Goal: Task Accomplishment & Management: Manage account settings

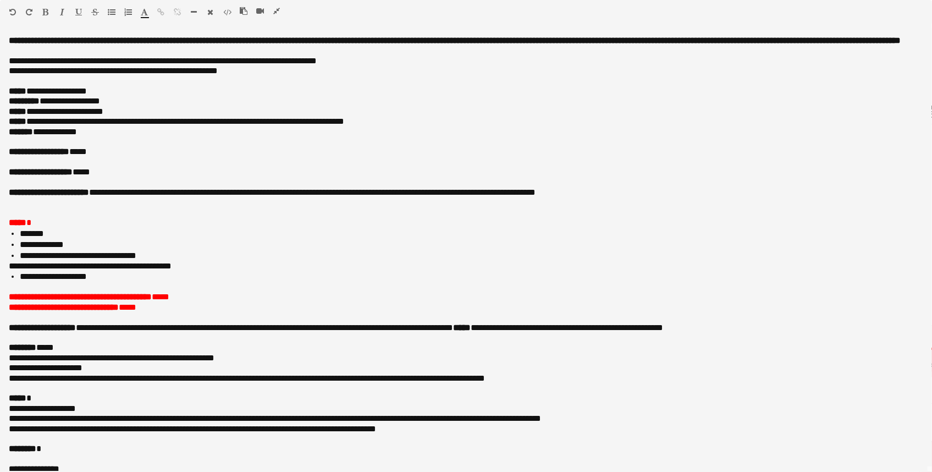
scroll to position [156, 0]
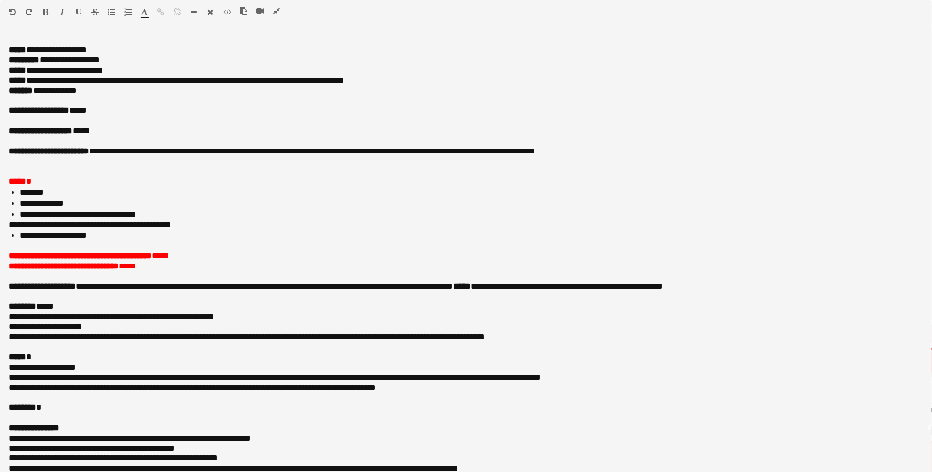
click at [276, 9] on icon "button" at bounding box center [276, 11] width 7 height 8
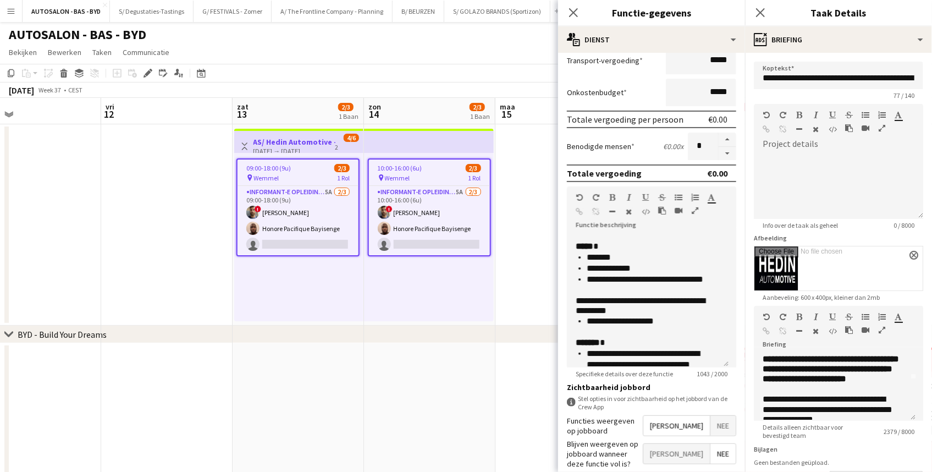
drag, startPoint x: 116, startPoint y: 195, endPoint x: 223, endPoint y: 202, distance: 108.1
click at [219, 204] on app-calendar-viewport "din 9 woe 10 don 11 vri 12 zat 13 2/3 1 Baan zon 14 2/3 1 Baan [DATE] din 16 0/…" at bounding box center [466, 401] width 932 height 606
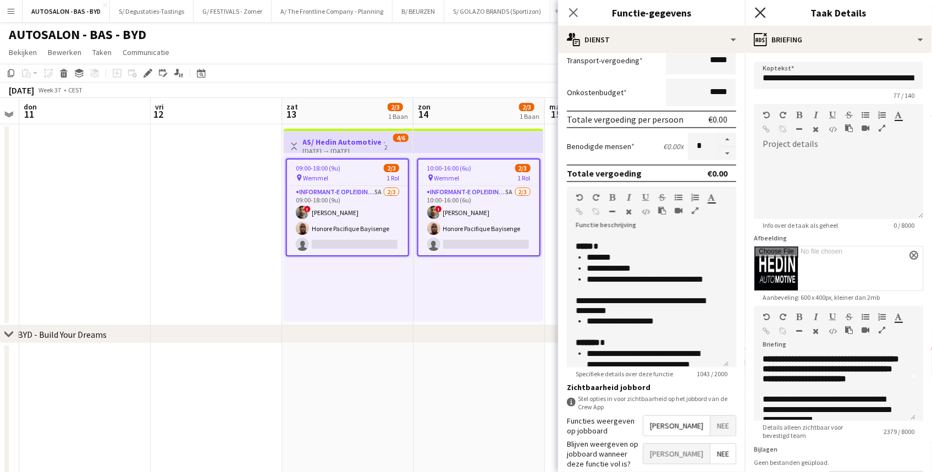
click at [759, 14] on icon at bounding box center [760, 12] width 10 height 10
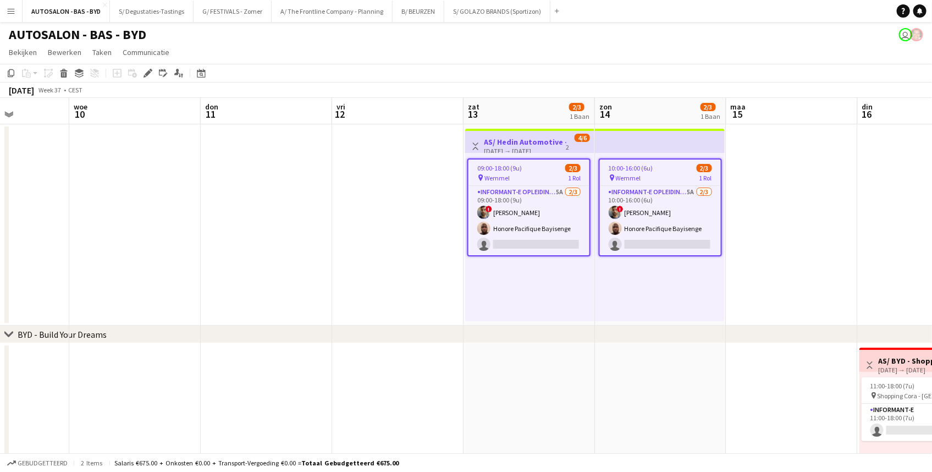
drag, startPoint x: 209, startPoint y: 237, endPoint x: 109, endPoint y: 265, distance: 104.0
click at [388, 241] on app-calendar-viewport "zon 7 2/3 1 Baan [DATE] din 9 woe 10 don 11 vri 12 zat 13 2/3 1 Baan zon 14 2/3…" at bounding box center [466, 401] width 932 height 606
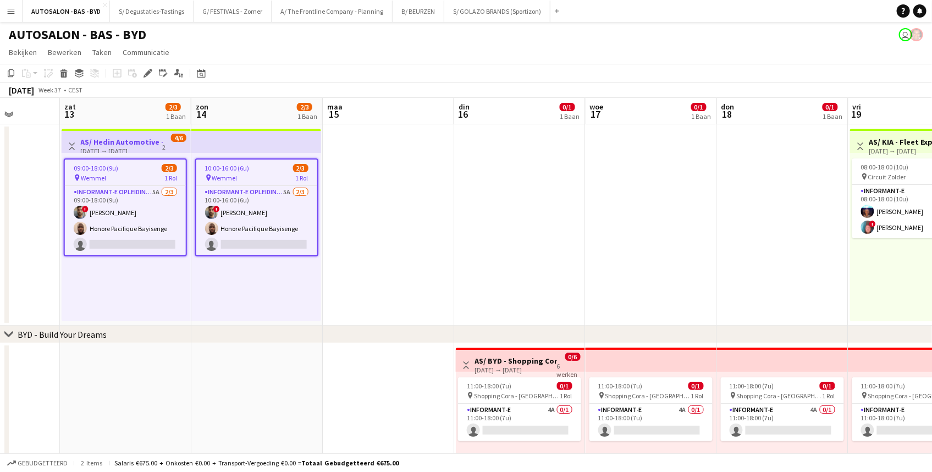
drag, startPoint x: 506, startPoint y: 374, endPoint x: 171, endPoint y: 370, distance: 335.0
click at [171, 370] on app-calendar-viewport "din 9 woe 10 don 11 vri 12 zat 13 2/3 1 Baan zon 14 2/3 1 Baan [DATE] din 16 0/…" at bounding box center [466, 401] width 932 height 606
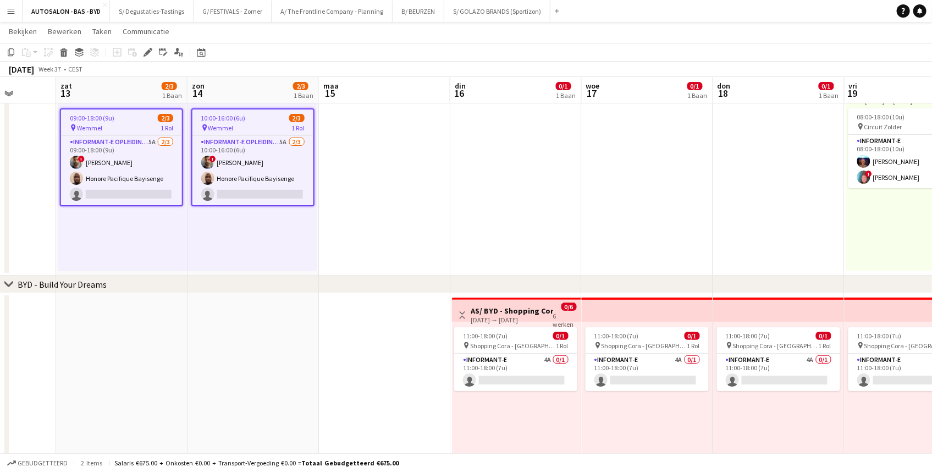
scroll to position [58, 0]
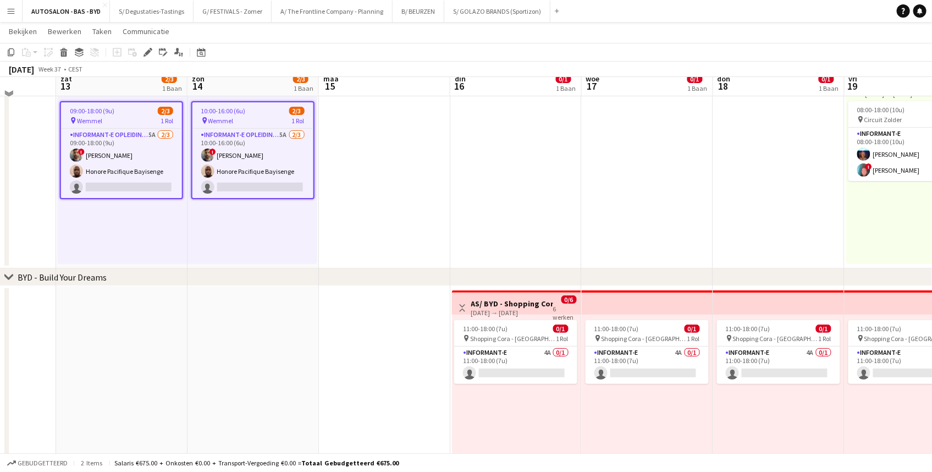
drag, startPoint x: 425, startPoint y: 367, endPoint x: 421, endPoint y: 395, distance: 27.8
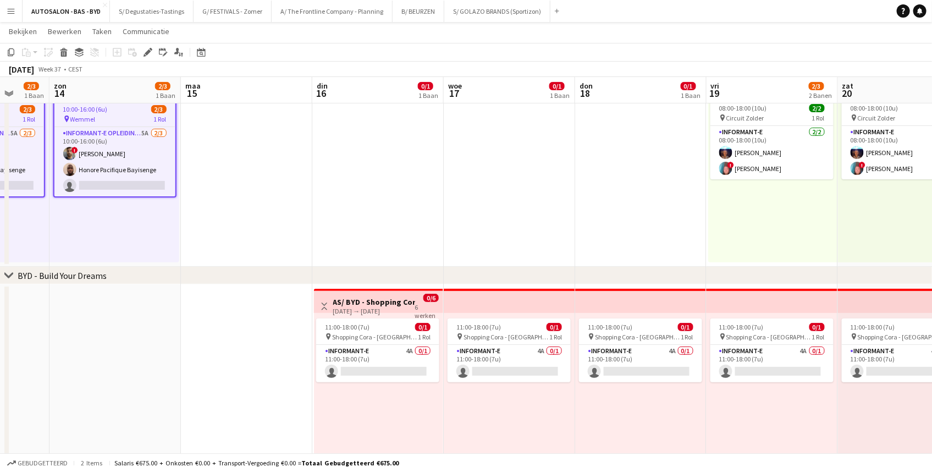
drag, startPoint x: 381, startPoint y: 362, endPoint x: 238, endPoint y: 369, distance: 143.8
click at [243, 367] on app-calendar-viewport "don 11 vri 12 zat 13 2/3 1 Baan zon 14 2/3 1 Baan [DATE] din 16 0/1 1 Baan woe …" at bounding box center [466, 315] width 932 height 660
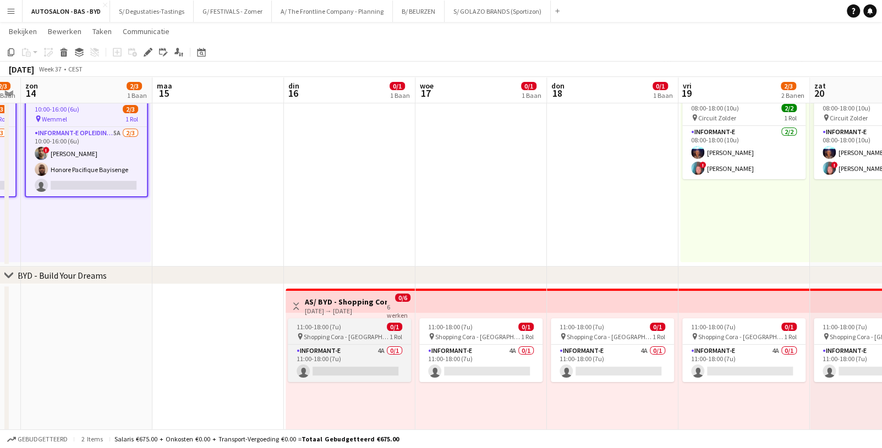
click at [342, 341] on app-job-card "11:00-18:00 (7u) 0/1 pin Shopping Cora - Anderlecht 1 Rol Informant-e 4A 0/1 11…" at bounding box center [349, 351] width 123 height 64
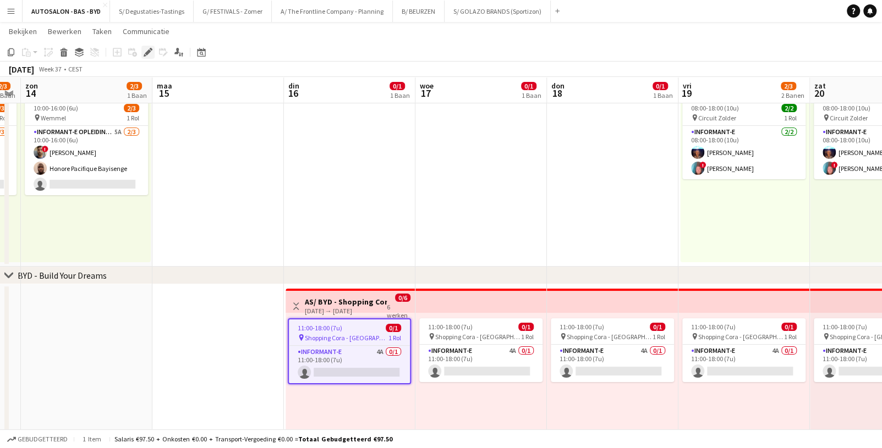
click at [144, 55] on icon at bounding box center [145, 55] width 3 height 3
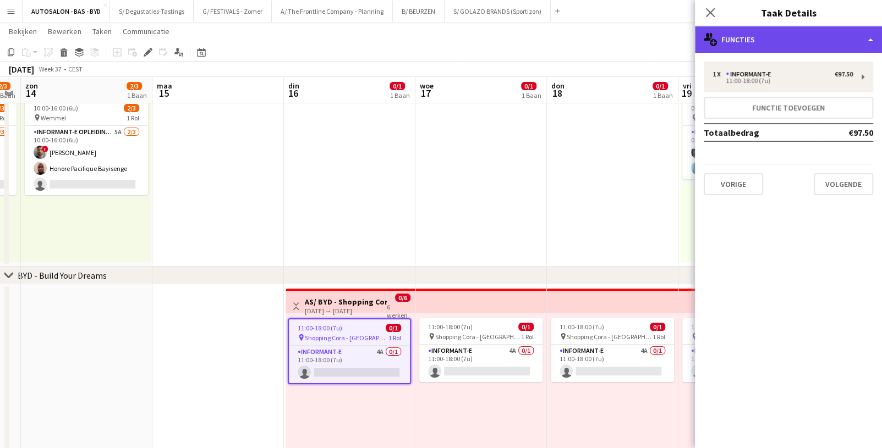
click at [746, 37] on div "multiple-users-add Functies" at bounding box center [788, 39] width 187 height 26
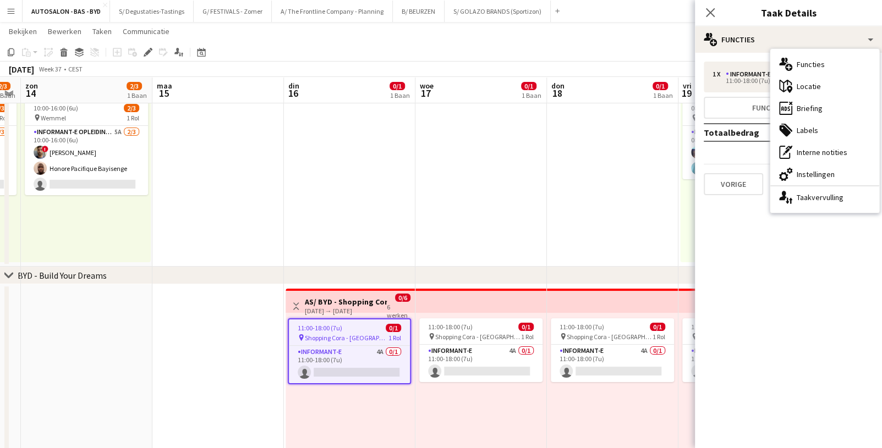
click at [421, 285] on app-date-cell "11:00-18:00 (7u) 0/1 pin Shopping Cora - Anderlecht 1 Rol Informant-e 4A 0/1 11…" at bounding box center [480, 439] width 131 height 310
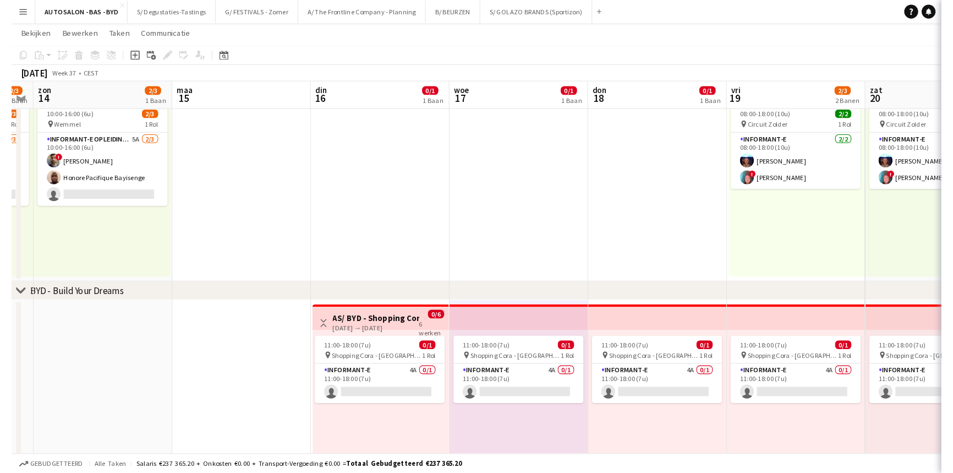
scroll to position [0, 374]
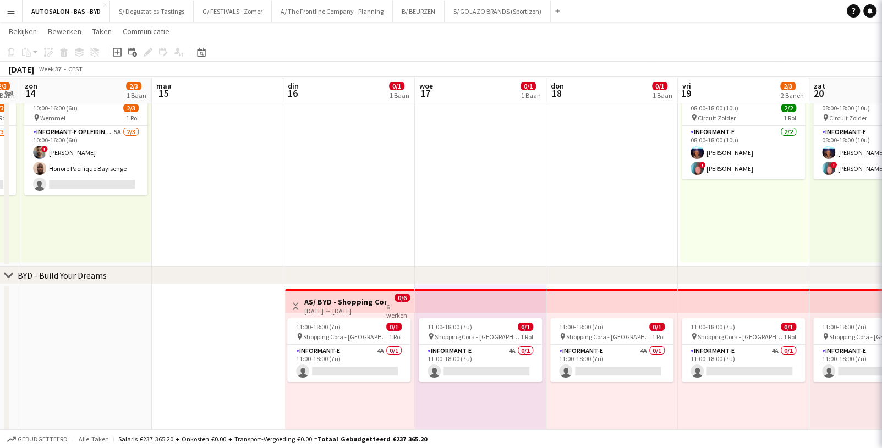
click at [403, 306] on div "6 werken" at bounding box center [398, 311] width 24 height 18
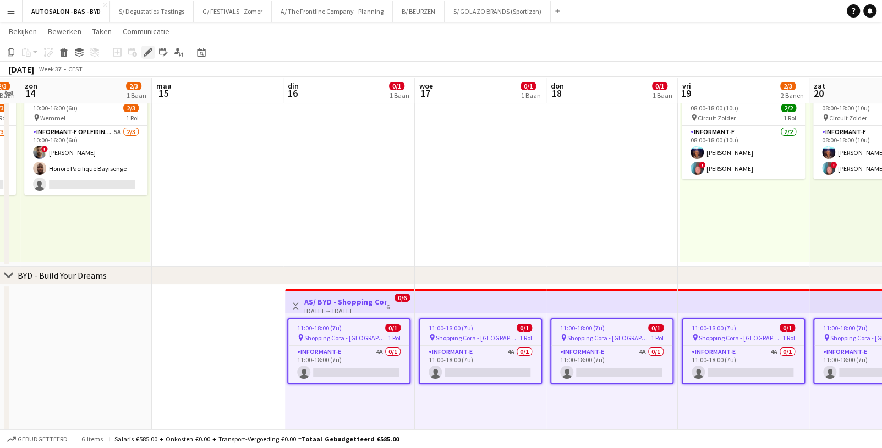
click at [145, 53] on icon at bounding box center [148, 53] width 6 height 6
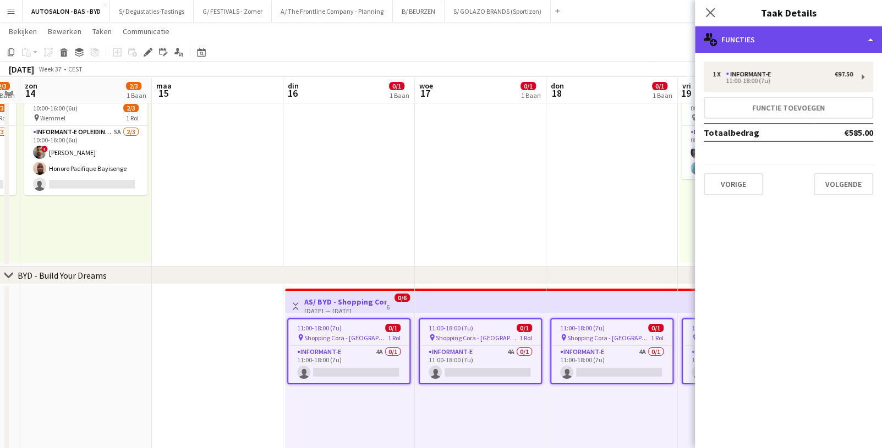
click at [781, 45] on div "multiple-users-add Functies" at bounding box center [788, 39] width 187 height 26
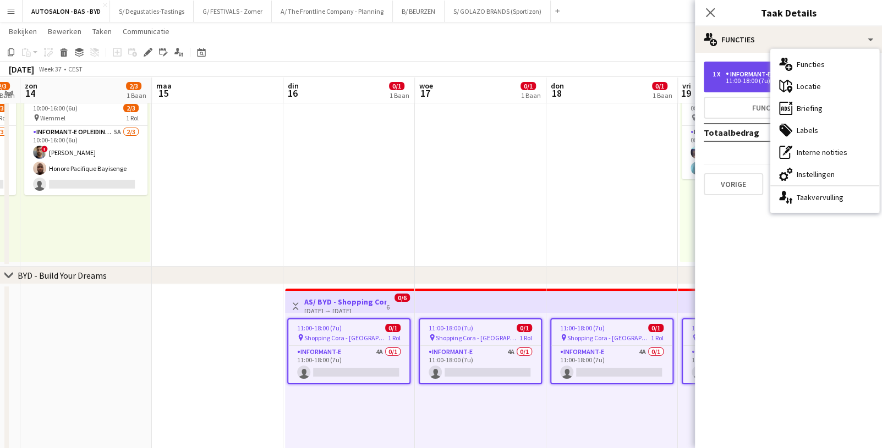
click at [759, 65] on div "1 x Informant-e €97.50 11:00-18:00 (7u)" at bounding box center [788, 77] width 169 height 31
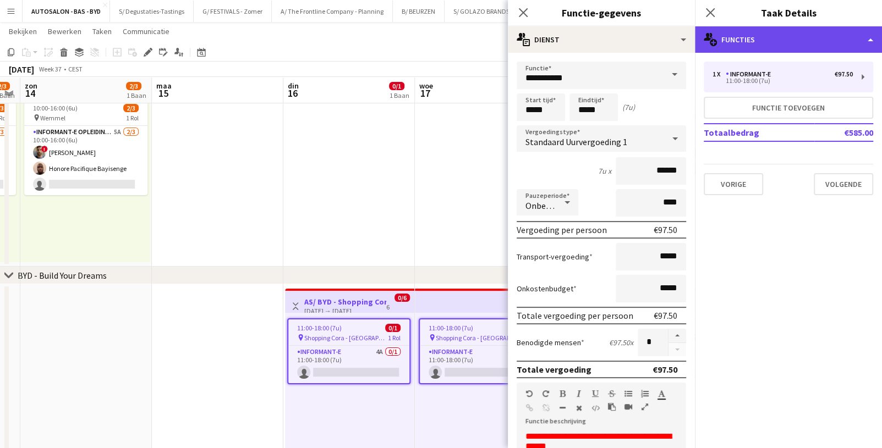
click at [759, 35] on div "multiple-users-add Functies" at bounding box center [788, 39] width 187 height 26
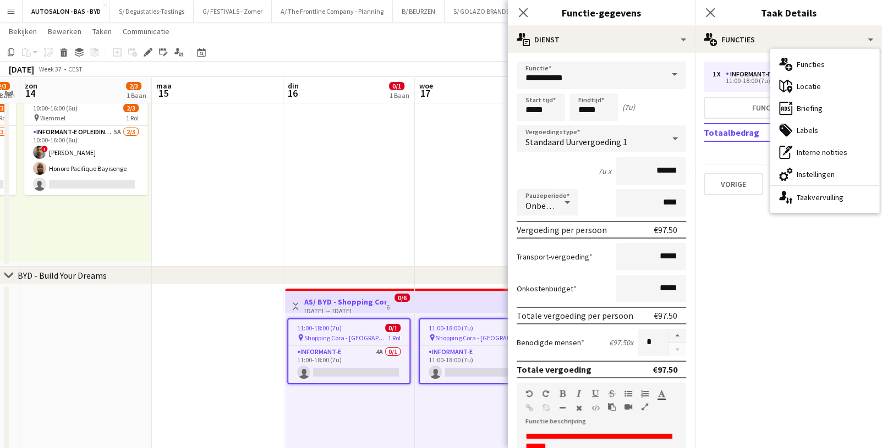
click at [728, 269] on mat-expansion-panel "pencil3 Algemene details 1 x Informant-e €97.50 11:00-18:00 (7u) Functie toevoe…" at bounding box center [788, 251] width 187 height 396
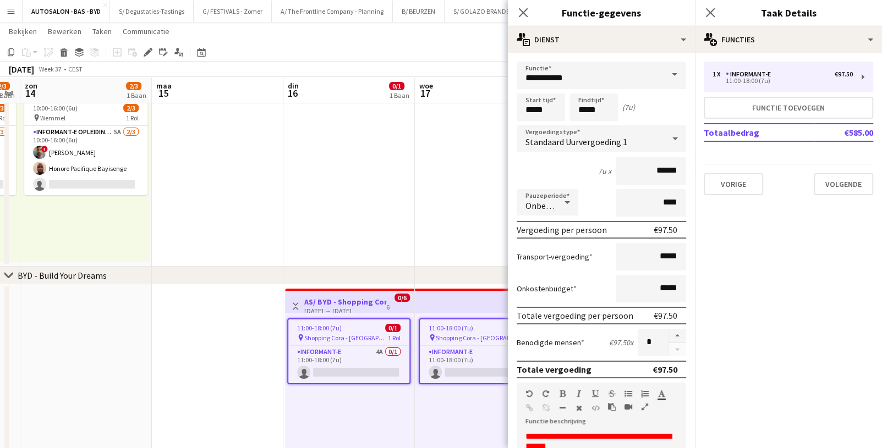
click at [352, 313] on div "11:00-18:00 (7u) 0/1 pin Shopping Cora - Anderlecht 1 Rol Informant-e 4A 0/1 11…" at bounding box center [349, 397] width 129 height 168
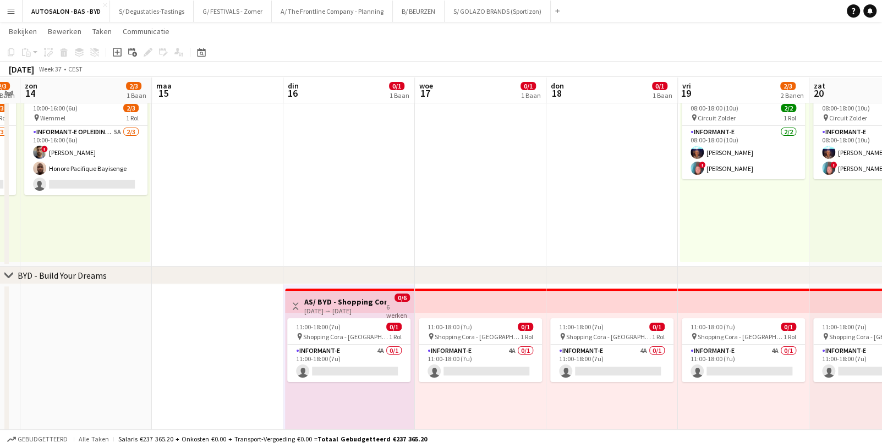
click at [348, 304] on h3 "AS/ BYD - Shopping Cora - Informant - [GEOGRAPHIC_DATA] - 16/17-21/09" at bounding box center [345, 302] width 82 height 10
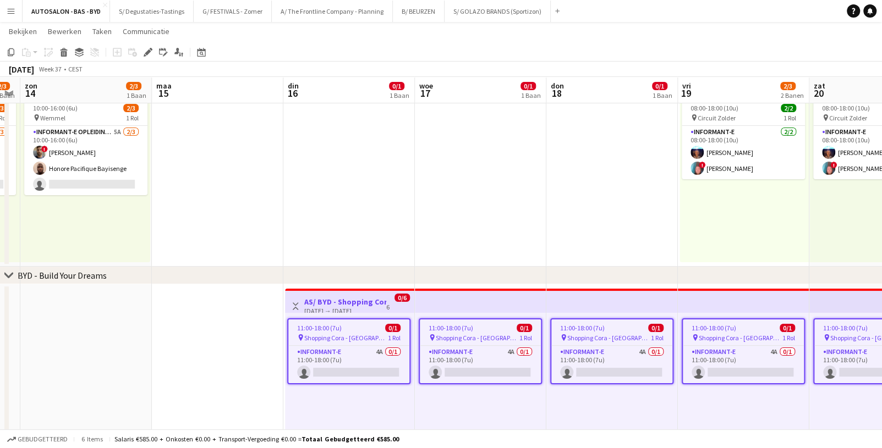
click at [354, 325] on div "11:00-18:00 (7u) 0/1" at bounding box center [348, 328] width 121 height 8
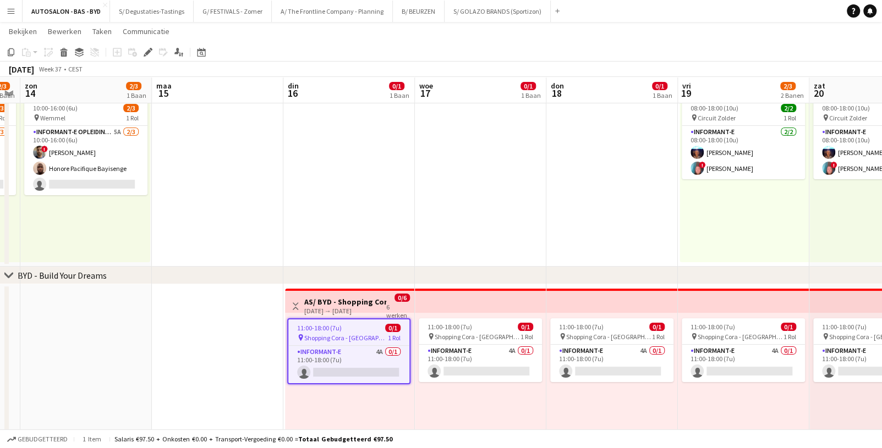
click at [398, 305] on div "6 werken" at bounding box center [398, 311] width 24 height 18
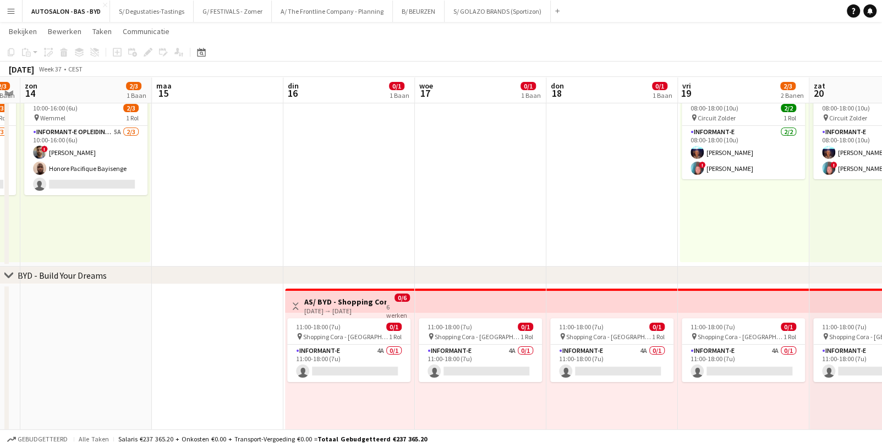
click at [330, 299] on h3 "AS/ BYD - Shopping Cora - Informant - [GEOGRAPHIC_DATA] - 16/17-21/09" at bounding box center [345, 302] width 82 height 10
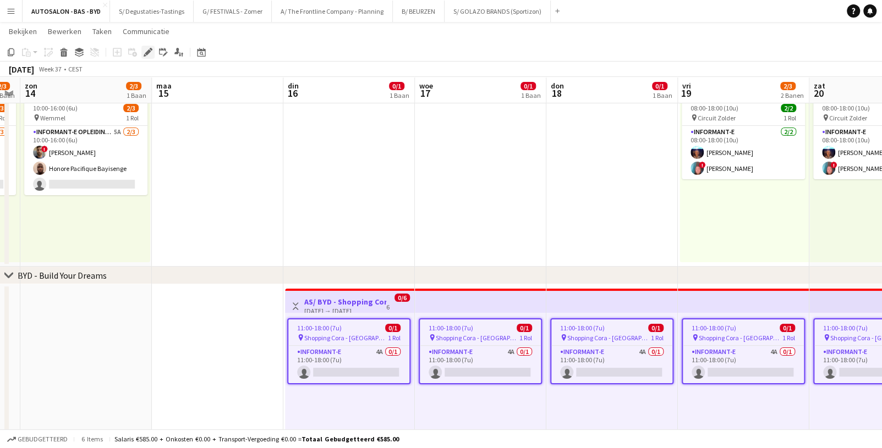
click at [150, 52] on icon "Bewerken" at bounding box center [148, 52] width 9 height 9
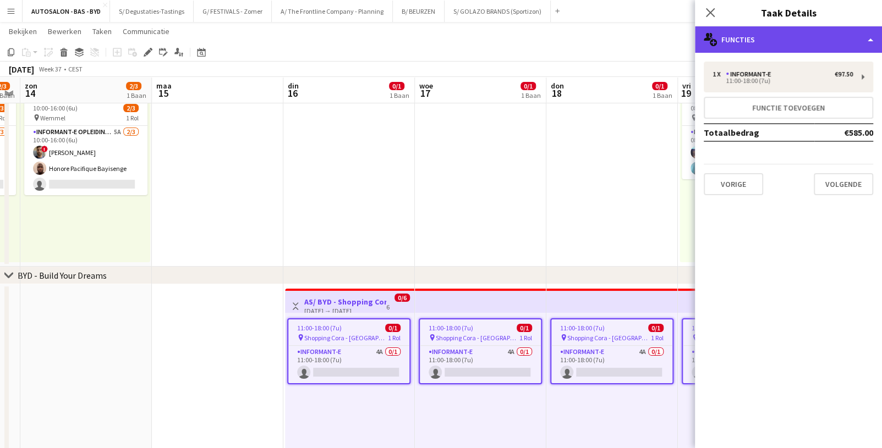
click at [757, 37] on div "multiple-users-add Functies" at bounding box center [788, 39] width 187 height 26
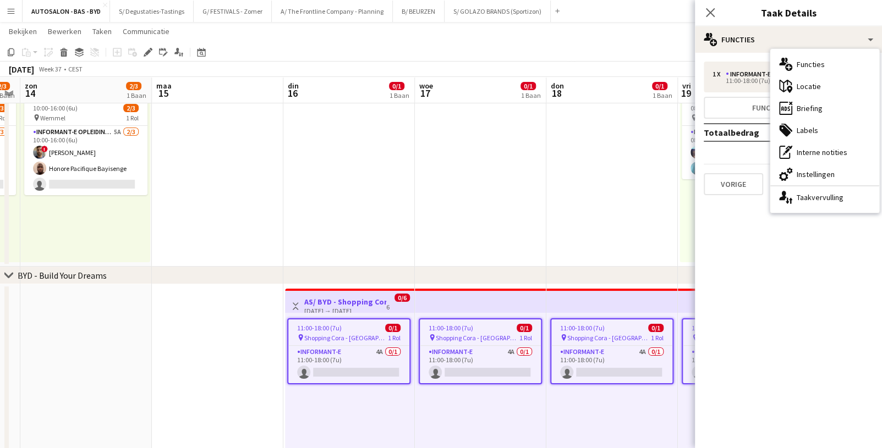
click at [379, 345] on div "Informant-e 4A 0/1 11:00-18:00 (7u) single-neutral-actions" at bounding box center [348, 364] width 121 height 38
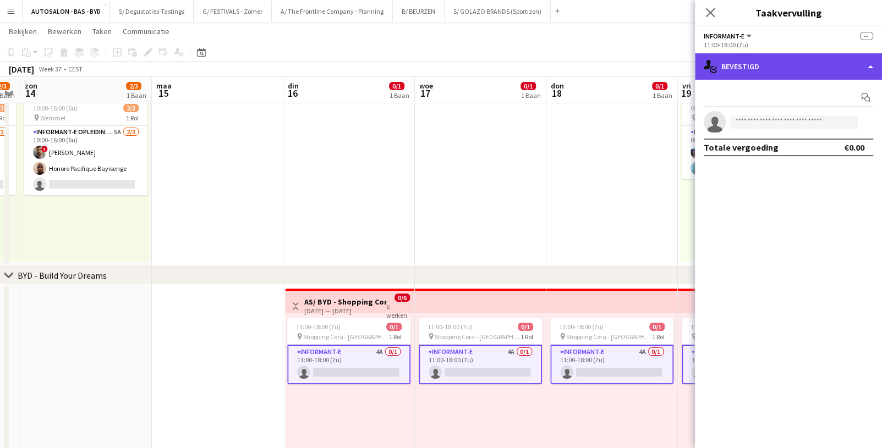
click at [743, 68] on div "single-neutral-actions-check-2 Bevestigd" at bounding box center [788, 66] width 187 height 26
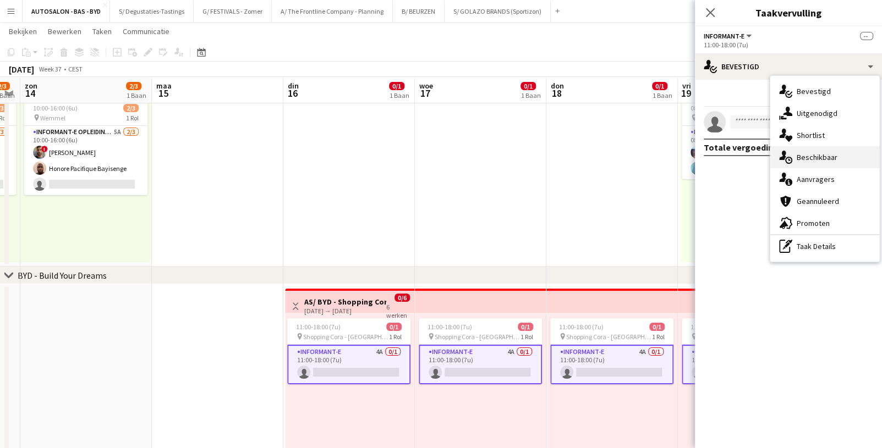
click at [819, 156] on div "single-neutral-actions-upload Beschikbaar" at bounding box center [824, 157] width 109 height 22
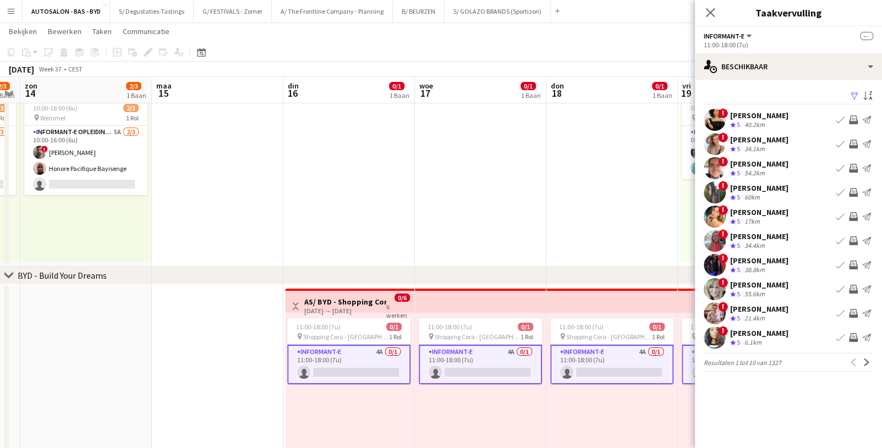
click at [768, 146] on div "Ploegbeoordeling 5 34.1km" at bounding box center [759, 149] width 58 height 9
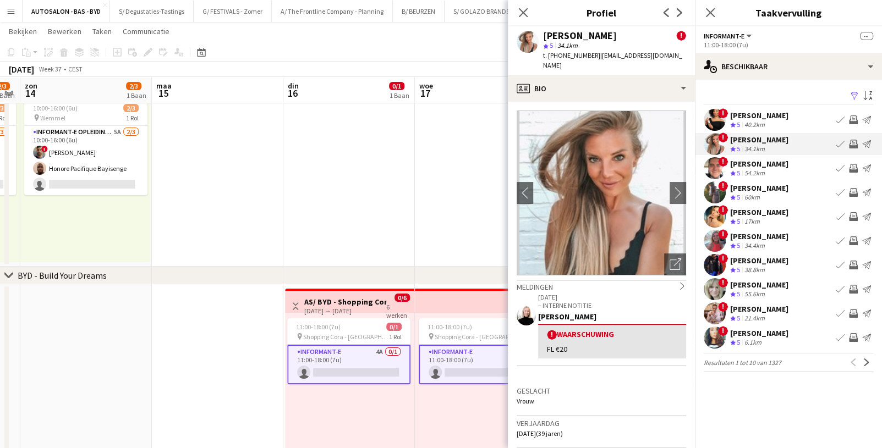
click at [764, 117] on div "[PERSON_NAME]" at bounding box center [759, 116] width 58 height 10
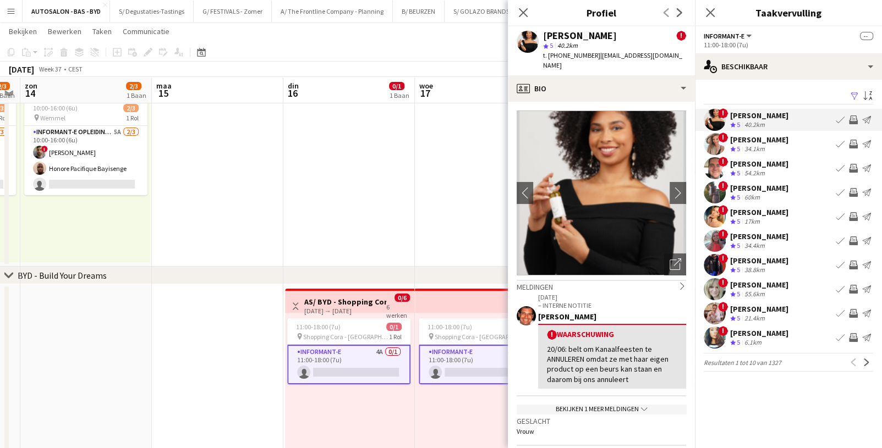
click at [765, 175] on div "54.2km" at bounding box center [754, 173] width 25 height 9
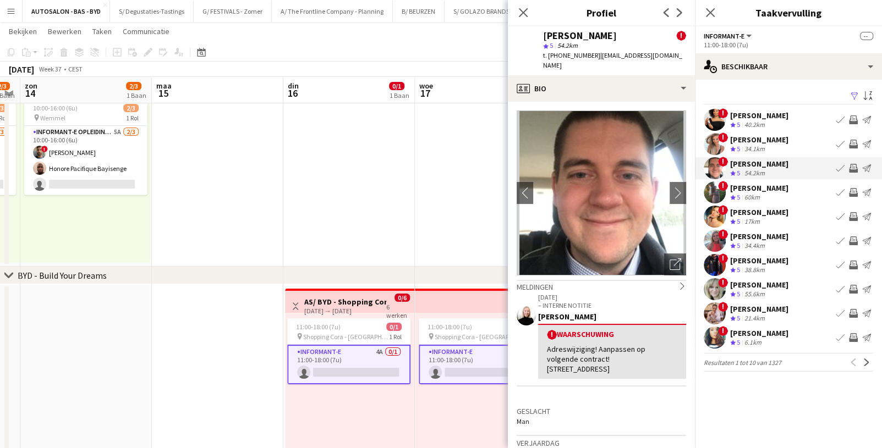
click at [767, 126] on div "40.2km" at bounding box center [754, 124] width 25 height 9
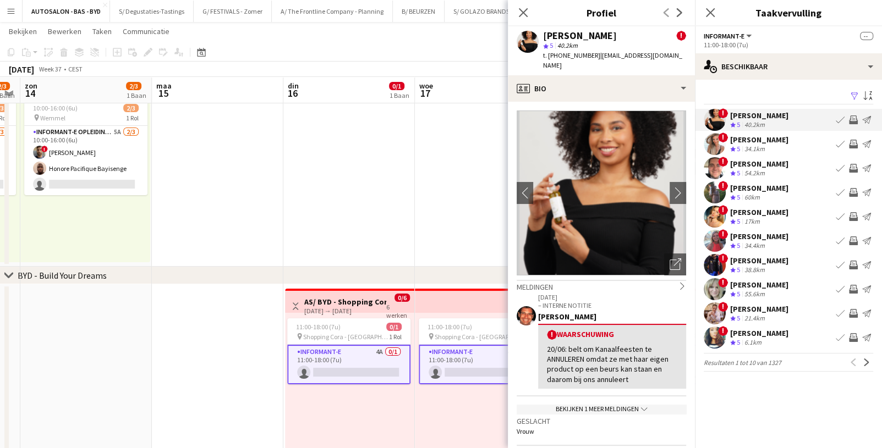
click at [368, 355] on app-card-role "Informant-e 4A 0/1 11:00-18:00 (7u) single-neutral-actions" at bounding box center [348, 365] width 123 height 40
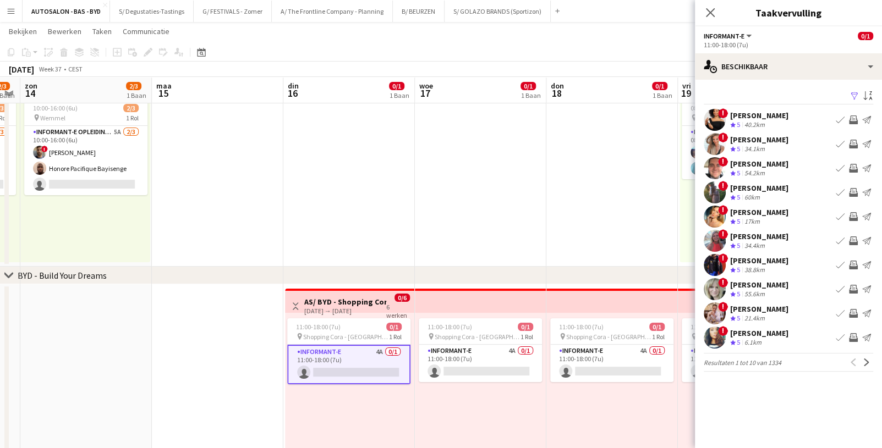
click at [363, 363] on app-card-role "Informant-e 4A 0/1 11:00-18:00 (7u) single-neutral-actions" at bounding box center [348, 365] width 123 height 40
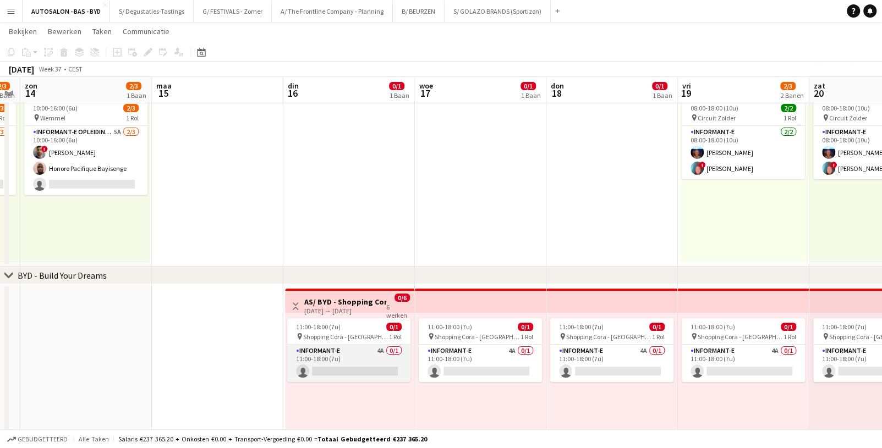
click at [362, 364] on app-card-role "Informant-e 4A 0/1 11:00-18:00 (7u) single-neutral-actions" at bounding box center [348, 363] width 123 height 37
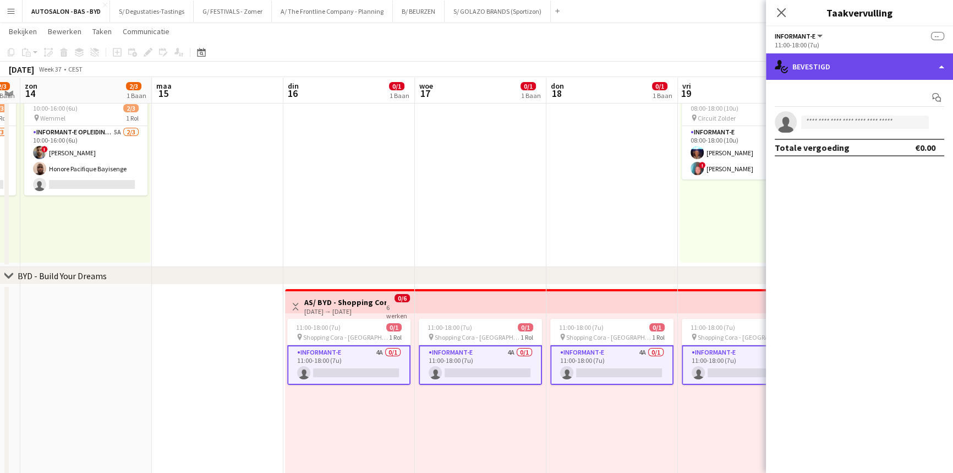
click at [812, 75] on div "single-neutral-actions-check-2 Bevestigd" at bounding box center [859, 66] width 187 height 26
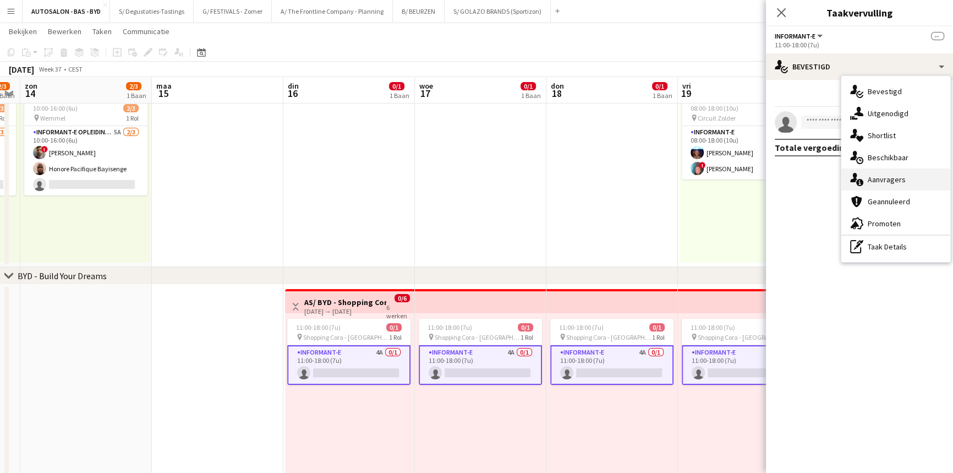
click at [891, 179] on div "single-neutral-actions-information Aanvragers" at bounding box center [895, 179] width 109 height 22
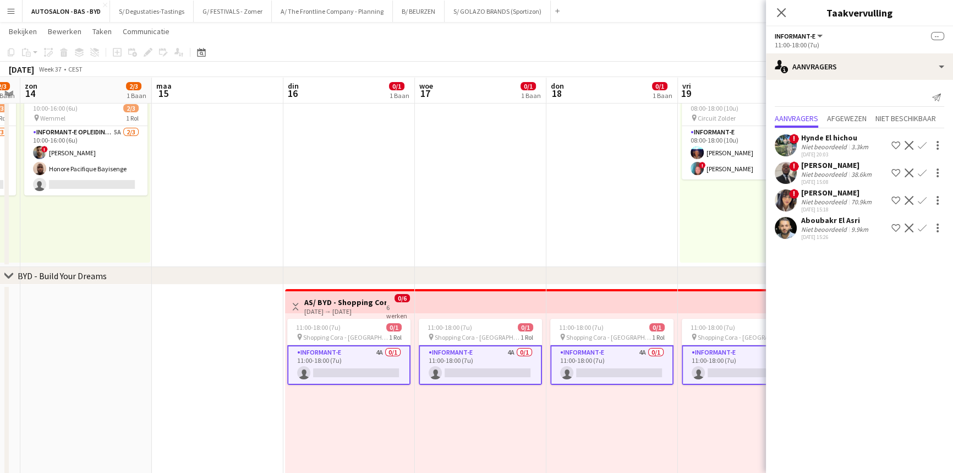
click at [831, 197] on div "Niet beoordeeld" at bounding box center [825, 201] width 48 height 8
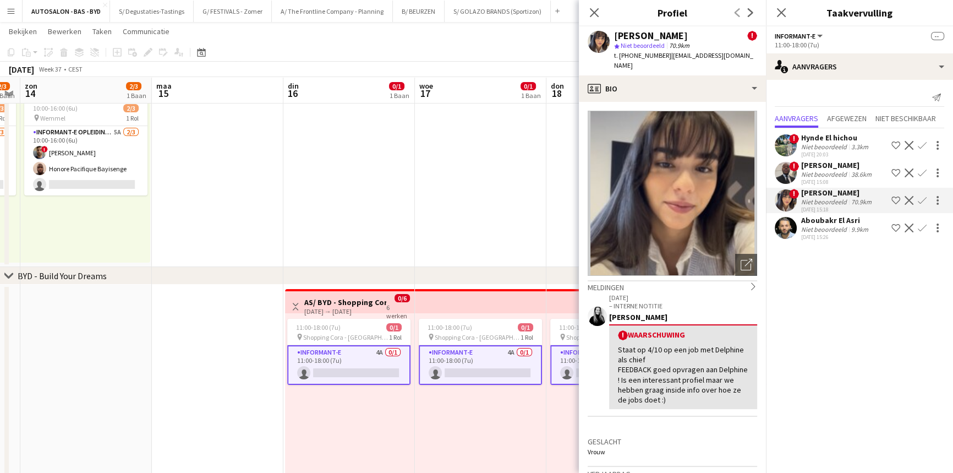
click at [830, 226] on div "Niet beoordeeld" at bounding box center [825, 229] width 48 height 8
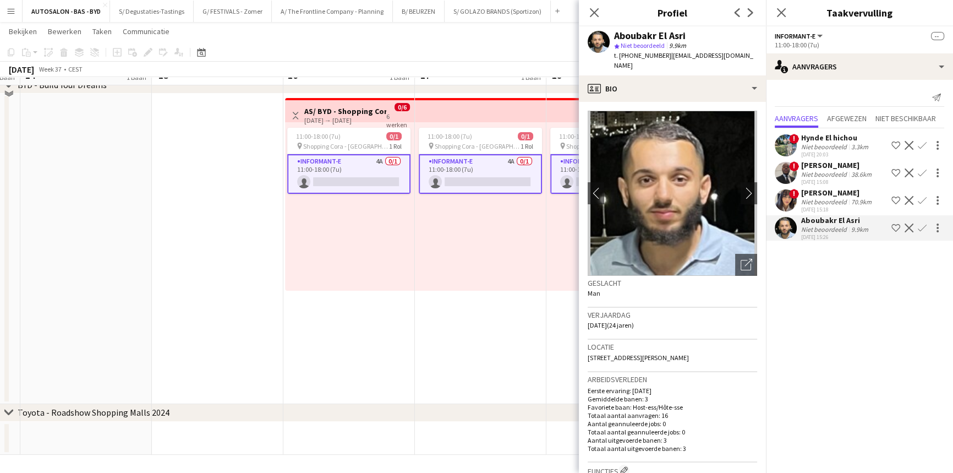
scroll to position [0, 0]
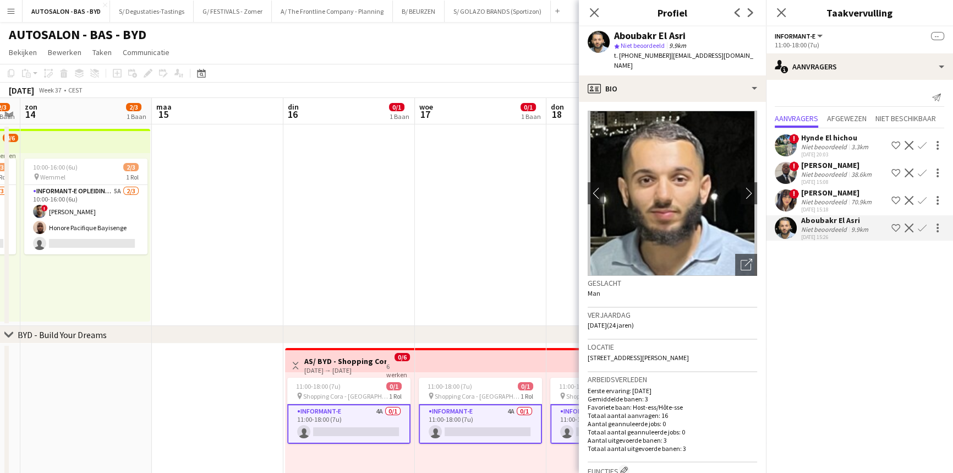
click at [338, 277] on app-date-cell at bounding box center [348, 224] width 131 height 201
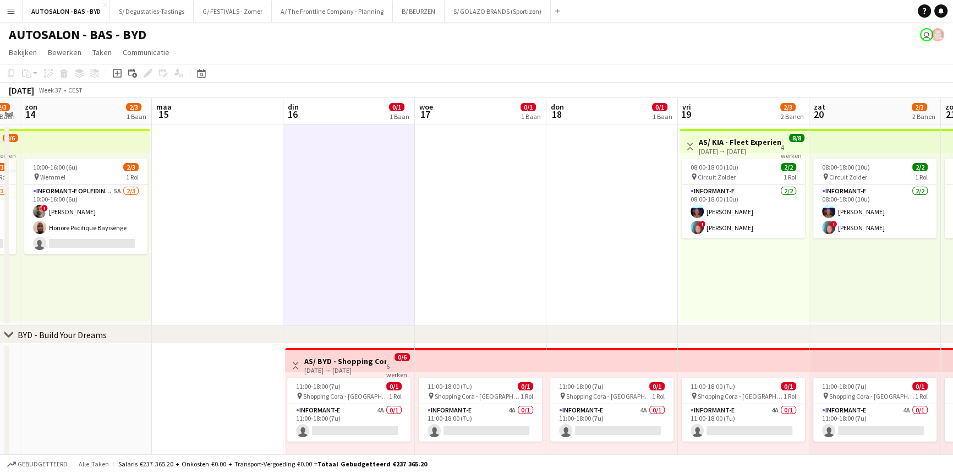
scroll to position [0, 385]
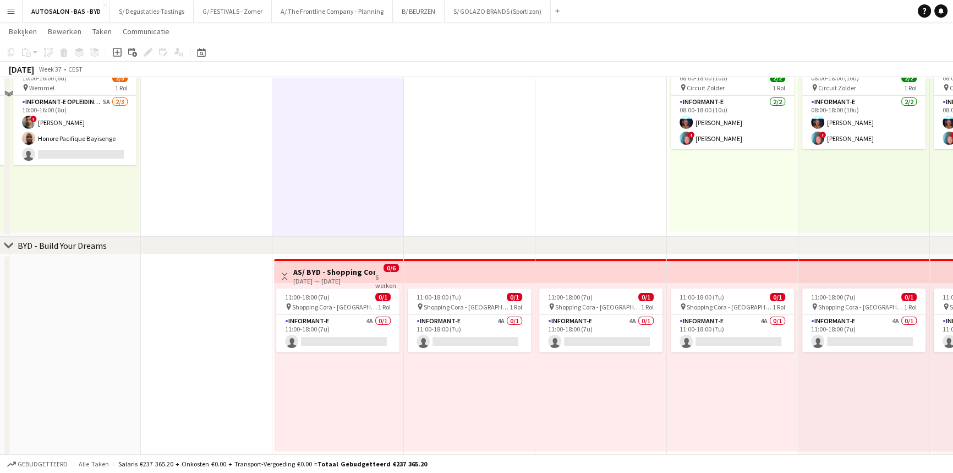
drag, startPoint x: 305, startPoint y: 325, endPoint x: 294, endPoint y: 364, distance: 40.6
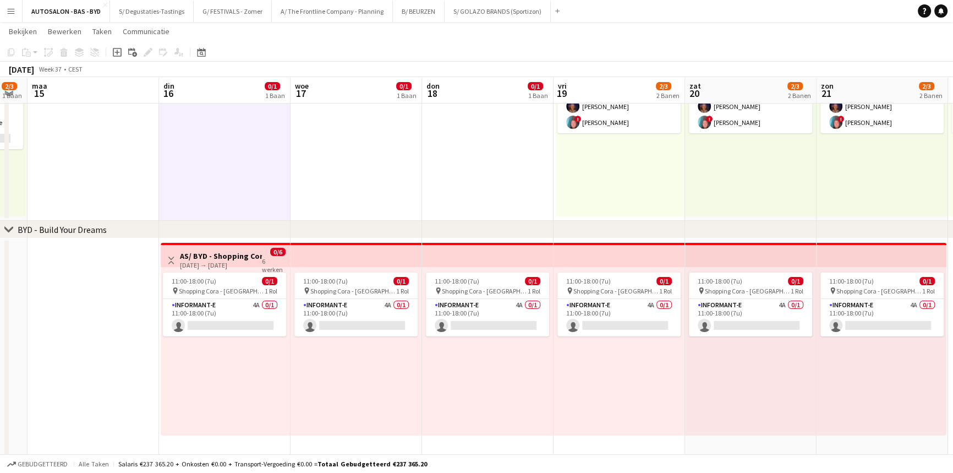
scroll to position [0, 497]
drag, startPoint x: 264, startPoint y: 369, endPoint x: 154, endPoint y: 374, distance: 110.1
click at [154, 374] on app-calendar-viewport "don 11 vri 12 zat 13 2/3 1 Baan zon 14 2/3 1 Baan [DATE] din 16 0/1 1 Baan woe …" at bounding box center [476, 269] width 953 height 660
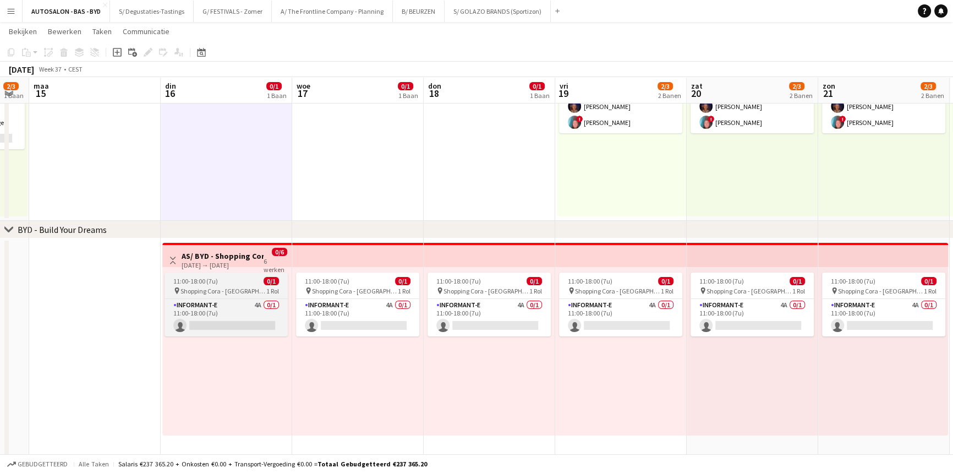
click at [246, 282] on div "11:00-18:00 (7u) 0/1" at bounding box center [225, 281] width 123 height 8
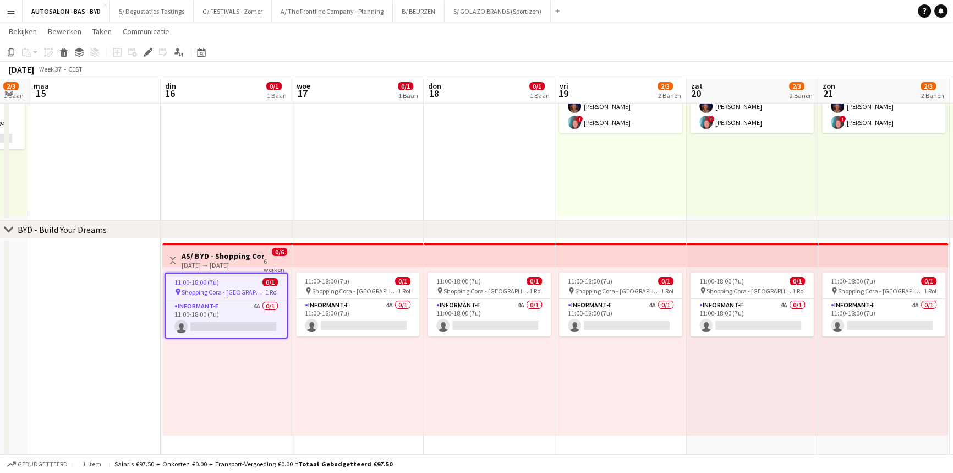
click at [149, 51] on icon at bounding box center [148, 53] width 6 height 6
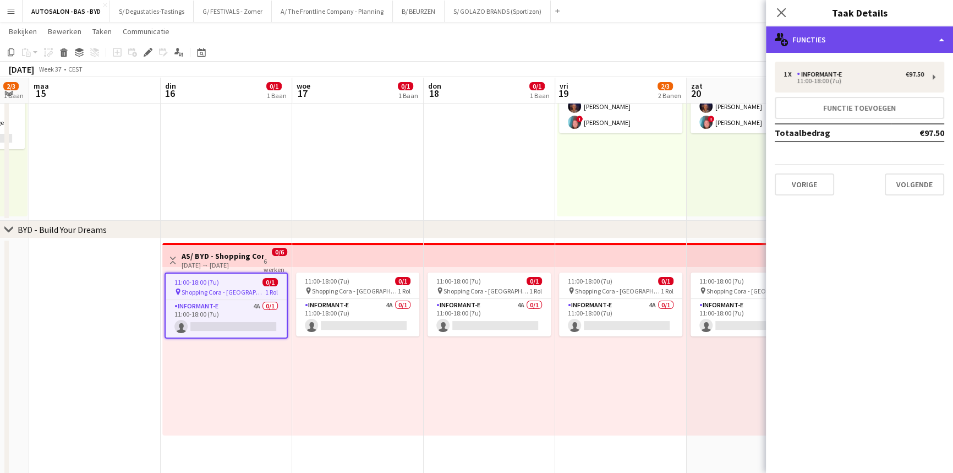
click at [850, 46] on div "multiple-users-add Functies" at bounding box center [859, 39] width 187 height 26
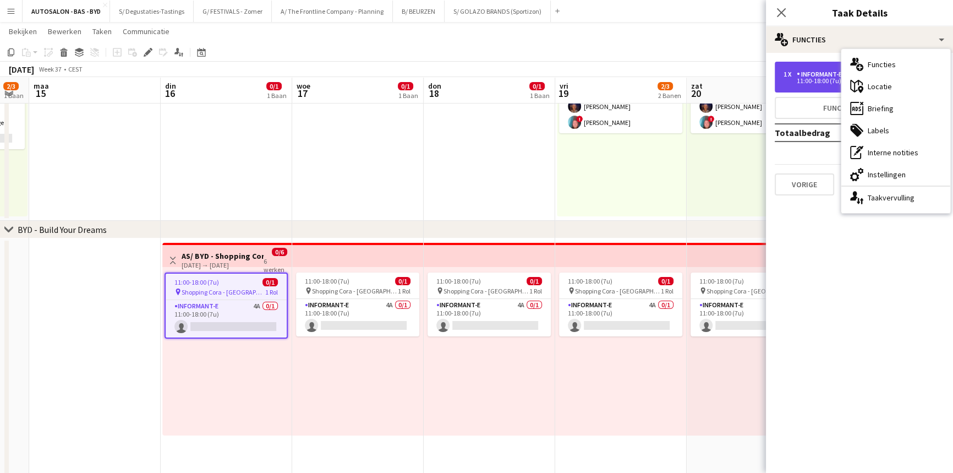
click at [823, 78] on div "Informant-e" at bounding box center [822, 74] width 50 height 8
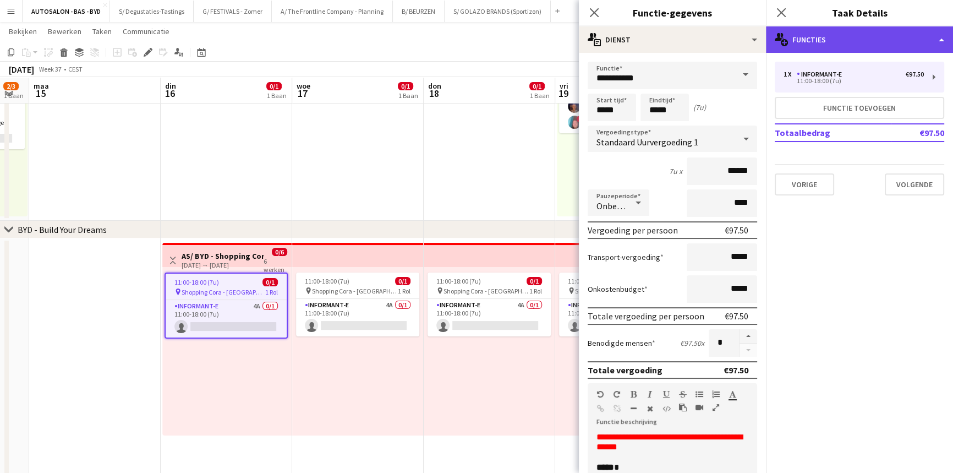
click at [853, 37] on div "multiple-users-add Functies" at bounding box center [859, 39] width 187 height 26
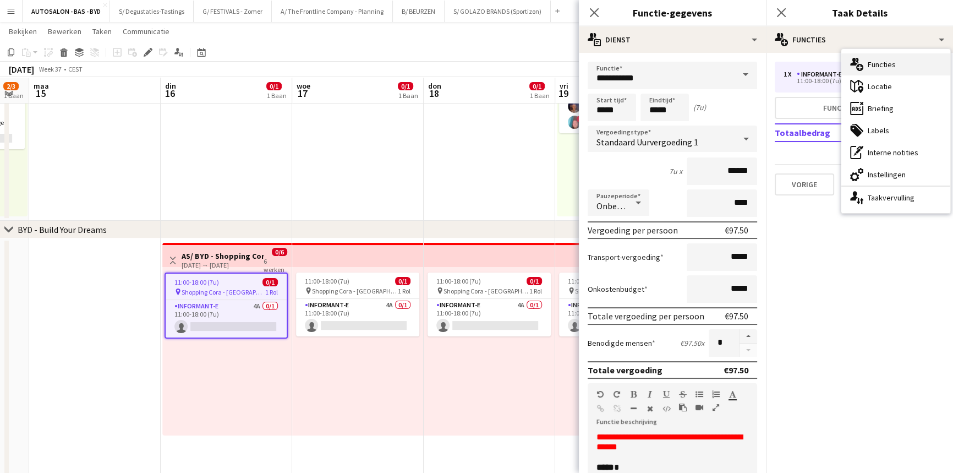
click at [868, 63] on div "multiple-users-add Functies" at bounding box center [895, 64] width 109 height 22
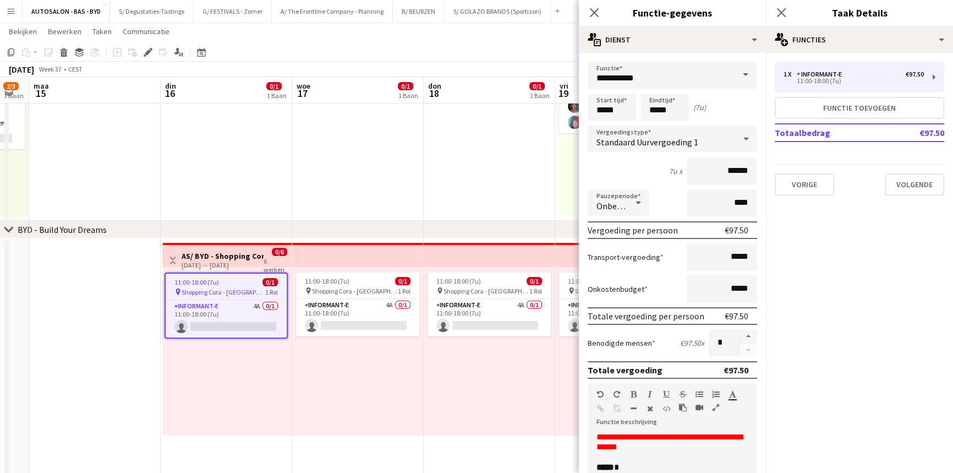
click at [242, 359] on div "11:00-18:00 (7u) 0/1 pin Shopping Cora - Anderlecht 1 Rol Informant-e 4A 0/1 11…" at bounding box center [226, 351] width 129 height 168
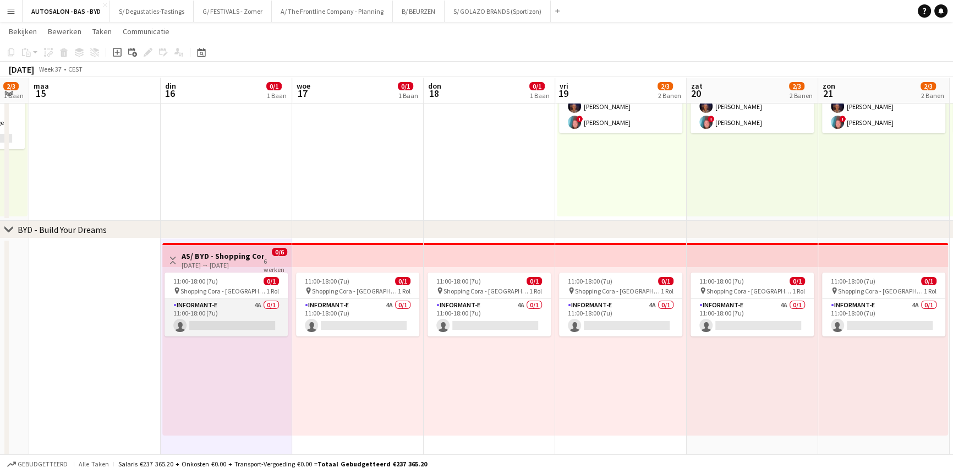
click at [215, 316] on app-card-role "Informant-e 4A 0/1 11:00-18:00 (7u) single-neutral-actions" at bounding box center [225, 317] width 123 height 37
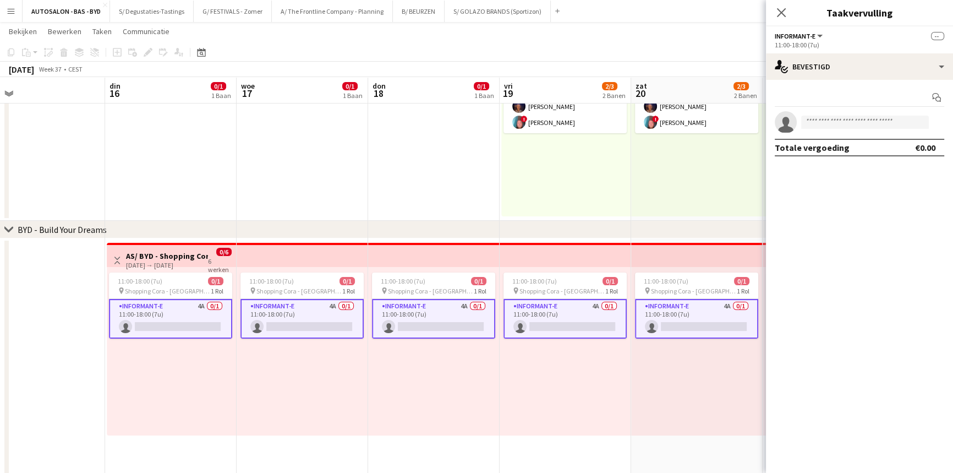
scroll to position [0, 308]
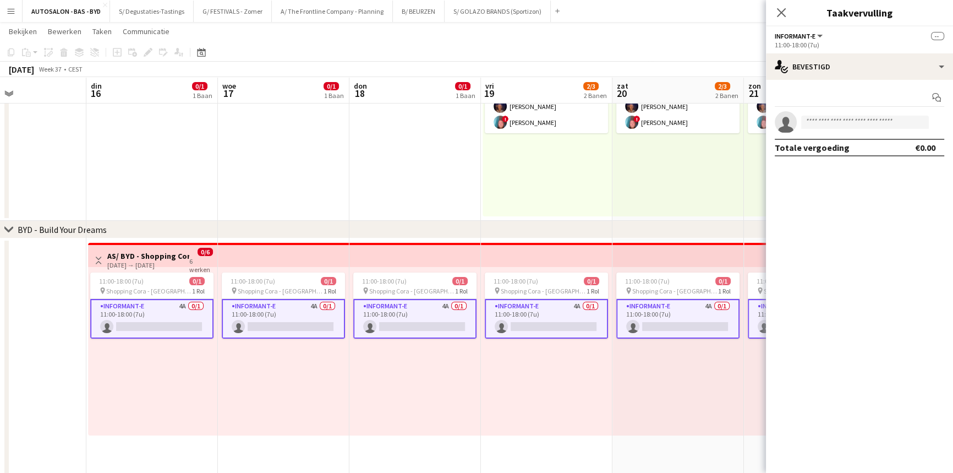
drag, startPoint x: 498, startPoint y: 352, endPoint x: 427, endPoint y: 373, distance: 74.0
click at [427, 373] on app-calendar-viewport "zat 13 2/3 1 Baan zon 14 2/3 1 Baan [DATE] din 16 0/1 1 Baan woe 17 0/1 1 Baan …" at bounding box center [476, 269] width 953 height 660
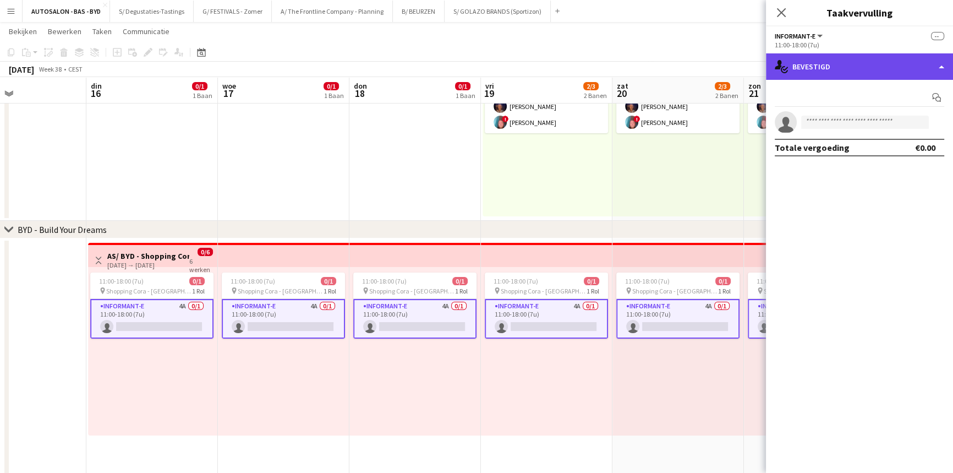
click at [825, 72] on div "single-neutral-actions-check-2 Bevestigd" at bounding box center [859, 66] width 187 height 26
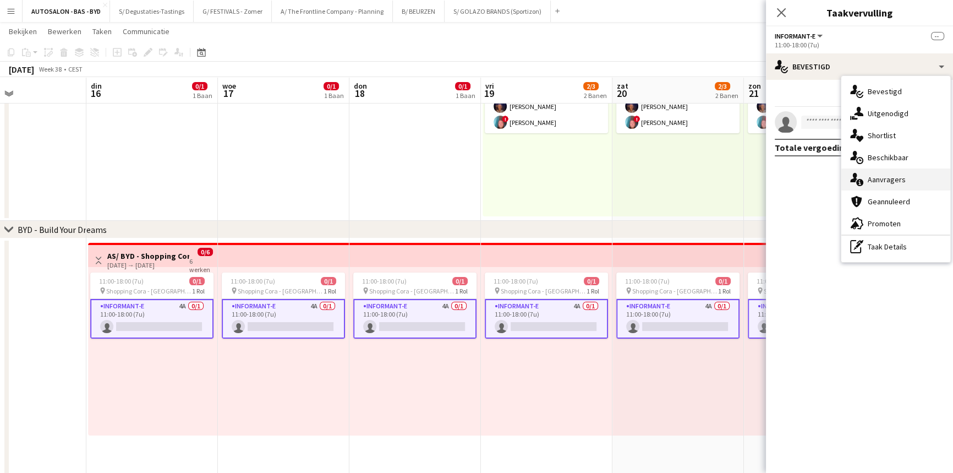
click at [882, 177] on div "single-neutral-actions-information Aanvragers" at bounding box center [895, 179] width 109 height 22
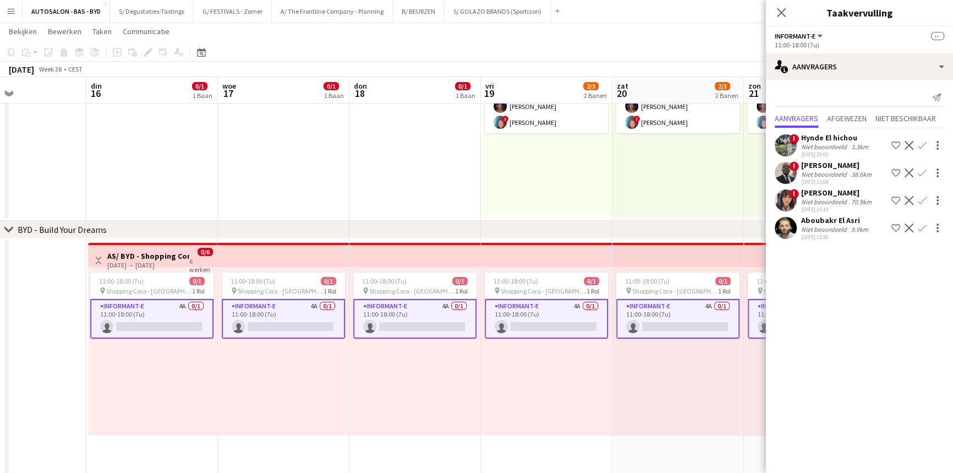
click at [830, 200] on div "Niet beoordeeld" at bounding box center [825, 201] width 48 height 8
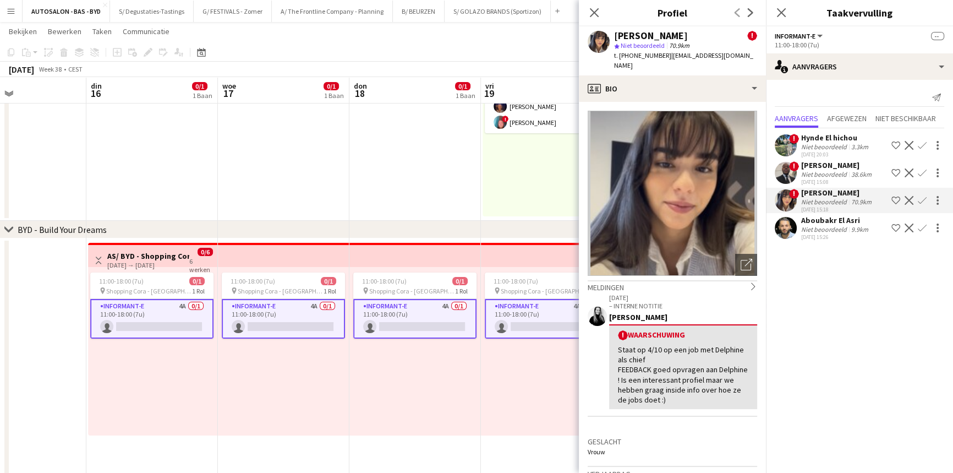
click at [824, 144] on div "Niet beoordeeld" at bounding box center [825, 146] width 48 height 8
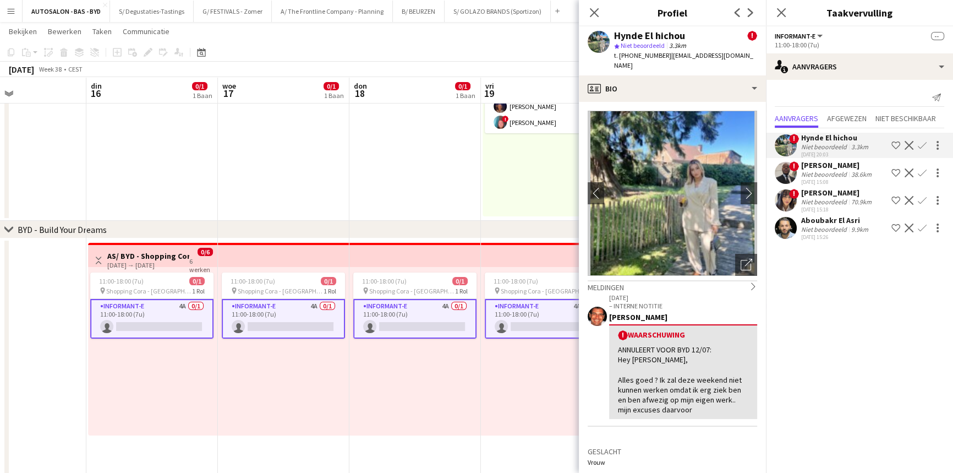
click at [826, 167] on div "[PERSON_NAME]" at bounding box center [837, 165] width 73 height 10
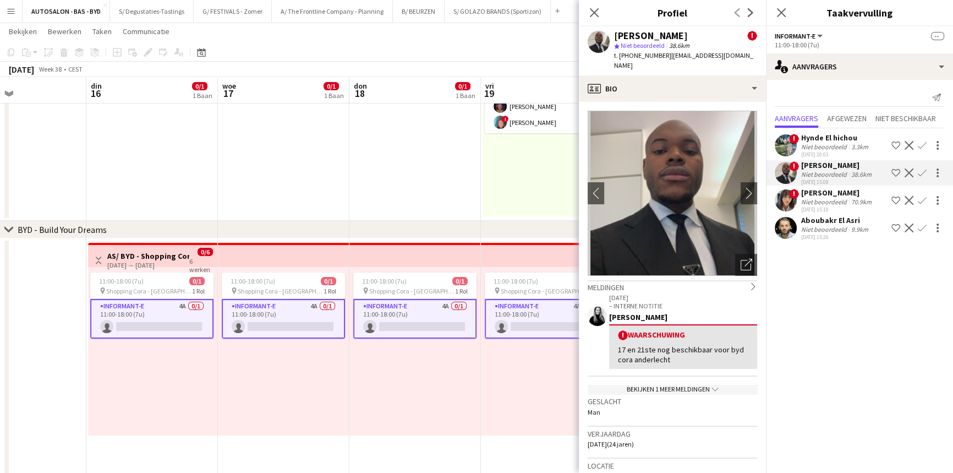
click at [823, 193] on div "[PERSON_NAME]" at bounding box center [837, 193] width 73 height 10
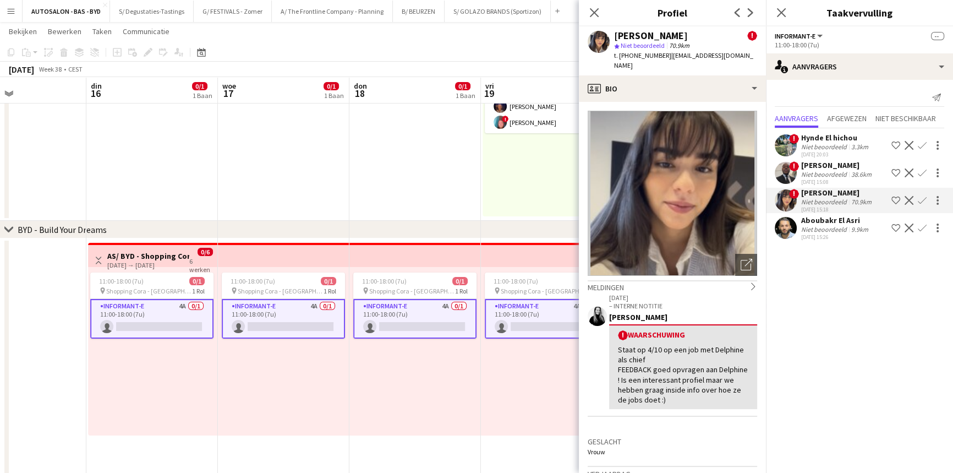
click at [833, 142] on div "Niet beoordeeld" at bounding box center [825, 146] width 48 height 8
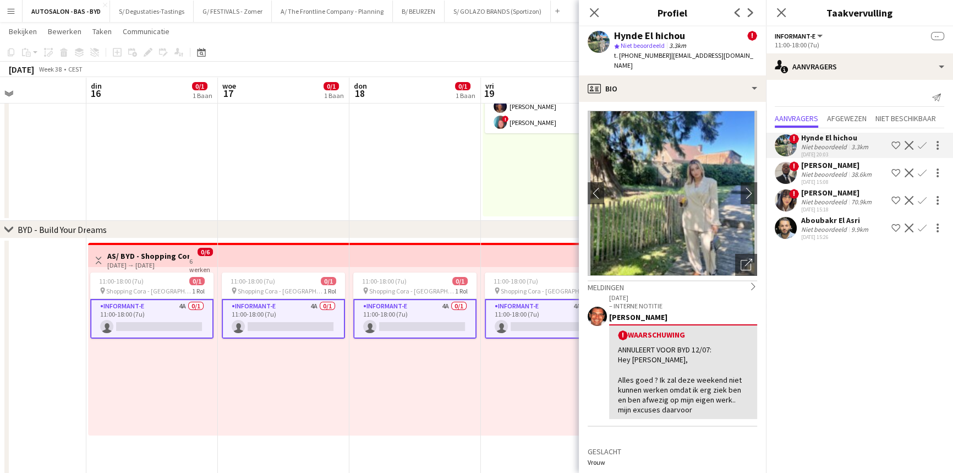
drag, startPoint x: 663, startPoint y: 370, endPoint x: 707, endPoint y: 388, distance: 48.3
click at [722, 381] on div "ANNULEERT VOOR BYD 12/07: Hey [PERSON_NAME], Alles goed ? Ik zal deze weekend n…" at bounding box center [683, 379] width 130 height 70
click at [664, 394] on div "ANNULEERT VOOR BYD 12/07: Hey [PERSON_NAME], Alles goed ? Ik zal deze weekend n…" at bounding box center [683, 379] width 130 height 70
click at [185, 317] on app-card-role "Informant-e 4A 0/1 11:00-18:00 (7u) single-neutral-actions" at bounding box center [151, 319] width 123 height 40
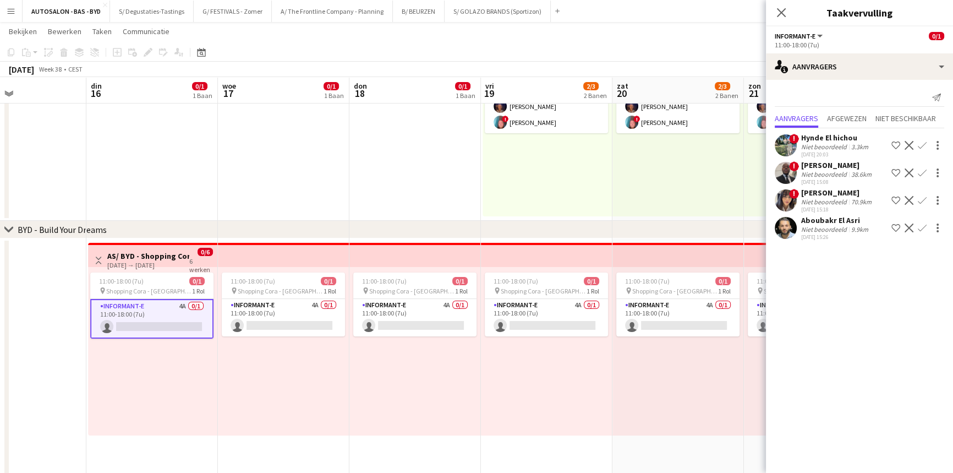
click at [156, 314] on app-card-role "Informant-e 4A 0/1 11:00-18:00 (7u) single-neutral-actions" at bounding box center [151, 319] width 123 height 40
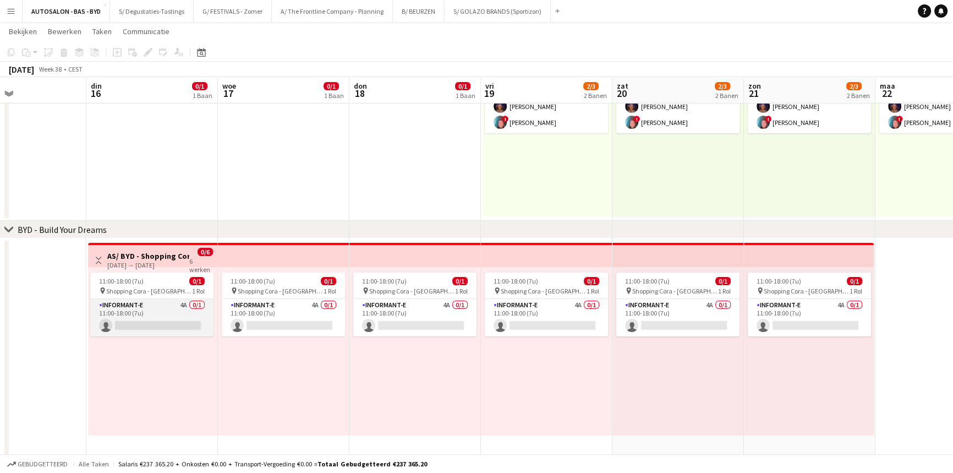
click at [197, 328] on app-card-role "Informant-e 4A 0/1 11:00-18:00 (7u) single-neutral-actions" at bounding box center [151, 317] width 123 height 37
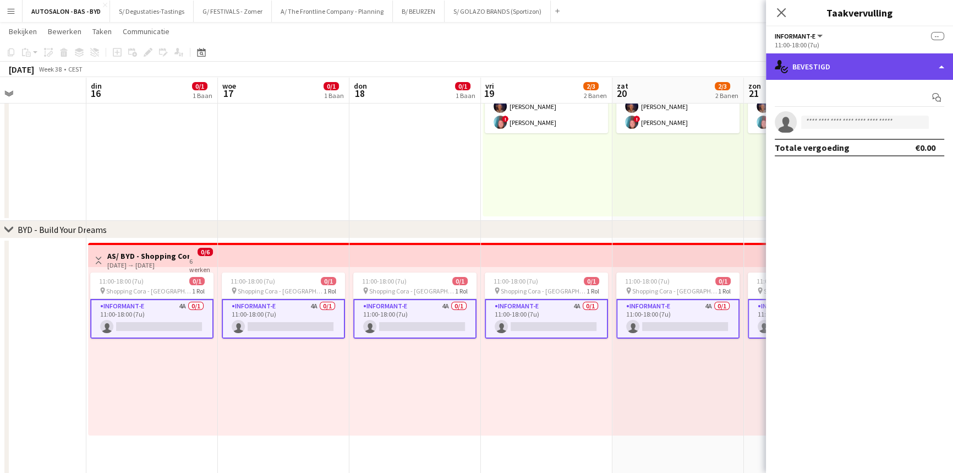
click at [815, 65] on div "single-neutral-actions-check-2 Bevestigd" at bounding box center [859, 66] width 187 height 26
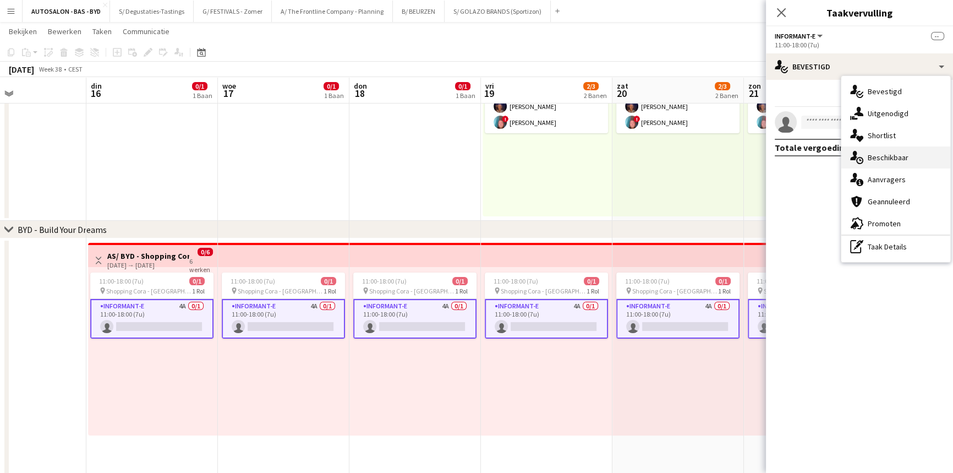
click at [897, 158] on div "single-neutral-actions-upload Beschikbaar" at bounding box center [895, 157] width 109 height 22
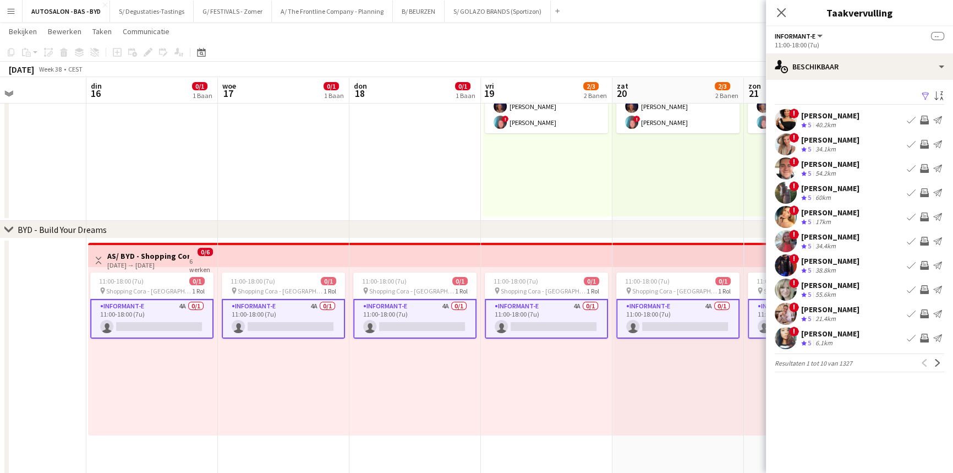
click at [302, 320] on app-card-role "Informant-e 4A 0/1 11:00-18:00 (7u) single-neutral-actions" at bounding box center [283, 319] width 123 height 40
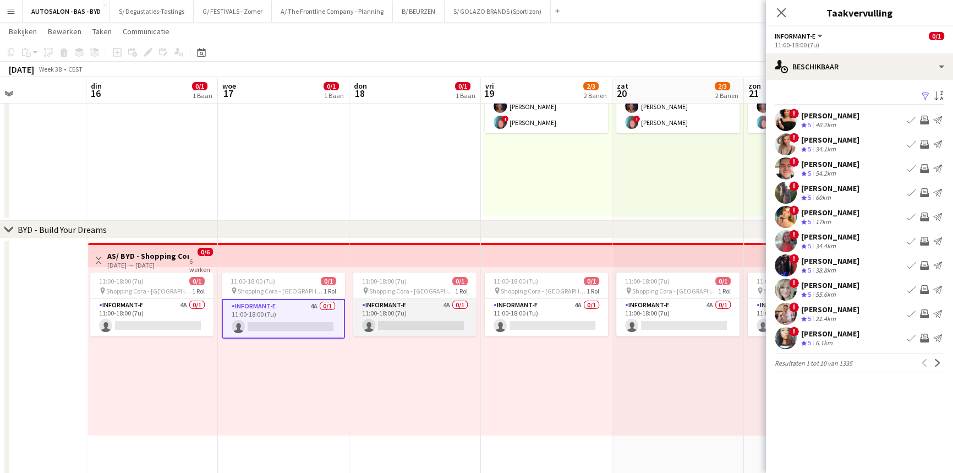
click at [402, 320] on app-card-role "Informant-e 4A 0/1 11:00-18:00 (7u) single-neutral-actions" at bounding box center [414, 317] width 123 height 37
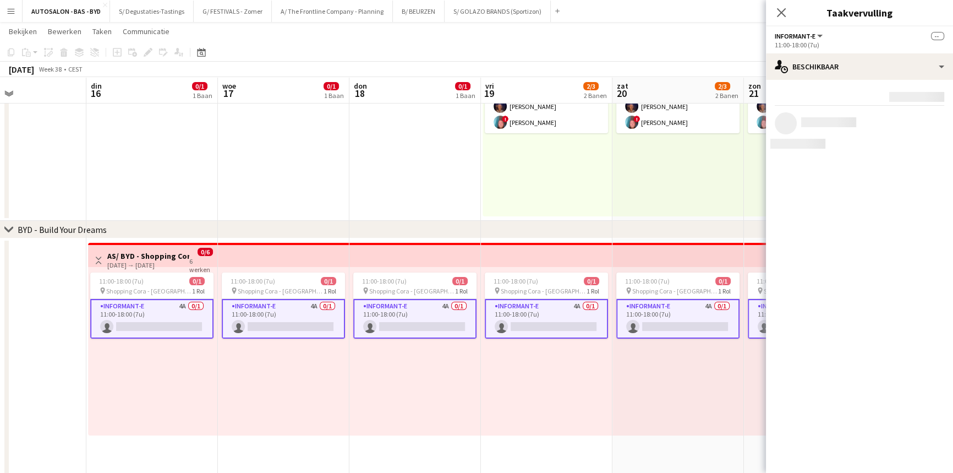
click at [665, 309] on app-card-role "Informant-e 4A 0/1 11:00-18:00 (7u) single-neutral-actions" at bounding box center [677, 319] width 123 height 40
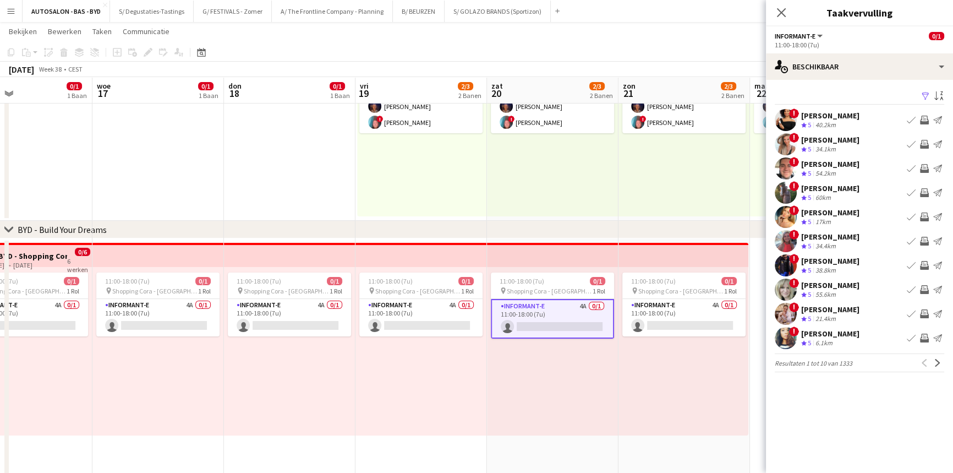
drag, startPoint x: 651, startPoint y: 363, endPoint x: 555, endPoint y: 372, distance: 96.7
click at [555, 372] on app-calendar-viewport "zat 13 2/3 1 Baan zon 14 2/3 1 Baan [DATE] din 16 0/1 1 Baan woe 17 0/1 1 Baan …" at bounding box center [476, 269] width 953 height 660
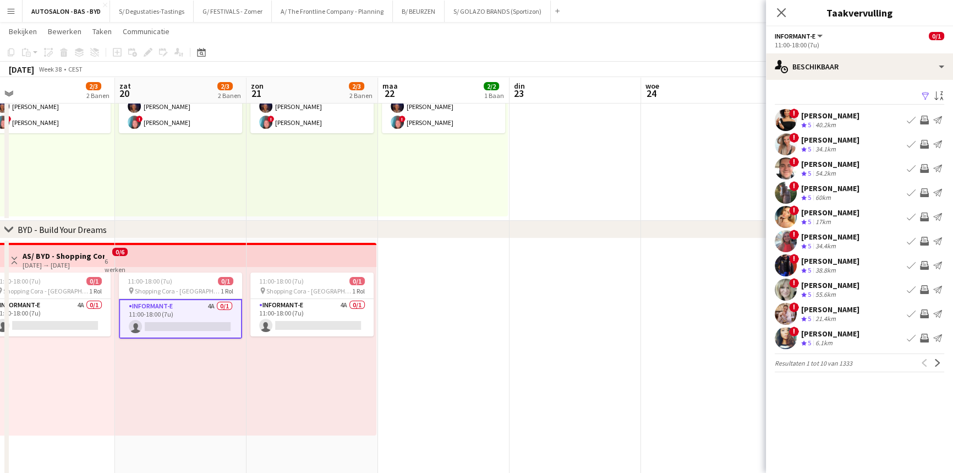
drag, startPoint x: 699, startPoint y: 347, endPoint x: 583, endPoint y: 359, distance: 116.6
click at [583, 359] on app-calendar-viewport "[DATE] din 16 0/1 1 Baan woe 17 0/1 1 Baan don 18 0/1 1 Baan vri 19 2/3 2 Banen…" at bounding box center [476, 269] width 953 height 660
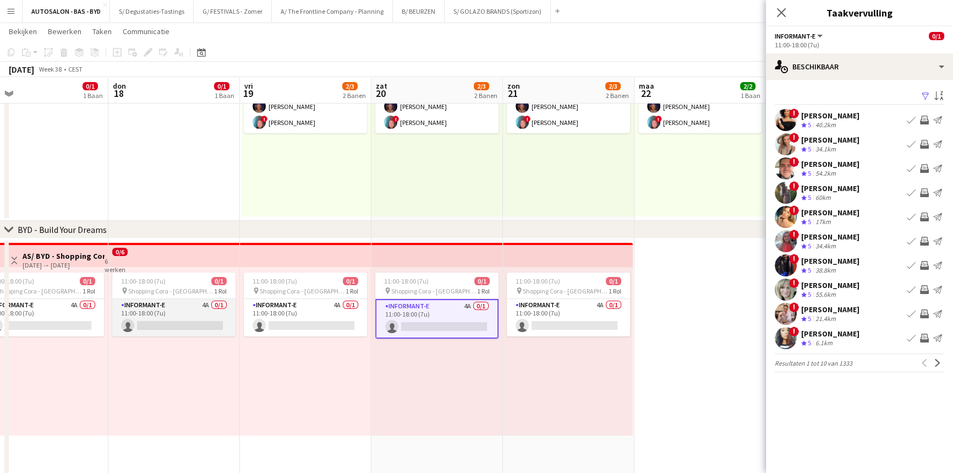
click at [191, 310] on app-card-role "Informant-e 4A 0/1 11:00-18:00 (7u) single-neutral-actions" at bounding box center [173, 317] width 123 height 37
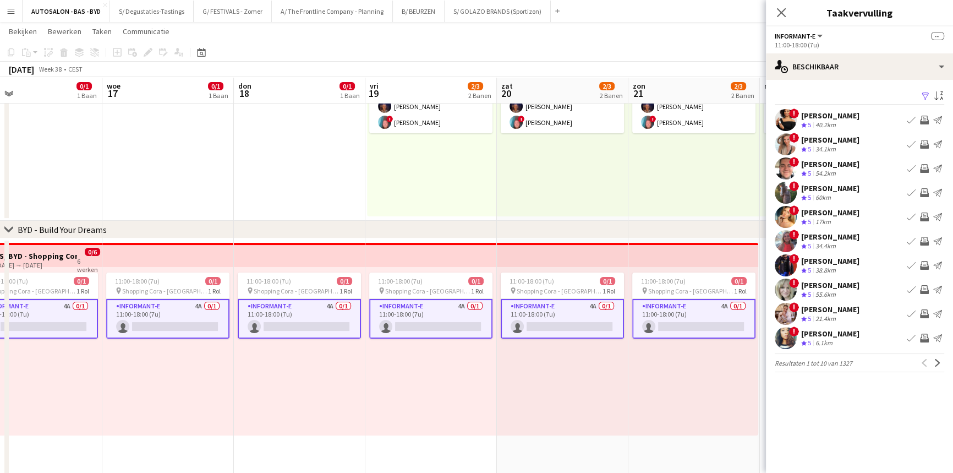
drag, startPoint x: 220, startPoint y: 358, endPoint x: 497, endPoint y: 356, distance: 276.7
click at [472, 367] on app-calendar-viewport "zon 14 2/3 1 Baan [DATE] din 16 0/1 1 Baan woe 17 0/1 1 Baan don 18 0/1 1 Baan …" at bounding box center [476, 269] width 953 height 660
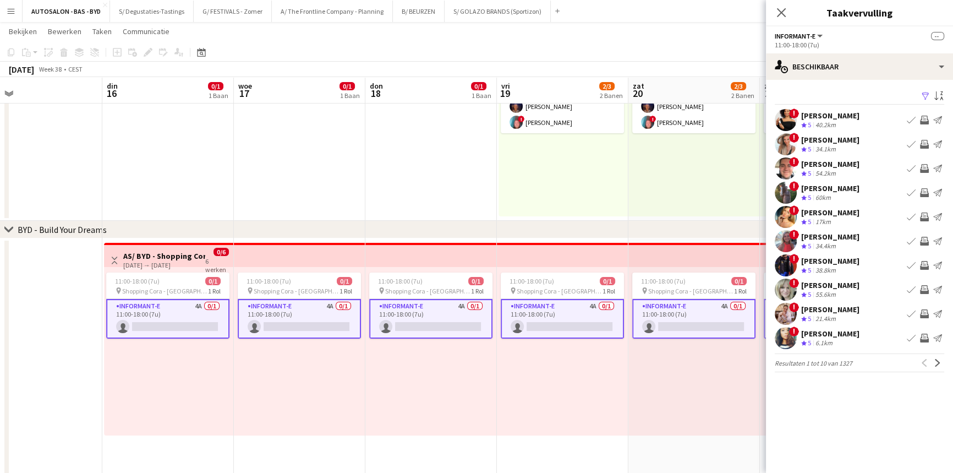
scroll to position [0, 291]
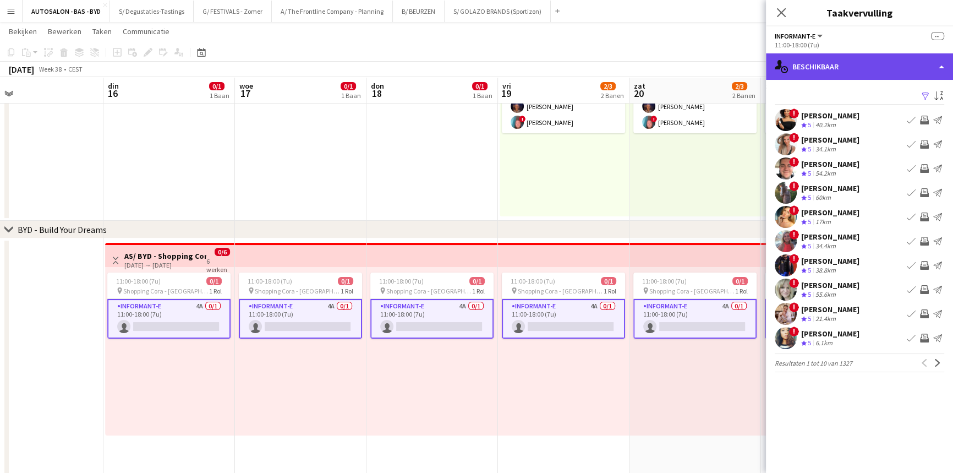
click at [918, 53] on div "single-neutral-actions-upload Beschikbaar" at bounding box center [859, 66] width 187 height 26
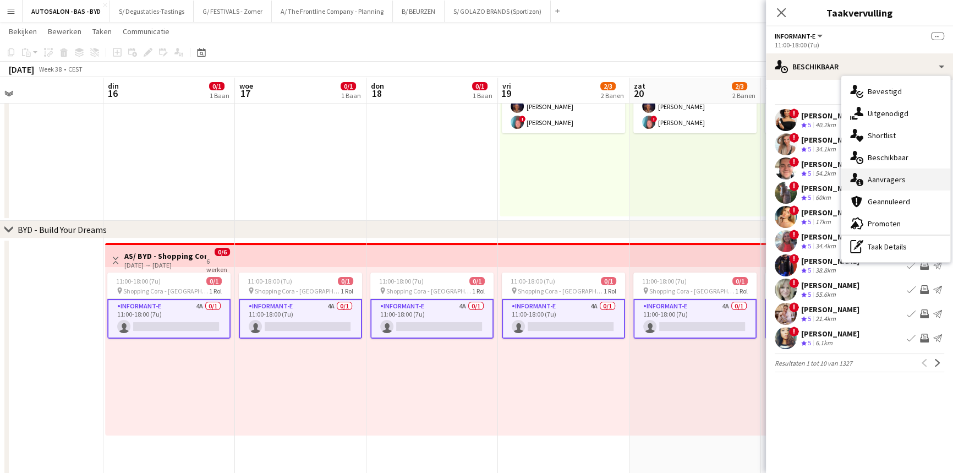
click at [886, 174] on div "single-neutral-actions-information Aanvragers" at bounding box center [895, 179] width 109 height 22
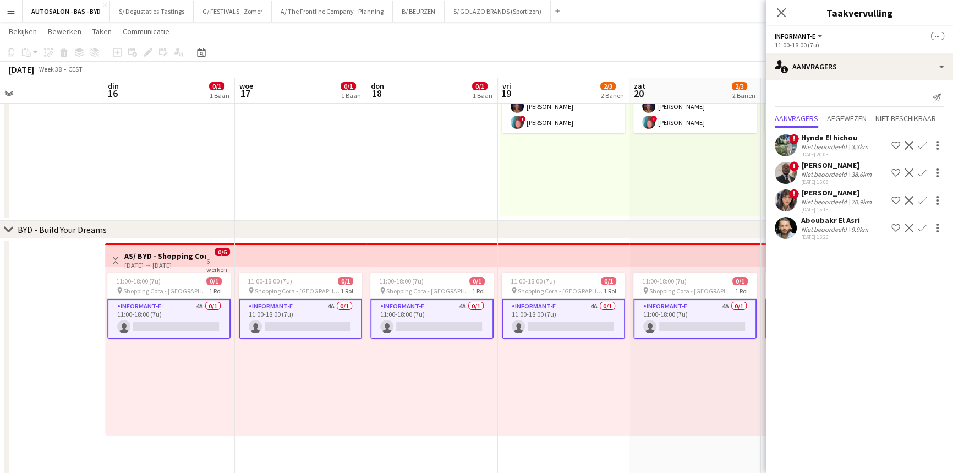
click at [682, 320] on app-card-role "Informant-e 4A 0/1 11:00-18:00 (7u) single-neutral-actions" at bounding box center [694, 319] width 123 height 40
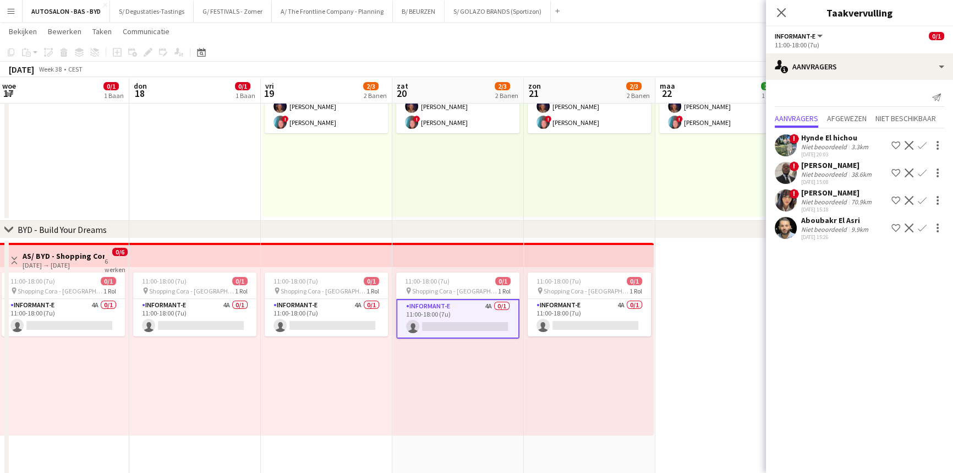
drag, startPoint x: 669, startPoint y: 357, endPoint x: 457, endPoint y: 365, distance: 211.9
click at [436, 367] on app-calendar-viewport "zat 13 2/3 1 Baan zon 14 2/3 1 Baan [DATE] din 16 0/1 1 Baan woe 17 0/1 1 Baan …" at bounding box center [476, 269] width 953 height 660
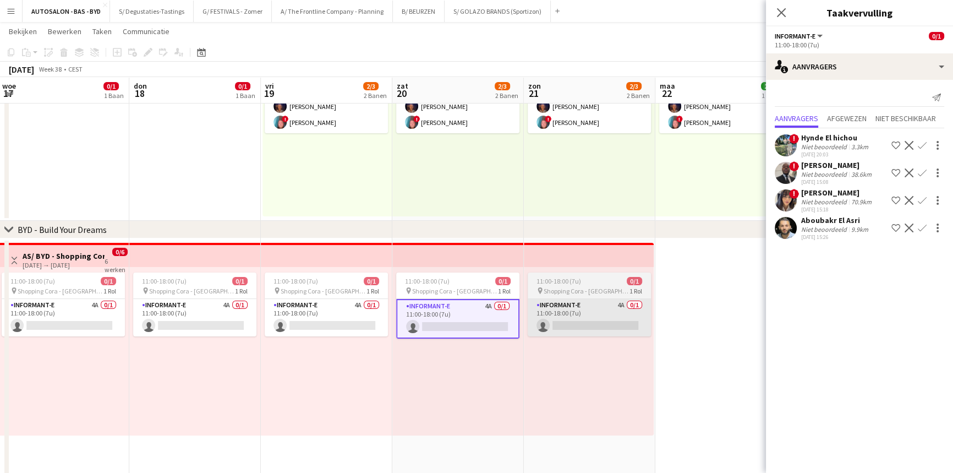
scroll to position [0, 525]
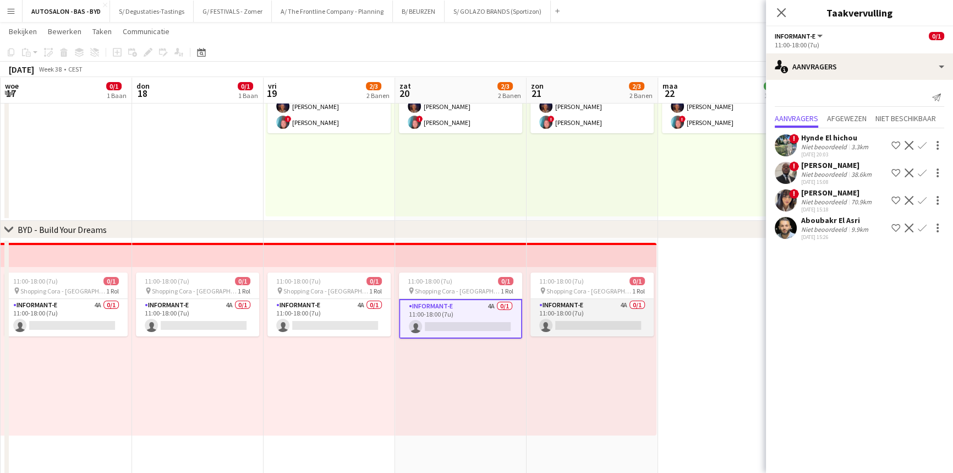
click at [578, 303] on app-card-role "Informant-e 4A 0/1 11:00-18:00 (7u) single-neutral-actions" at bounding box center [591, 317] width 123 height 37
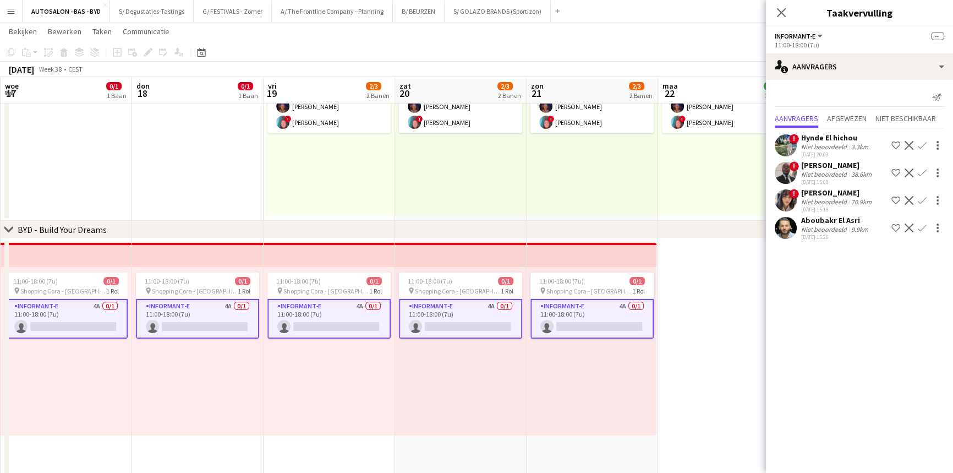
click at [275, 295] on app-job-card "11:00-18:00 (7u) 0/1 pin Shopping Cora - Anderlecht 1 Rol Informant-e 4A 0/1 11…" at bounding box center [328, 305] width 123 height 66
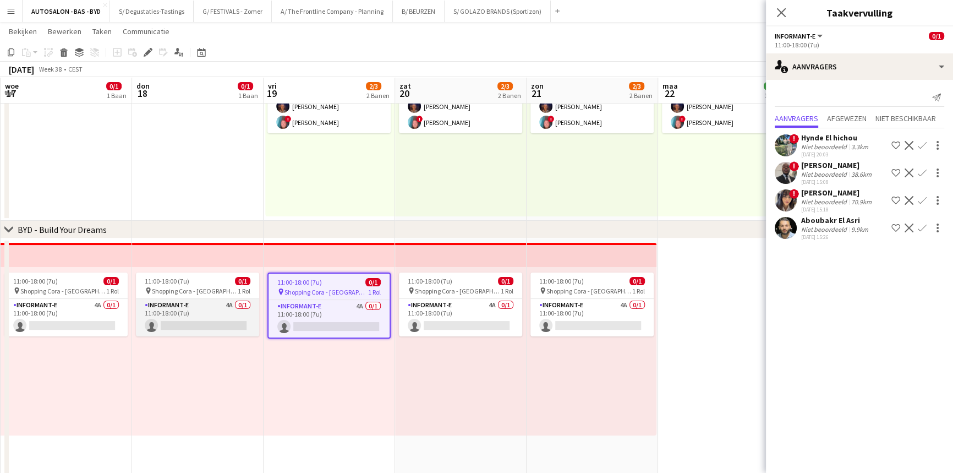
click at [209, 314] on app-card-role "Informant-e 4A 0/1 11:00-18:00 (7u) single-neutral-actions" at bounding box center [197, 317] width 123 height 37
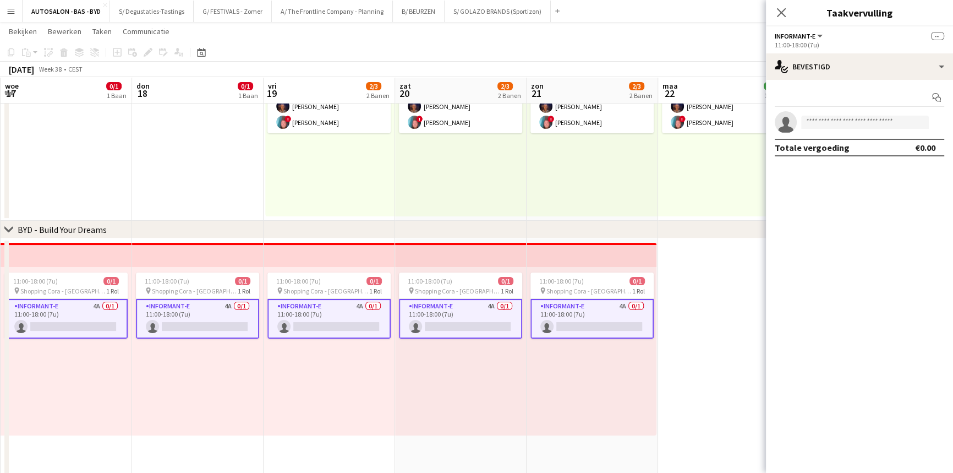
click at [198, 303] on app-card-role "Informant-e 4A 0/1 11:00-18:00 (7u) single-neutral-actions" at bounding box center [197, 319] width 123 height 40
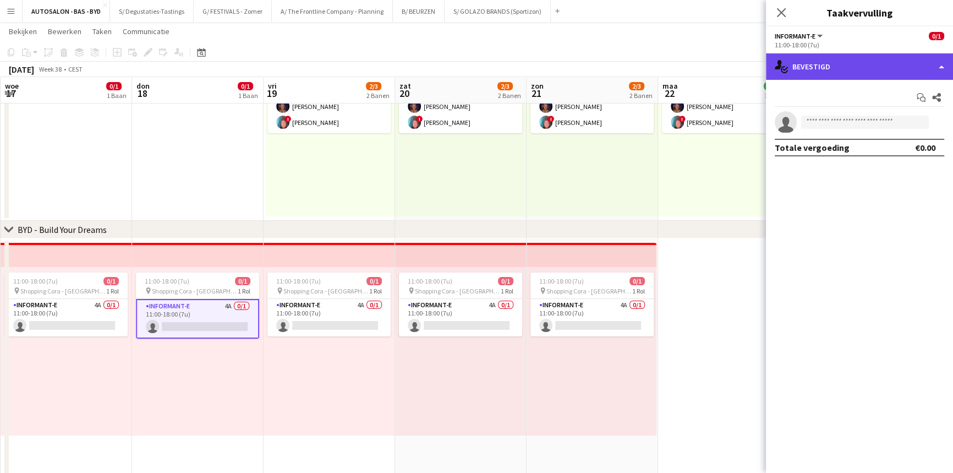
click at [834, 61] on div "single-neutral-actions-check-2 Bevestigd" at bounding box center [859, 66] width 187 height 26
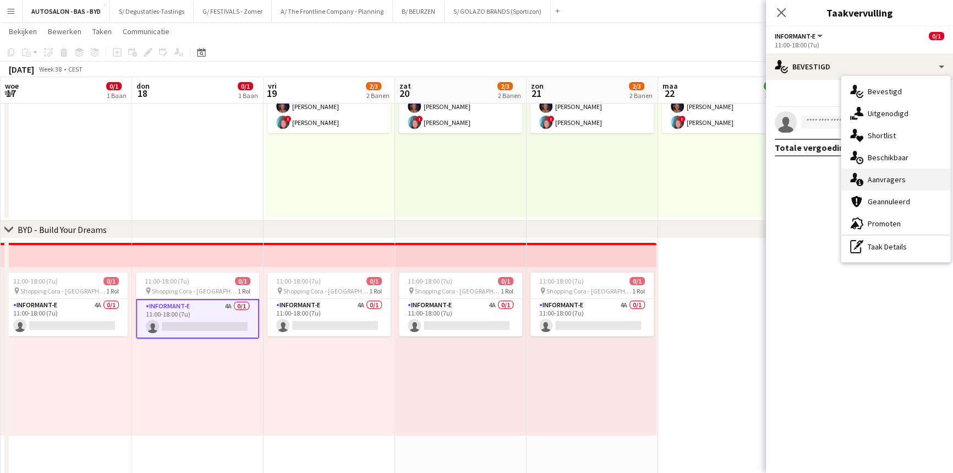
click at [887, 183] on div "single-neutral-actions-information Aanvragers" at bounding box center [895, 179] width 109 height 22
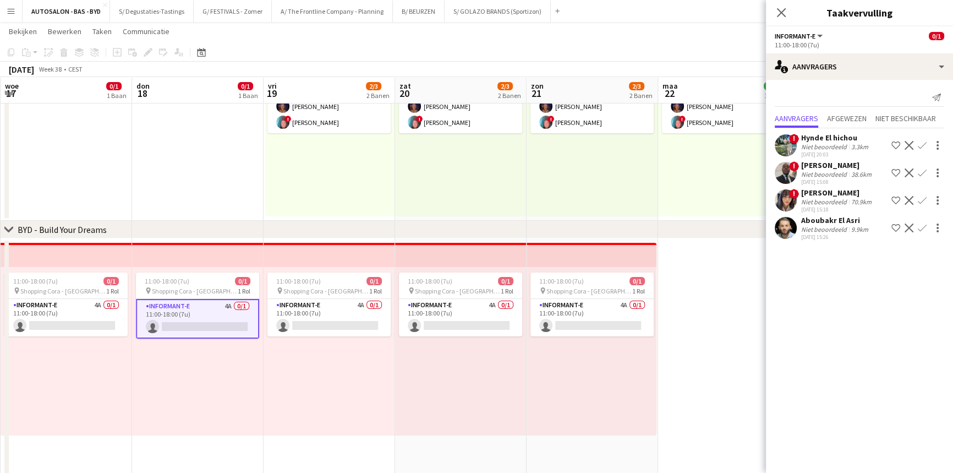
click at [827, 138] on div "Hynde El hichou" at bounding box center [835, 138] width 69 height 10
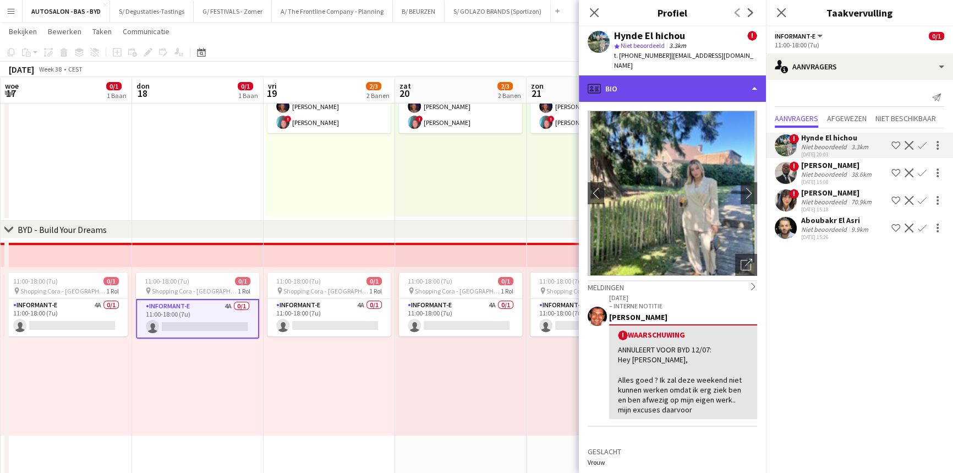
click at [677, 89] on div "profile Bio" at bounding box center [672, 88] width 187 height 26
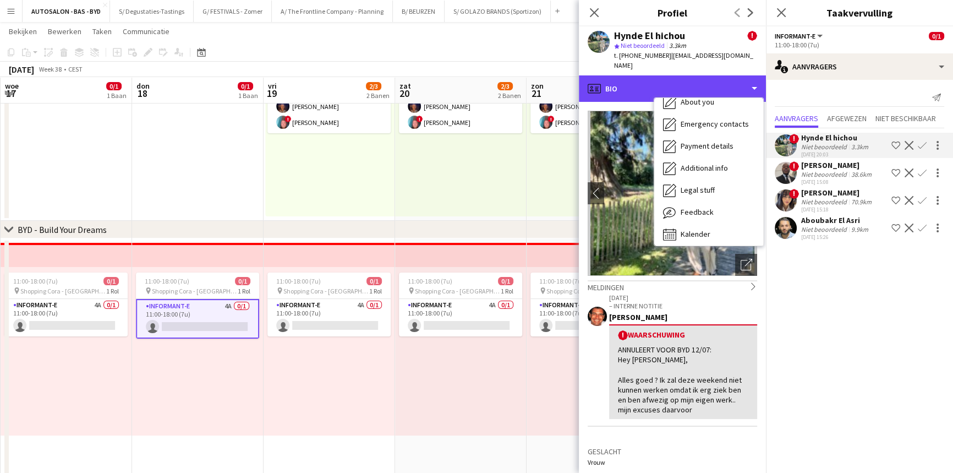
scroll to position [101, 0]
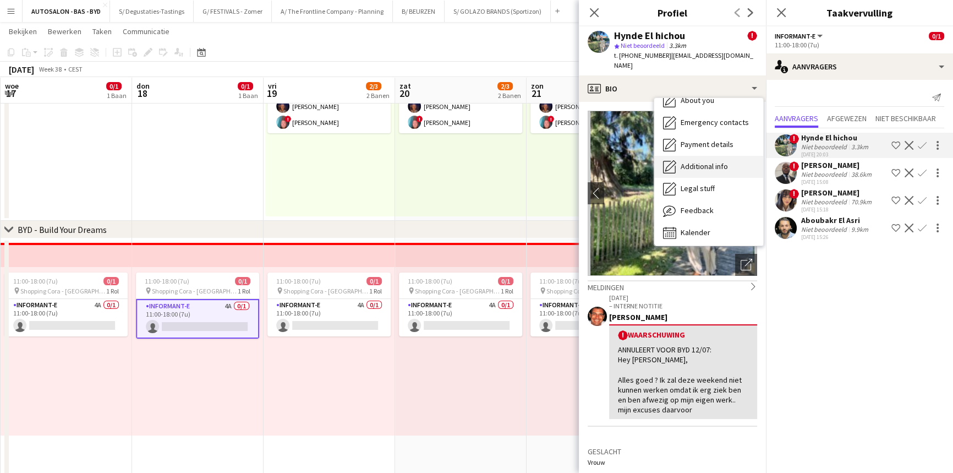
click at [718, 161] on span "Additional info" at bounding box center [703, 166] width 47 height 10
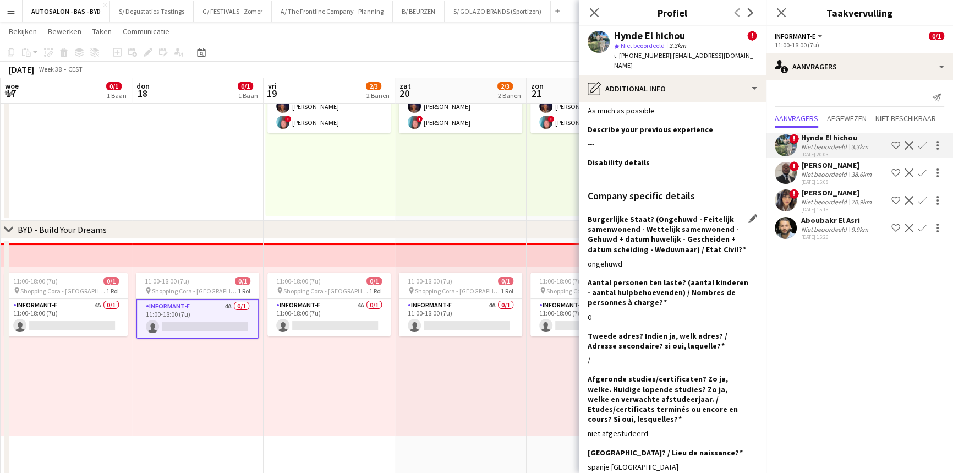
scroll to position [50, 0]
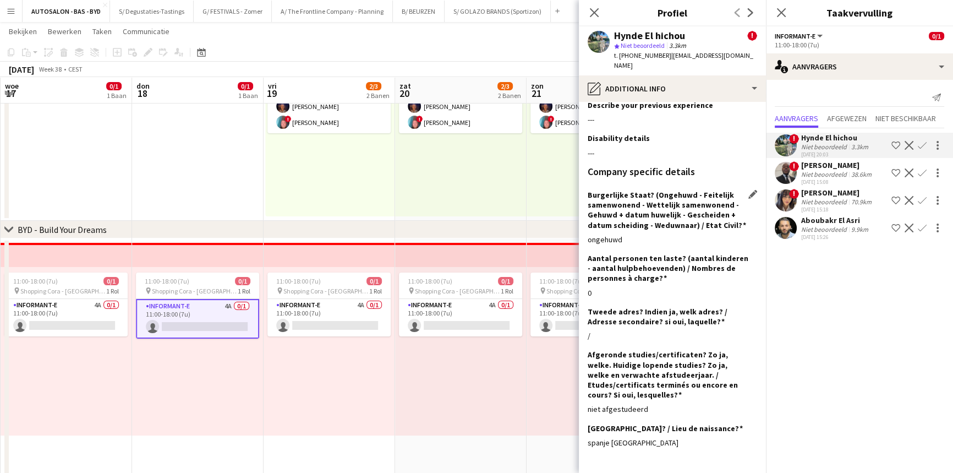
drag, startPoint x: 708, startPoint y: 151, endPoint x: 702, endPoint y: 191, distance: 40.0
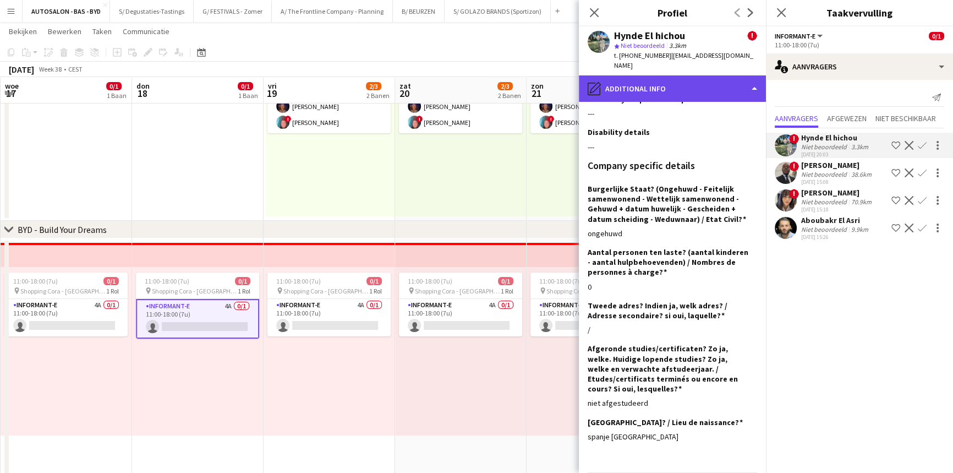
click at [667, 75] on div "pencil4 Additional info" at bounding box center [672, 88] width 187 height 26
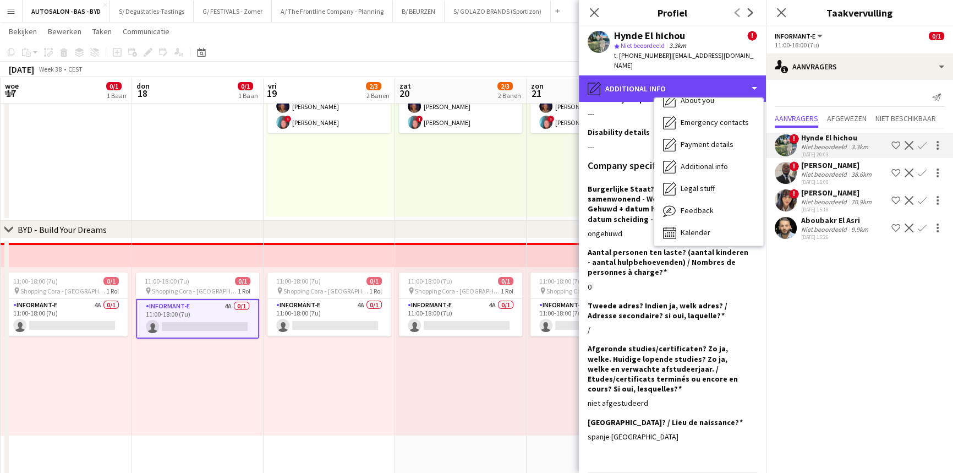
scroll to position [0, 0]
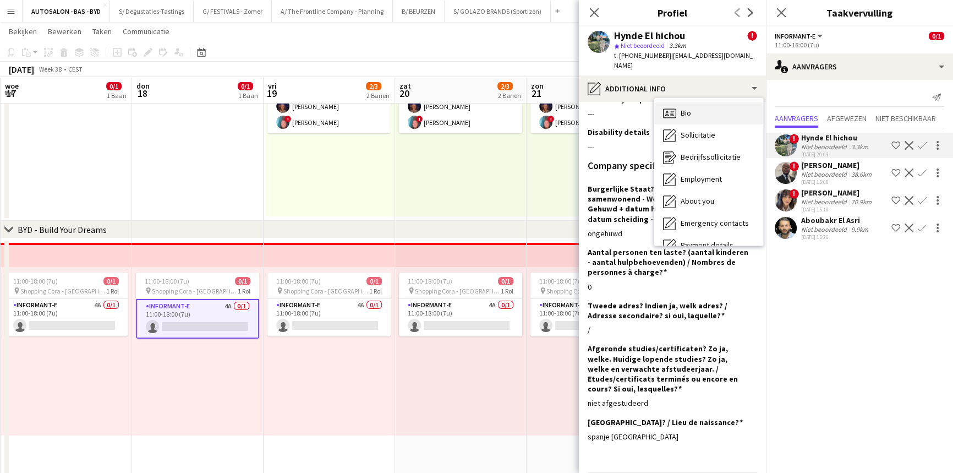
click at [706, 106] on div "Bio Bio" at bounding box center [708, 113] width 109 height 22
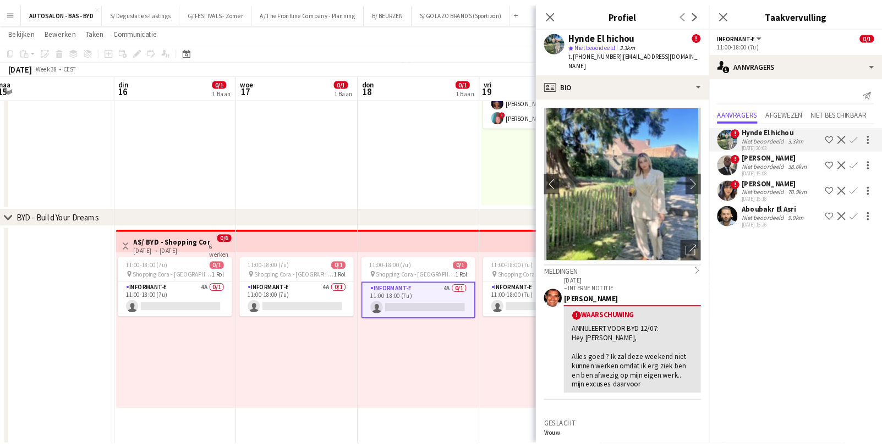
scroll to position [0, 269]
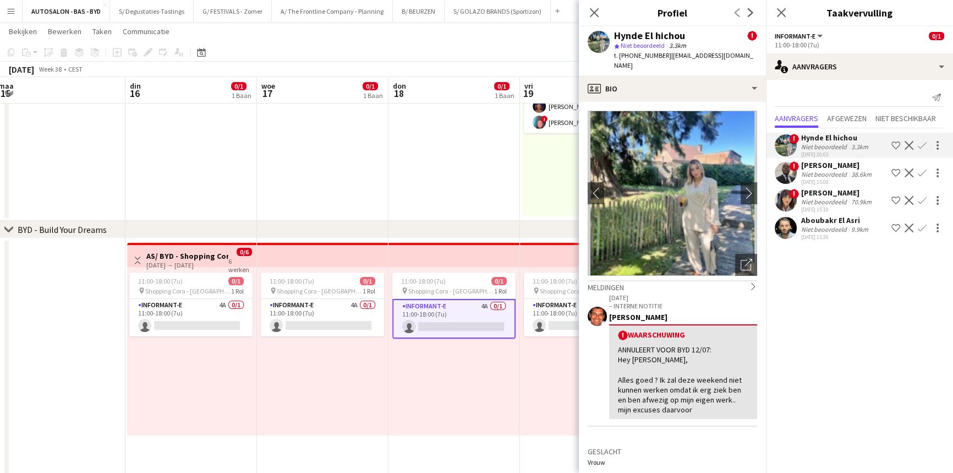
drag, startPoint x: 206, startPoint y: 381, endPoint x: 356, endPoint y: 363, distance: 151.8
click at [462, 358] on app-calendar-viewport "zat 13 2/3 1 Baan zon 14 2/3 1 Baan [DATE] din 16 0/1 1 Baan woe 17 0/1 1 Baan …" at bounding box center [476, 269] width 953 height 660
click at [251, 405] on div "11:00-18:00 (7u) 0/1 pin Shopping Cora - Anderlecht 1 Rol Informant-e 4A 0/1 11…" at bounding box center [191, 351] width 129 height 168
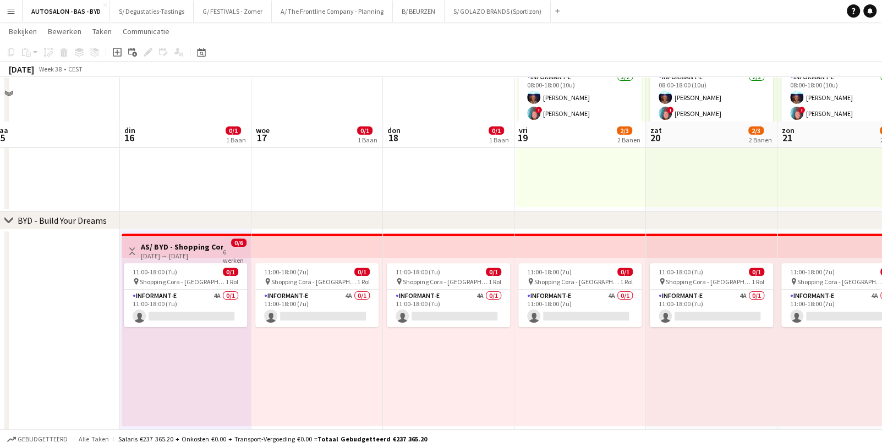
scroll to position [0, 275]
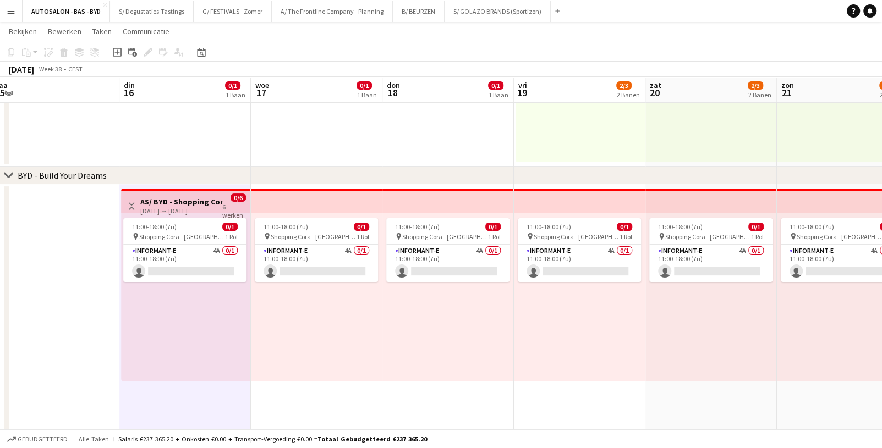
drag, startPoint x: 102, startPoint y: 273, endPoint x: 96, endPoint y: 312, distance: 40.2
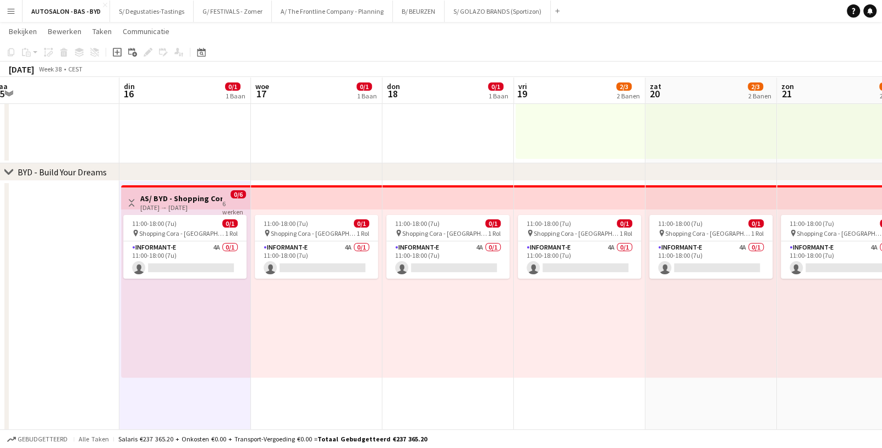
click at [97, 277] on app-date-cell at bounding box center [53, 336] width 131 height 310
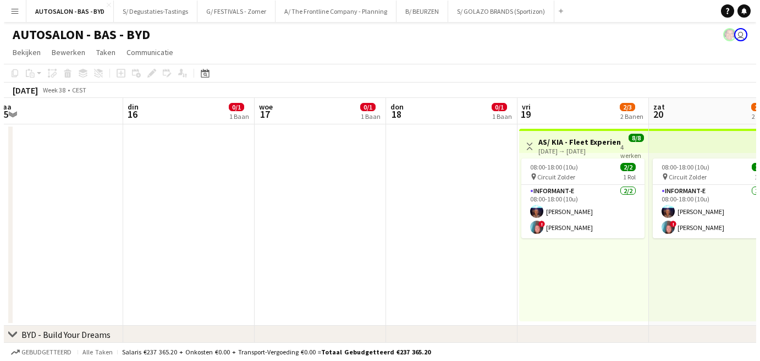
scroll to position [0, 276]
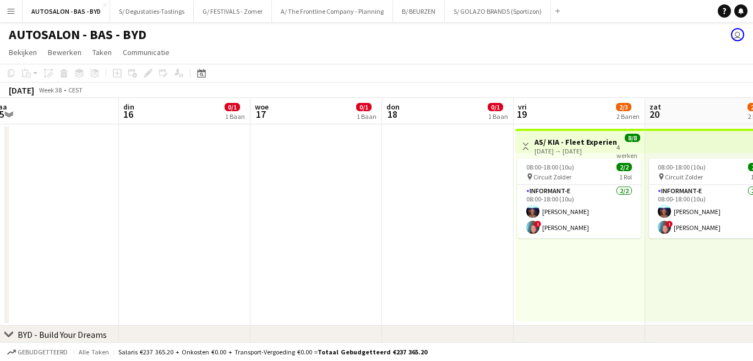
click at [14, 13] on app-icon "Menu" at bounding box center [11, 11] width 9 height 9
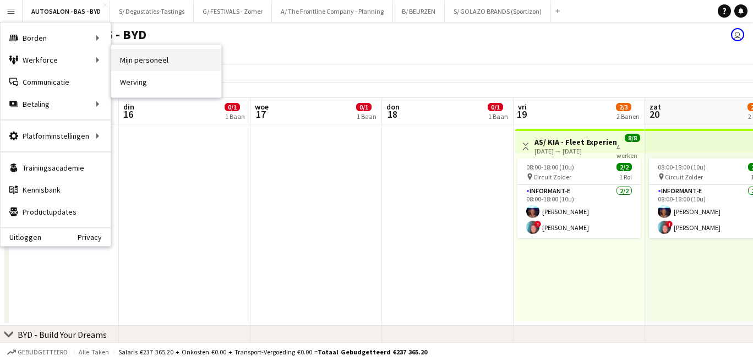
click at [141, 59] on link "Mijn personeel" at bounding box center [166, 60] width 110 height 22
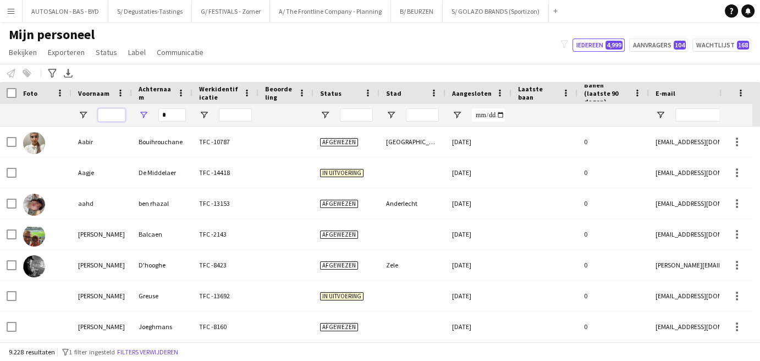
click at [122, 115] on input "Voornaam Filter Invoer" at bounding box center [112, 114] width 28 height 13
type input "*"
paste input "*****"
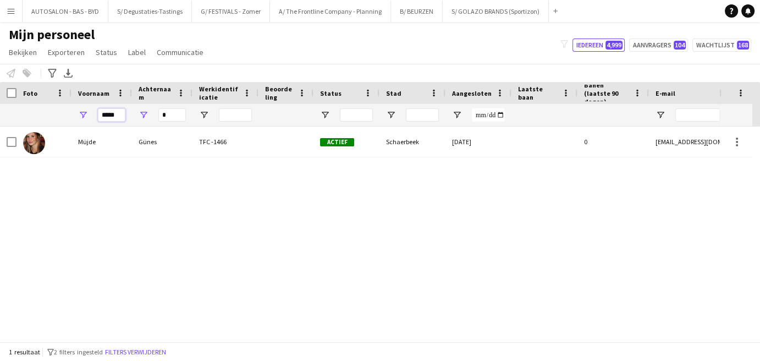
type input "*****"
click at [173, 114] on input "*" at bounding box center [172, 114] width 28 height 13
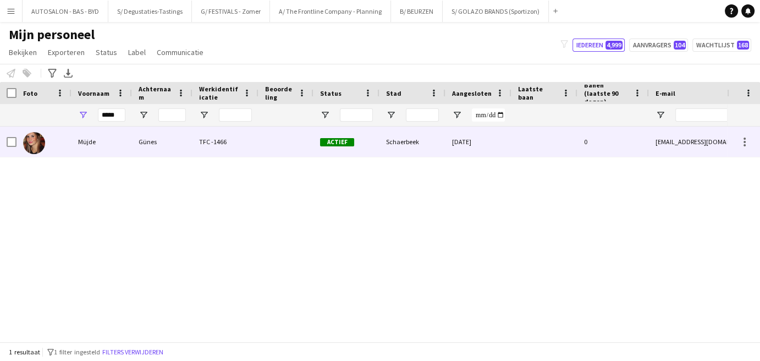
click at [168, 135] on div "Günes" at bounding box center [162, 142] width 61 height 30
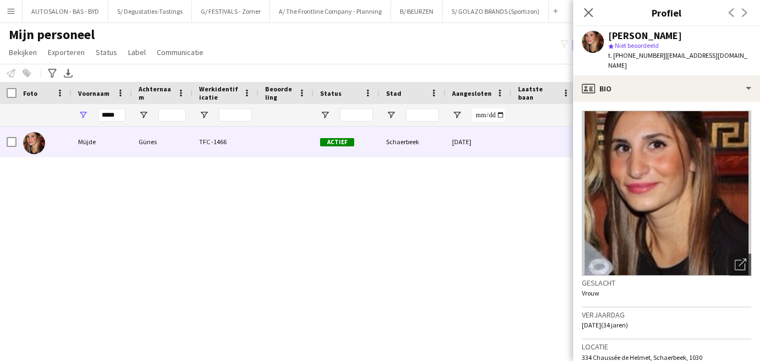
click at [644, 54] on span "t. [PHONE_NUMBER]" at bounding box center [636, 55] width 57 height 8
copy span "32485578160"
click at [721, 197] on img at bounding box center [666, 193] width 169 height 165
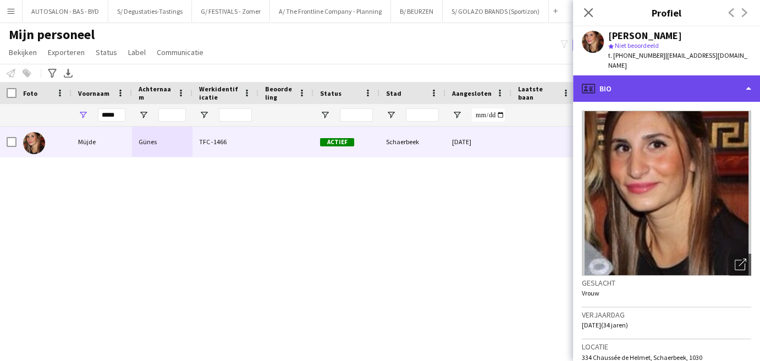
click at [654, 86] on div "profile Bio" at bounding box center [666, 88] width 187 height 26
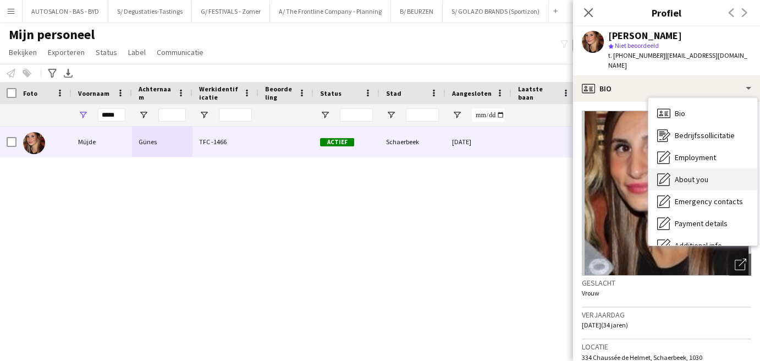
click at [698, 174] on span "About you" at bounding box center [692, 179] width 34 height 10
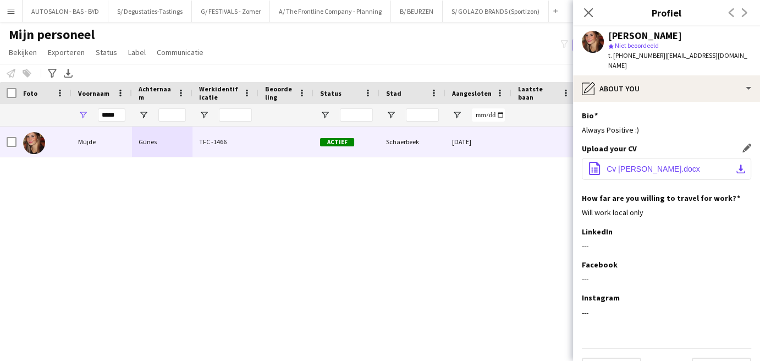
click at [635, 167] on button "office-file-sheet Cv [PERSON_NAME].docx download-bottom" at bounding box center [666, 169] width 169 height 22
click at [723, 207] on div "Will work local only" at bounding box center [666, 212] width 169 height 10
click at [599, 46] on app-user-avatar at bounding box center [593, 42] width 22 height 22
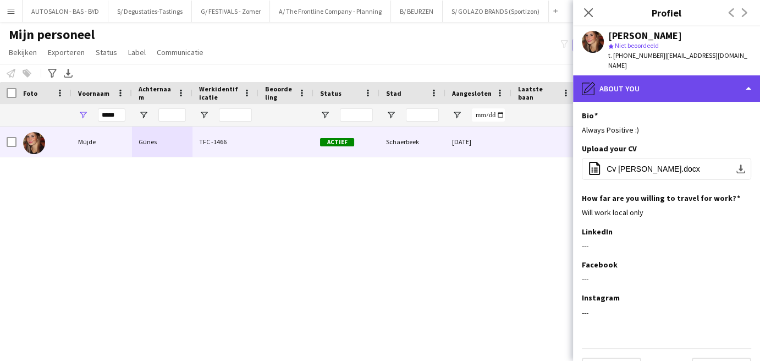
click at [645, 75] on div "pencil4 About you" at bounding box center [666, 88] width 187 height 26
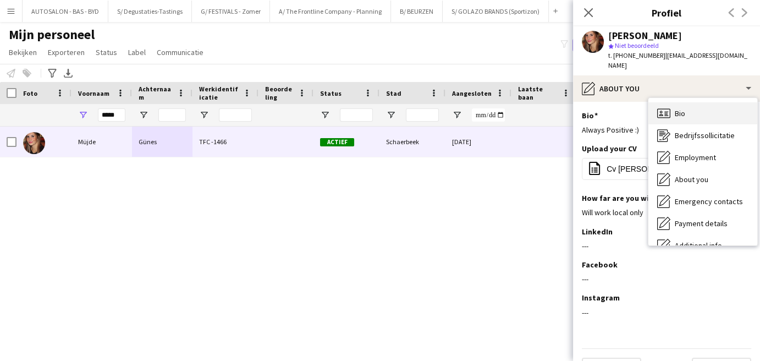
click at [663, 107] on icon "Bio" at bounding box center [663, 113] width 13 height 13
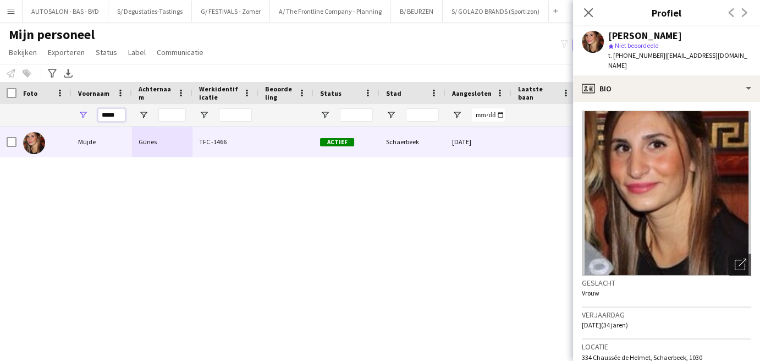
click at [112, 116] on input "*****" at bounding box center [112, 114] width 28 height 13
type input "*****"
click at [182, 118] on input "Achternaam Filter Invoer" at bounding box center [172, 114] width 28 height 13
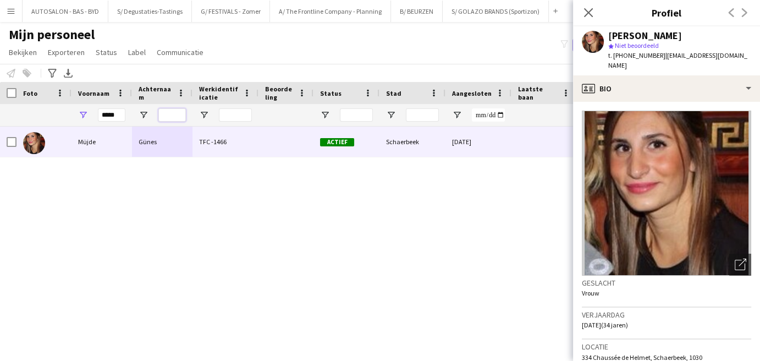
click at [174, 114] on input "Achternaam Filter Invoer" at bounding box center [172, 114] width 28 height 13
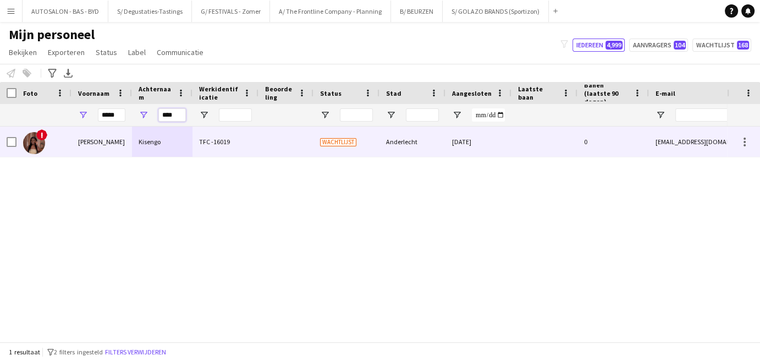
type input "****"
click at [177, 134] on div "Kisengo" at bounding box center [162, 142] width 61 height 30
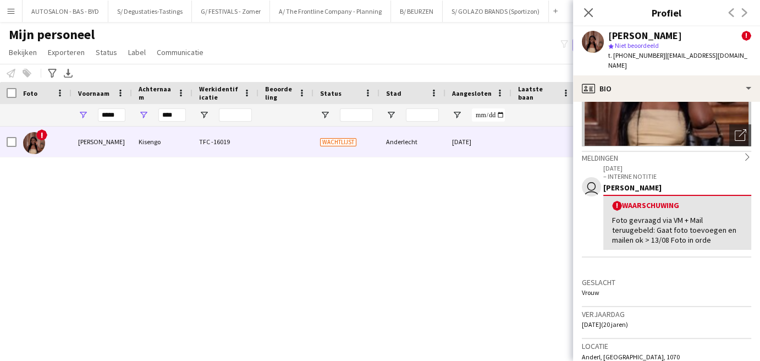
scroll to position [130, 0]
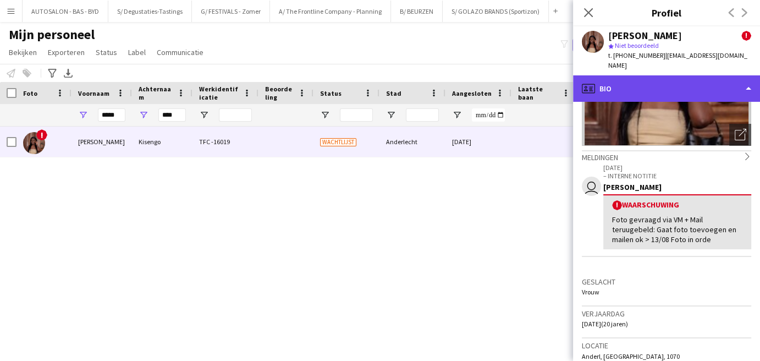
click at [700, 75] on div "profile Bio" at bounding box center [666, 88] width 187 height 26
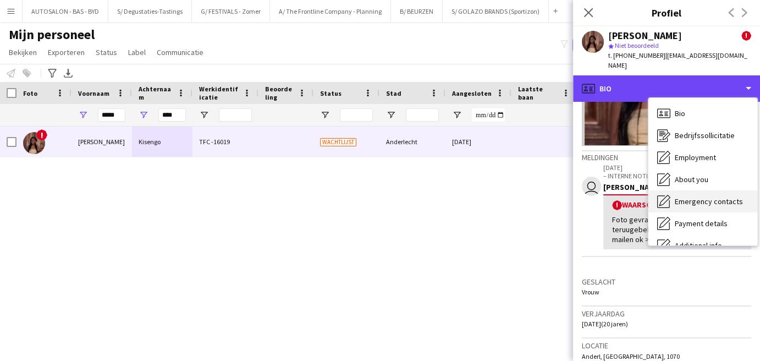
scroll to position [81, 0]
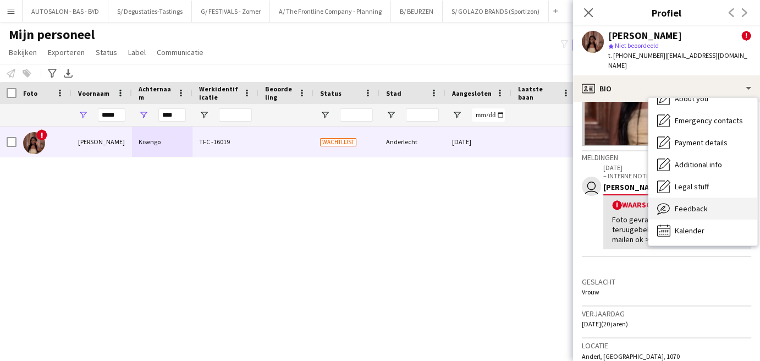
click at [701, 204] on span "Feedback" at bounding box center [691, 209] width 33 height 10
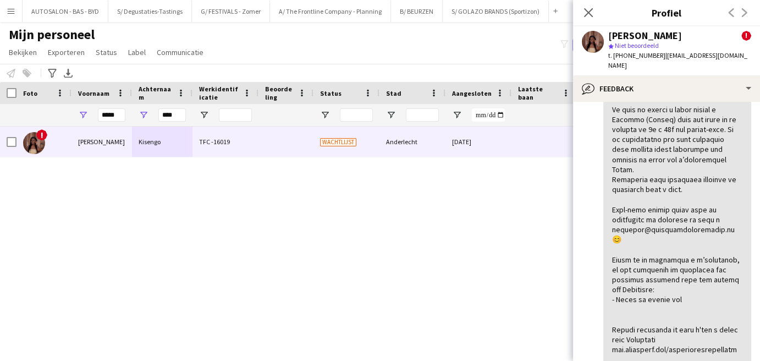
scroll to position [765, 0]
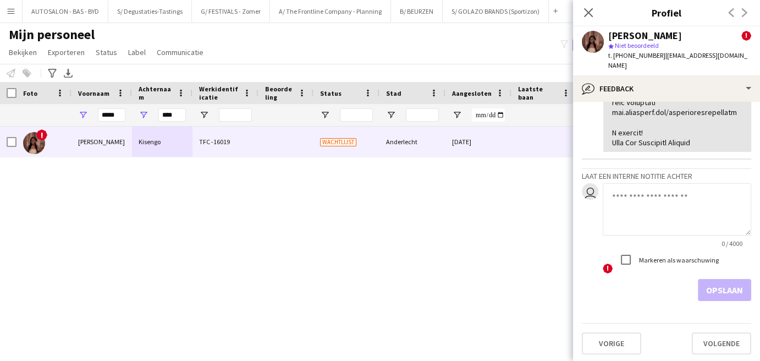
click at [661, 208] on textarea at bounding box center [677, 209] width 149 height 52
click at [664, 204] on textarea "**********" at bounding box center [677, 209] width 149 height 52
paste textarea "**********"
type textarea "**********"
click at [722, 295] on button "Opslaan" at bounding box center [724, 290] width 53 height 22
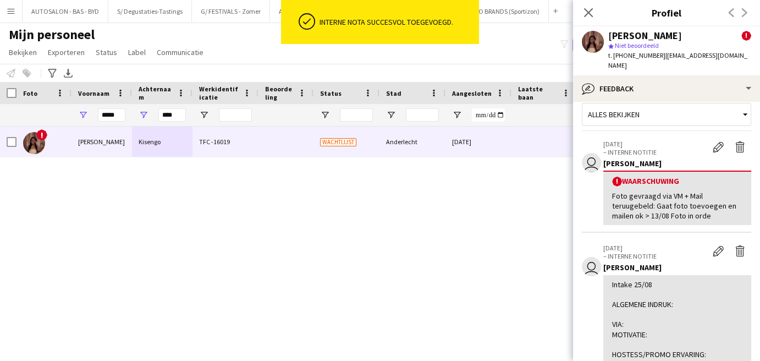
scroll to position [0, 0]
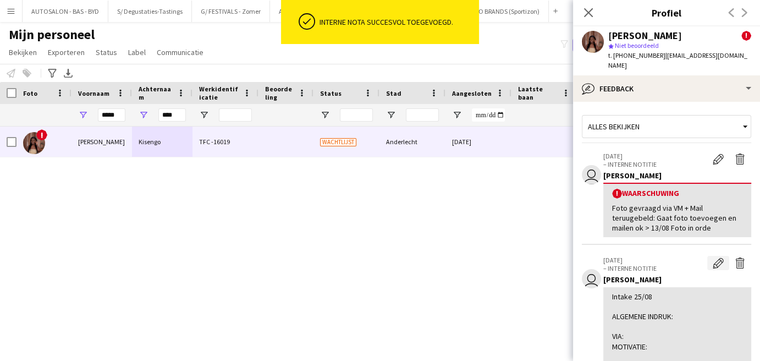
click at [713, 257] on app-icon "Bewerk interne notitie" at bounding box center [718, 262] width 11 height 11
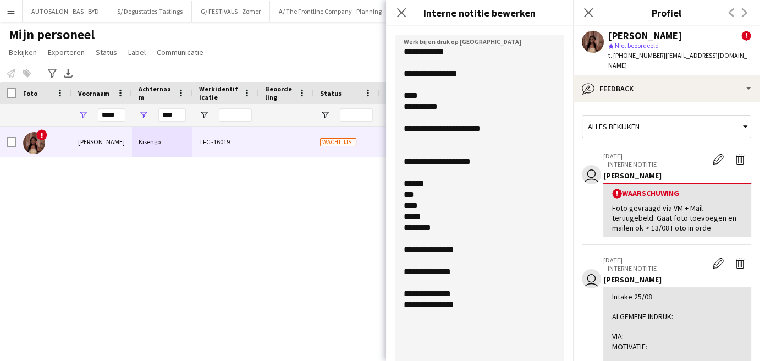
drag, startPoint x: 562, startPoint y: 97, endPoint x: 551, endPoint y: 364, distance: 266.5
click at [551, 361] on html "Menu [GEOGRAPHIC_DATA] Borden Borden Alle taken Status Werkforce Werkforce [PER…" at bounding box center [380, 180] width 760 height 361
click at [349, 176] on div "! [PERSON_NAME] TFC -16019 Wachtlijst Anderlecht [DATE] 0 [EMAIL_ADDRESS][DOMAI…" at bounding box center [363, 230] width 727 height 207
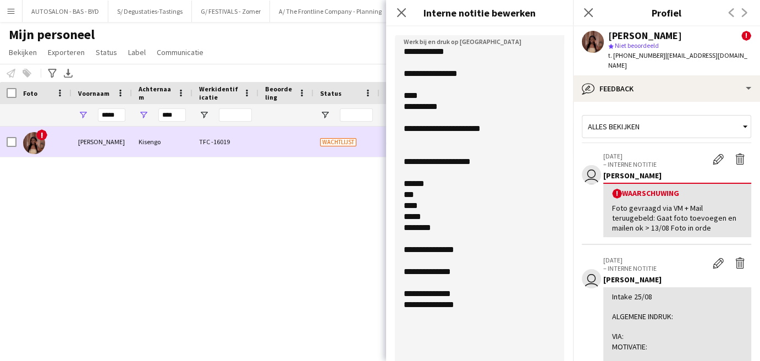
click at [367, 145] on div "Wachtlijst" at bounding box center [347, 142] width 66 height 30
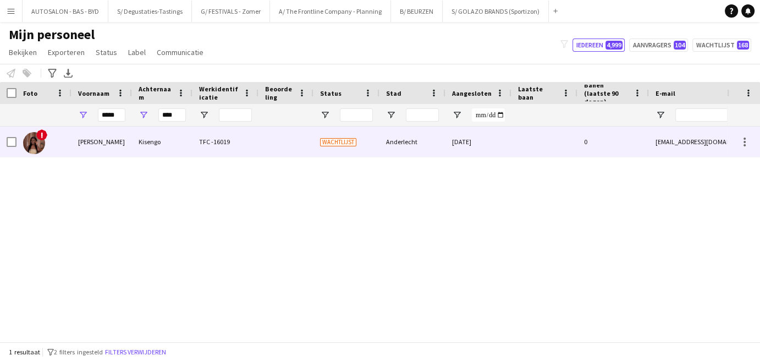
click at [608, 139] on div "0" at bounding box center [614, 142] width 72 height 30
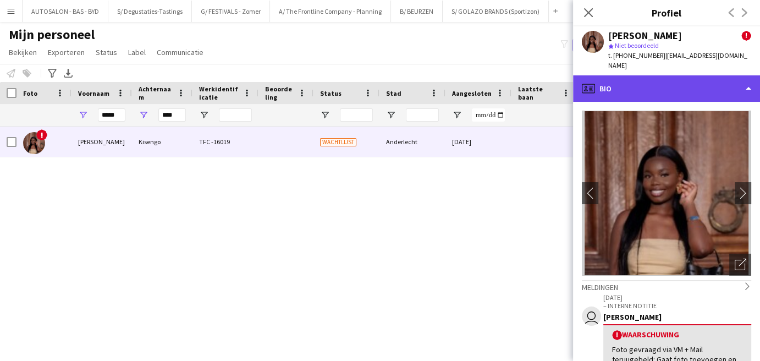
click at [680, 78] on div "profile Bio" at bounding box center [666, 88] width 187 height 26
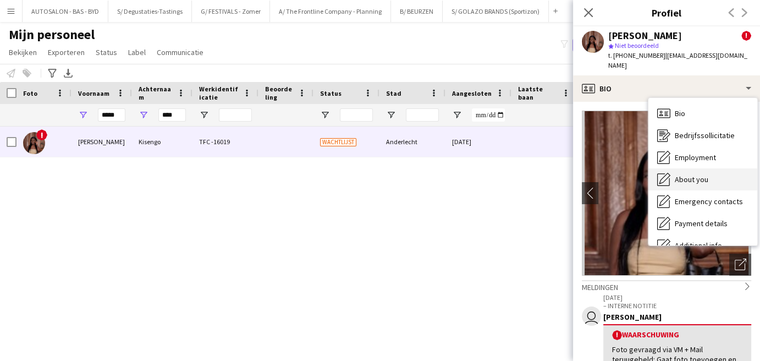
click at [698, 178] on div "About you About you" at bounding box center [703, 179] width 109 height 22
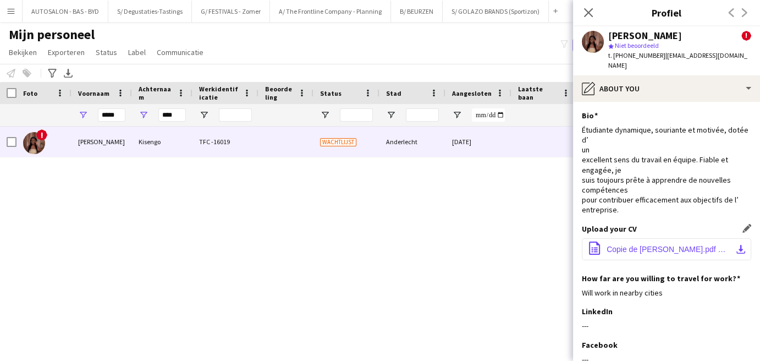
click at [616, 245] on span "Copie de [PERSON_NAME].pdf NV.pdf" at bounding box center [669, 249] width 124 height 9
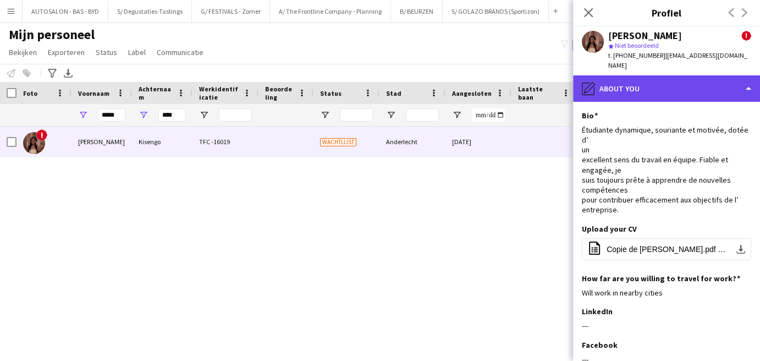
click at [670, 86] on div "pencil4 About you" at bounding box center [666, 88] width 187 height 26
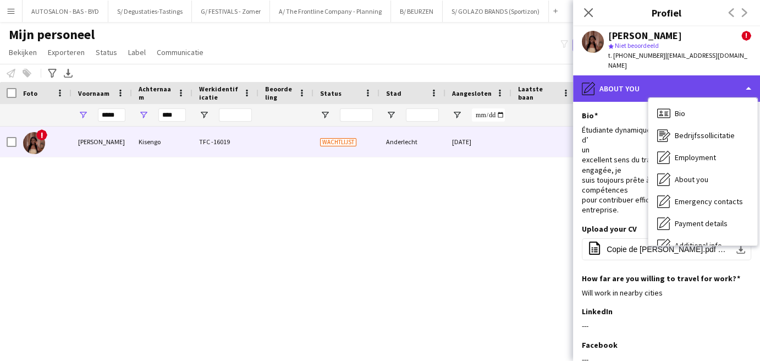
click at [652, 75] on div "pencil4 About you" at bounding box center [666, 88] width 187 height 26
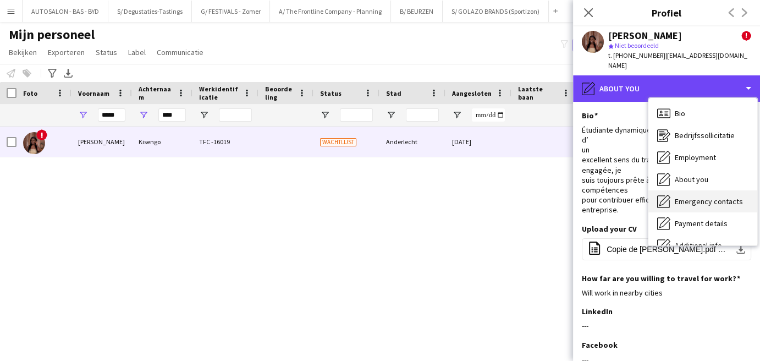
scroll to position [81, 0]
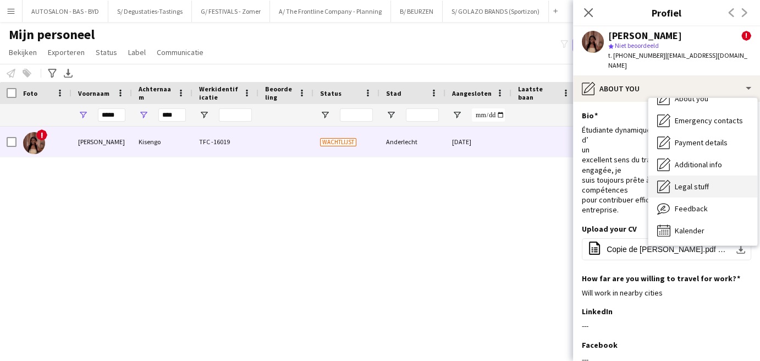
click at [692, 182] on span "Legal stuff" at bounding box center [692, 187] width 34 height 10
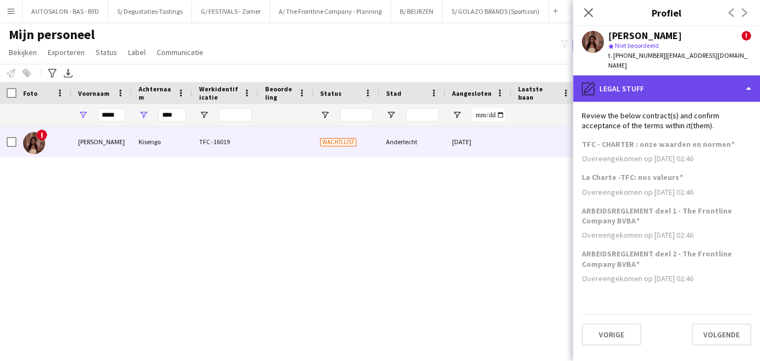
click at [663, 87] on div "pencil4 Legal stuff" at bounding box center [666, 88] width 187 height 26
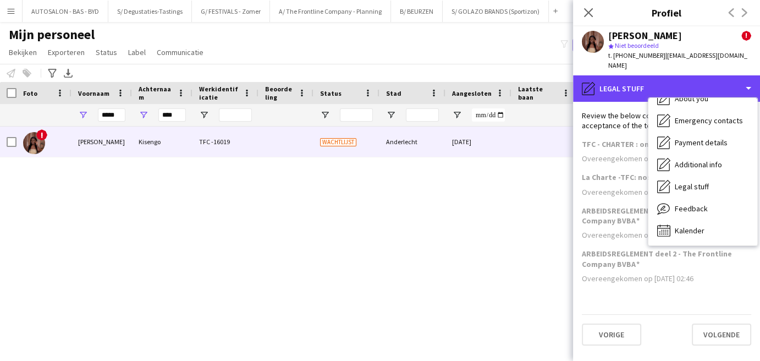
scroll to position [0, 0]
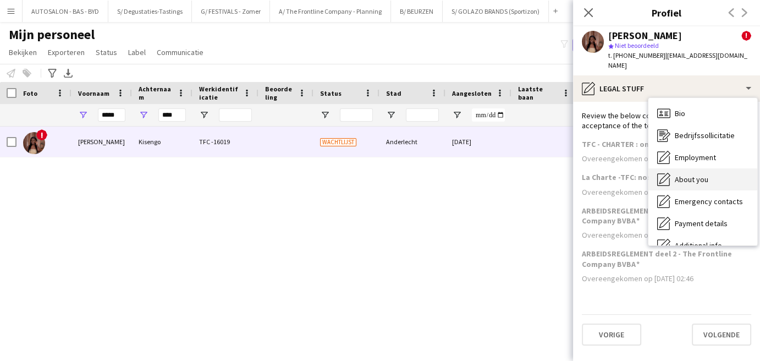
click at [702, 174] on span "About you" at bounding box center [692, 179] width 34 height 10
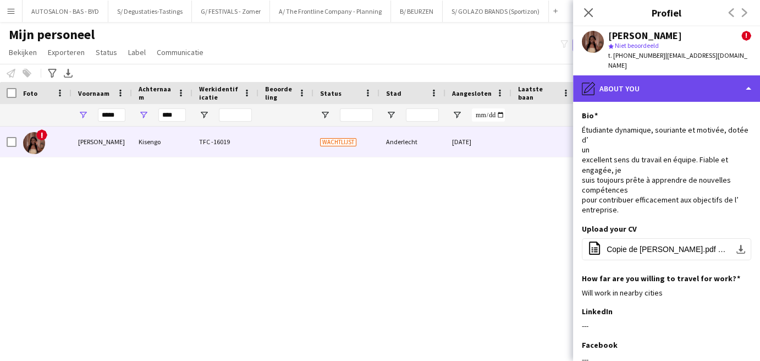
click at [680, 87] on div "pencil4 About you" at bounding box center [666, 88] width 187 height 26
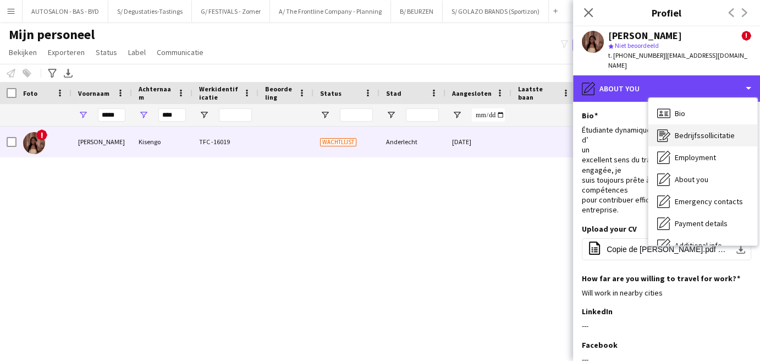
scroll to position [81, 0]
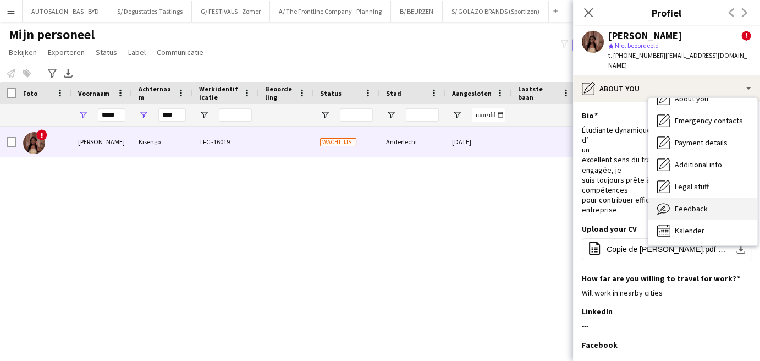
click at [688, 204] on span "Feedback" at bounding box center [691, 209] width 33 height 10
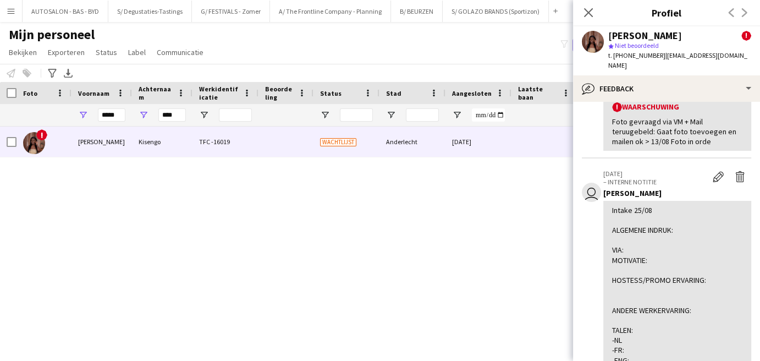
scroll to position [52, 0]
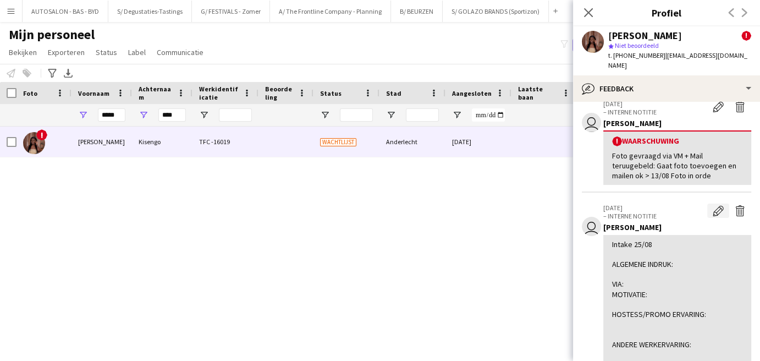
click at [713, 205] on app-icon "Bewerk interne notitie" at bounding box center [718, 210] width 11 height 11
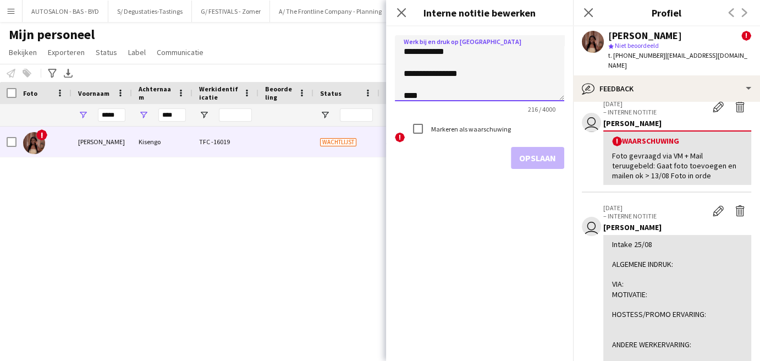
click at [485, 86] on textarea "**********" at bounding box center [479, 68] width 169 height 66
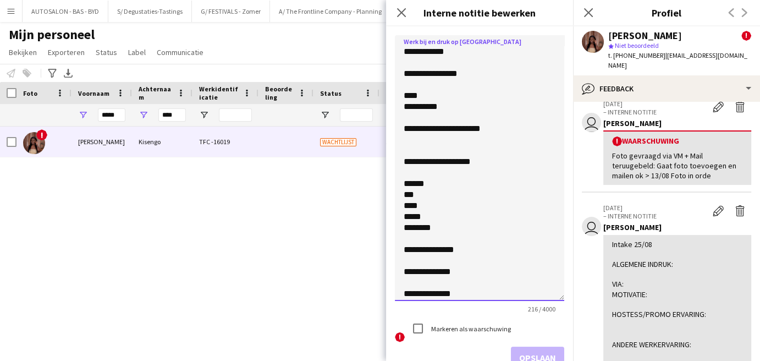
drag, startPoint x: 561, startPoint y: 97, endPoint x: 510, endPoint y: 320, distance: 228.5
click at [510, 301] on textarea "**********" at bounding box center [479, 168] width 169 height 266
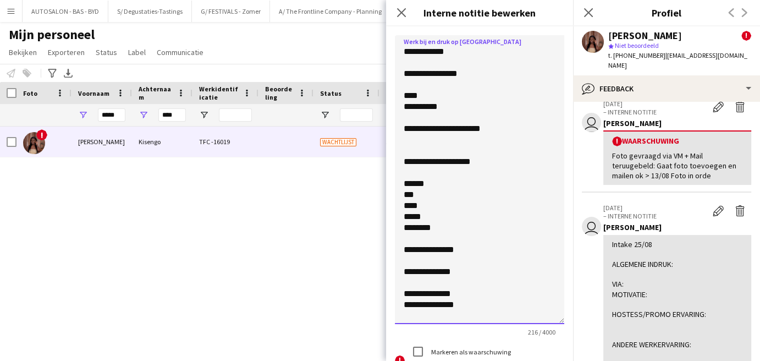
click at [433, 98] on textarea "**********" at bounding box center [479, 179] width 169 height 289
click at [467, 113] on textarea "**********" at bounding box center [479, 179] width 169 height 289
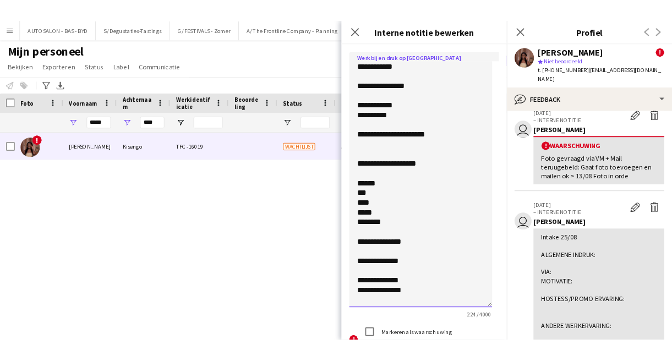
scroll to position [0, 0]
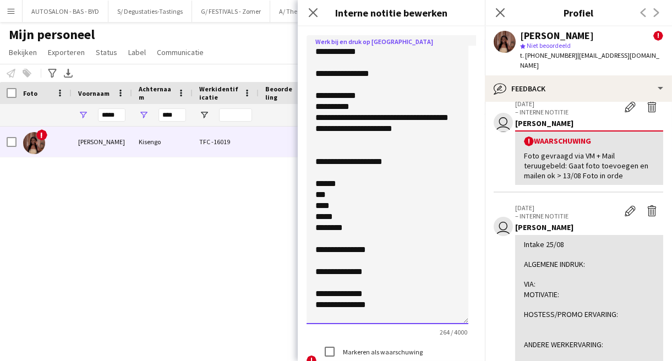
click at [346, 227] on textarea "**********" at bounding box center [387, 179] width 162 height 289
click at [339, 219] on textarea "**********" at bounding box center [387, 179] width 162 height 289
click at [366, 101] on textarea "**********" at bounding box center [387, 179] width 162 height 289
click at [434, 115] on textarea "**********" at bounding box center [387, 179] width 162 height 289
click at [371, 121] on textarea "**********" at bounding box center [387, 179] width 162 height 289
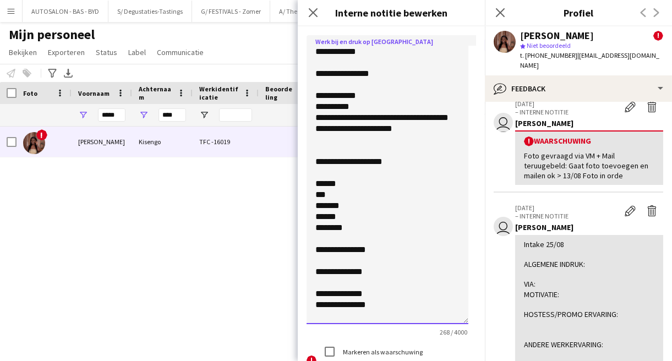
click at [338, 201] on textarea "**********" at bounding box center [387, 179] width 162 height 289
click at [332, 207] on textarea "**********" at bounding box center [387, 179] width 162 height 289
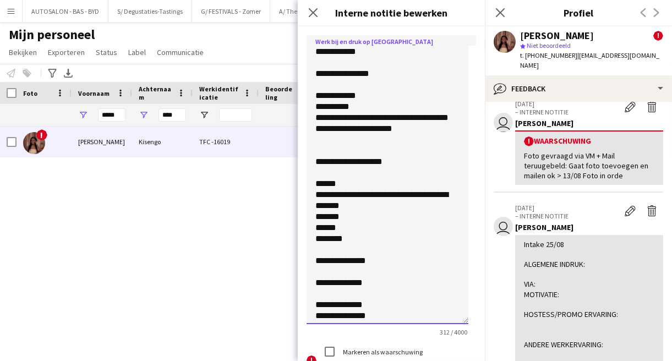
click at [350, 240] on textarea "**********" at bounding box center [387, 179] width 162 height 289
click at [347, 217] on textarea "**********" at bounding box center [387, 179] width 162 height 289
click at [352, 240] on textarea "**********" at bounding box center [387, 179] width 162 height 289
click at [339, 241] on textarea "**********" at bounding box center [387, 179] width 162 height 289
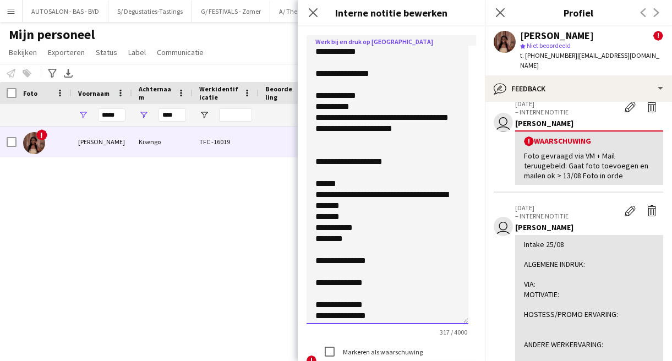
click at [364, 251] on textarea "**********" at bounding box center [387, 179] width 162 height 289
click at [374, 126] on textarea "**********" at bounding box center [387, 179] width 162 height 289
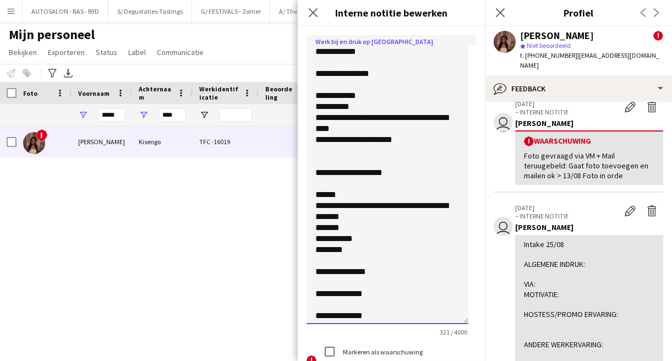
click at [432, 141] on textarea "**********" at bounding box center [387, 179] width 162 height 289
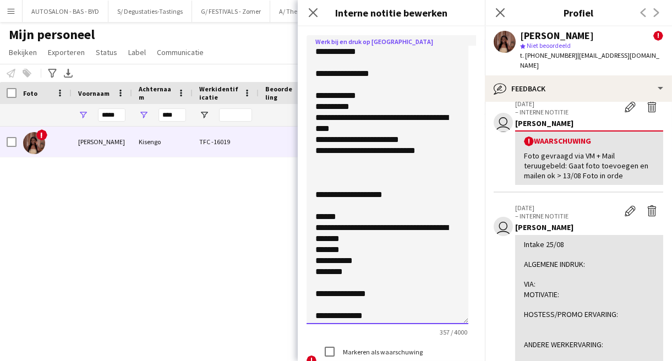
click at [350, 151] on textarea "**********" at bounding box center [387, 179] width 162 height 289
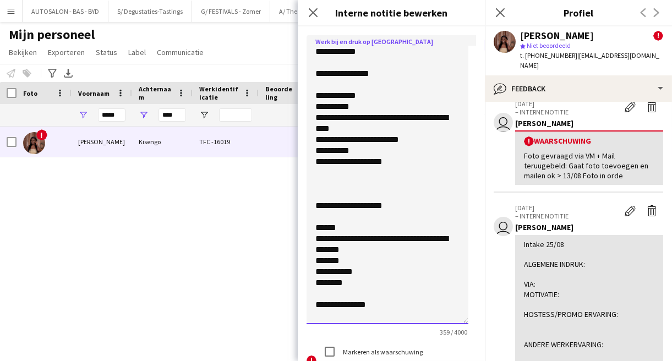
click at [342, 169] on textarea "**********" at bounding box center [387, 179] width 162 height 289
drag, startPoint x: 344, startPoint y: 172, endPoint x: 286, endPoint y: 171, distance: 58.3
click at [286, 171] on body "Menu [GEOGRAPHIC_DATA] Borden Borden Alle taken Status Werkforce Werkforce [PER…" at bounding box center [336, 180] width 672 height 361
click at [343, 172] on textarea "**********" at bounding box center [387, 179] width 162 height 289
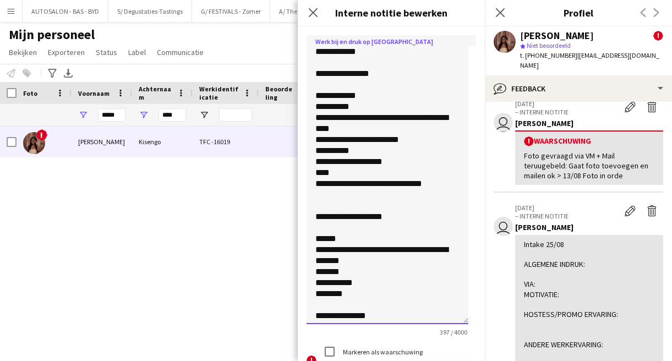
scroll to position [68, 0]
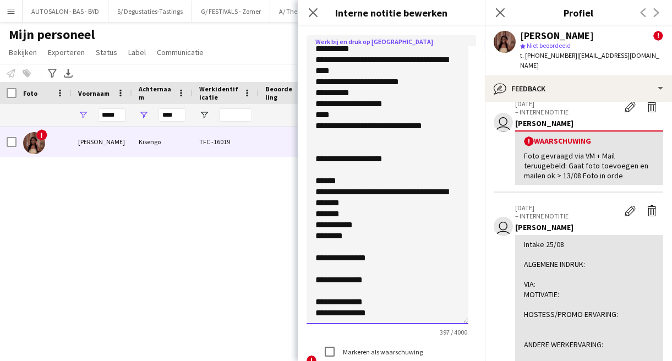
click at [392, 252] on textarea "**********" at bounding box center [387, 179] width 162 height 289
click at [416, 239] on textarea "**********" at bounding box center [387, 179] width 162 height 289
click at [394, 274] on textarea "**********" at bounding box center [387, 179] width 162 height 289
click at [359, 281] on textarea "**********" at bounding box center [387, 179] width 162 height 289
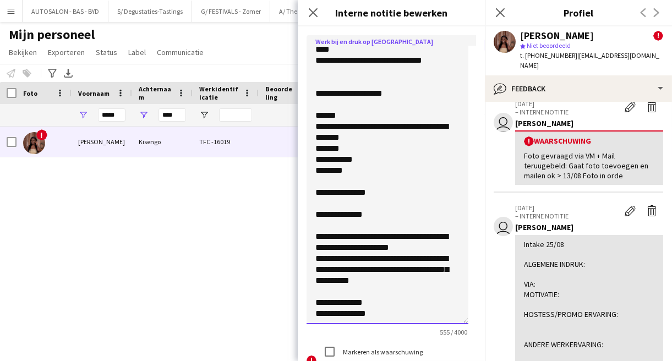
scroll to position [134, 0]
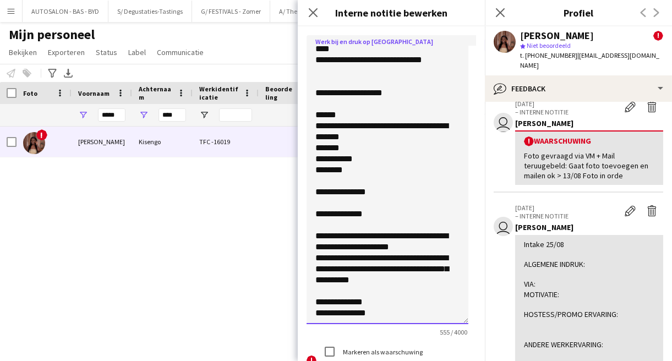
click at [387, 304] on textarea "**********" at bounding box center [387, 179] width 162 height 289
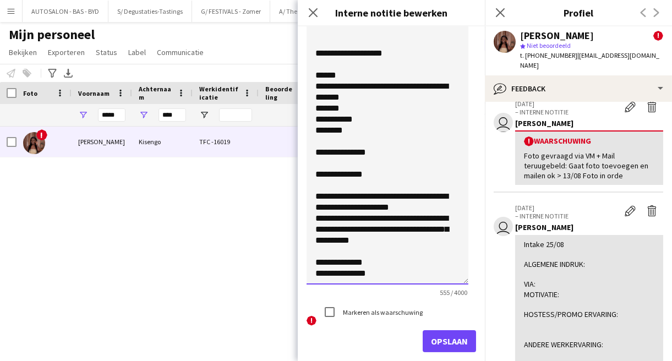
click at [358, 274] on textarea "**********" at bounding box center [387, 140] width 162 height 289
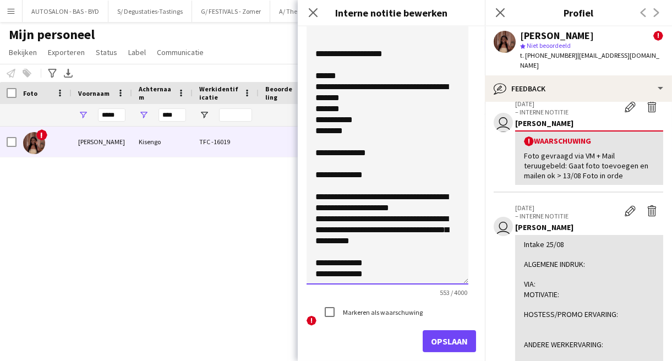
click at [386, 175] on textarea "**********" at bounding box center [387, 140] width 162 height 289
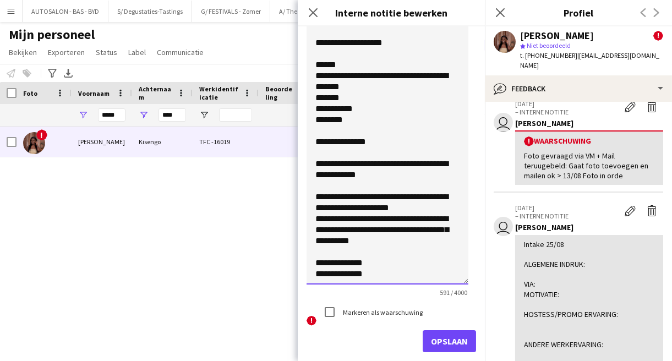
click at [399, 133] on textarea "**********" at bounding box center [387, 140] width 162 height 289
click at [390, 142] on textarea "**********" at bounding box center [387, 140] width 162 height 289
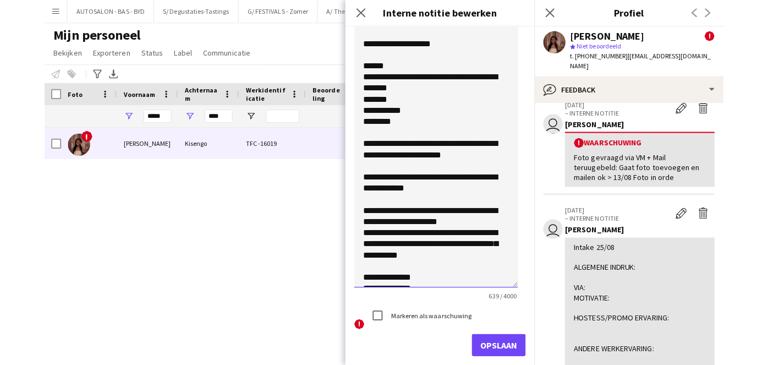
scroll to position [145, 0]
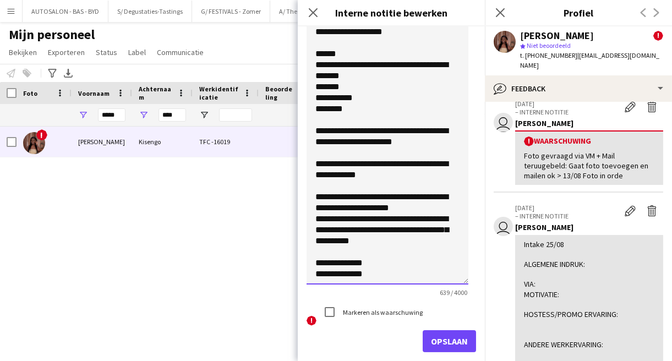
type textarea "**********"
click at [205, 223] on div "! [PERSON_NAME] TFC -16019 Wachtlijst Anderlecht [DATE] 0 [EMAIL_ADDRESS][DOMAI…" at bounding box center [319, 230] width 639 height 207
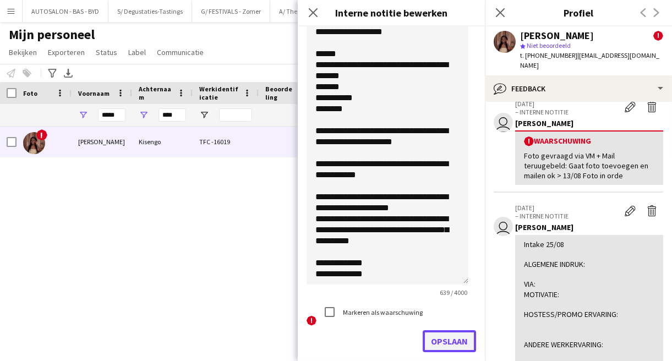
click at [448, 336] on button "Opslaan" at bounding box center [448, 341] width 53 height 22
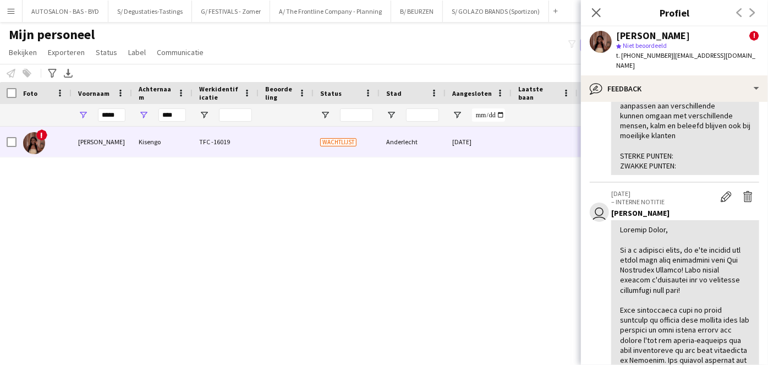
scroll to position [491, 0]
click at [654, 32] on div "[PERSON_NAME]" at bounding box center [653, 36] width 74 height 10
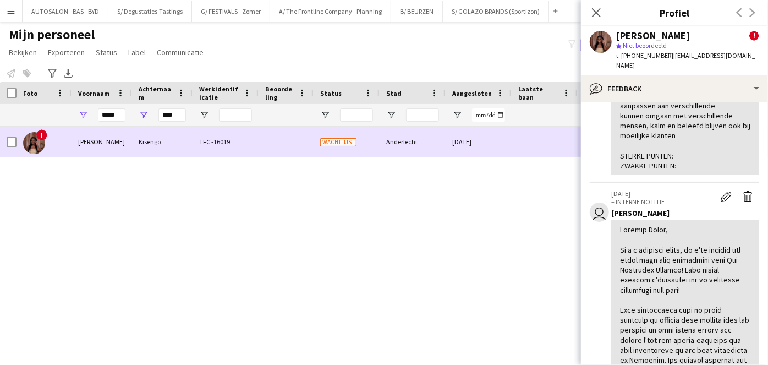
click at [179, 140] on div "Kisengo" at bounding box center [162, 142] width 61 height 30
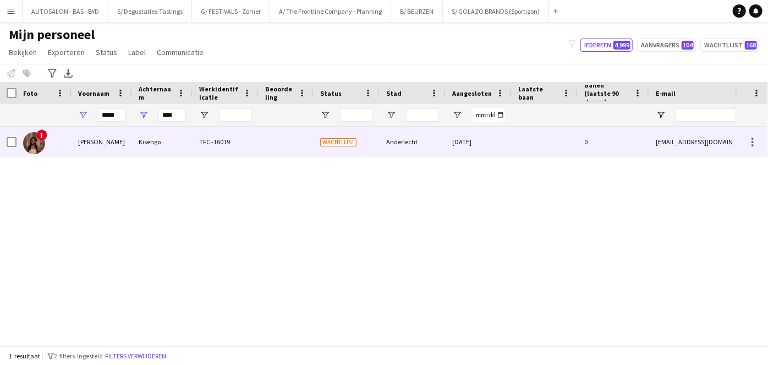
click at [426, 151] on div "Anderlecht" at bounding box center [413, 142] width 66 height 30
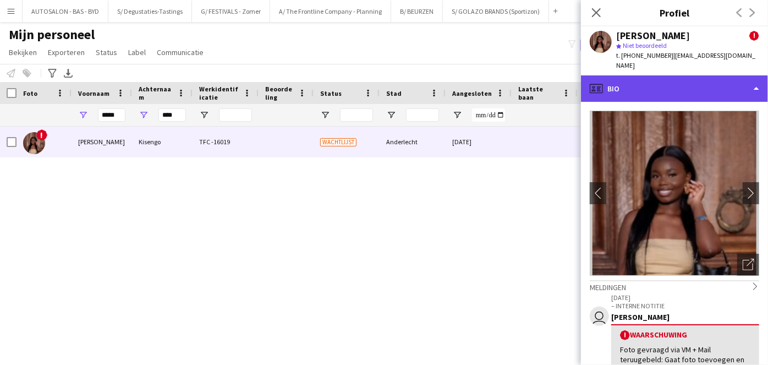
click at [676, 79] on div "profile Bio" at bounding box center [674, 88] width 187 height 26
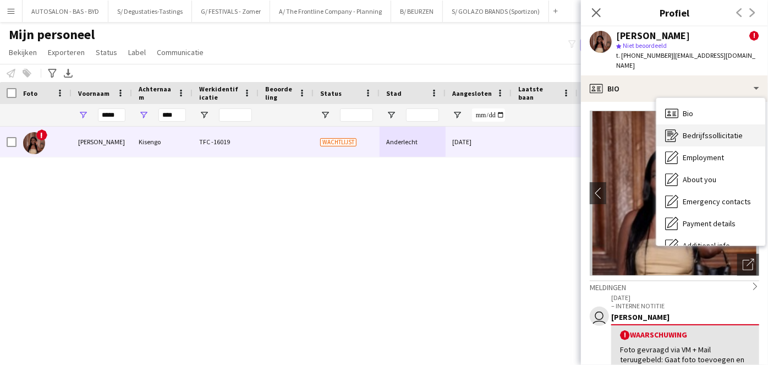
click at [688, 130] on span "Bedrijfssollicitatie" at bounding box center [713, 135] width 60 height 10
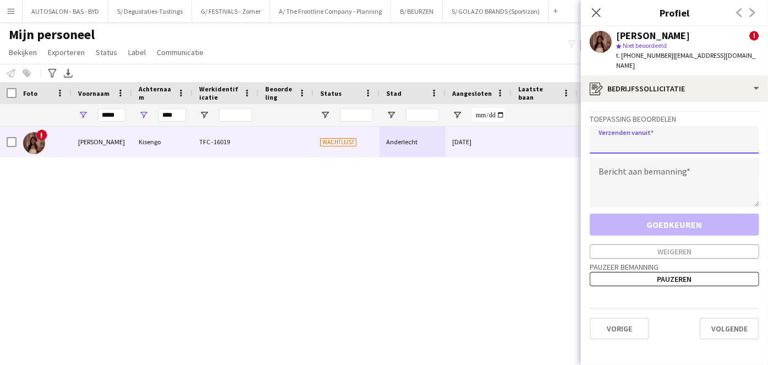
click at [633, 135] on input "email" at bounding box center [674, 140] width 169 height 28
type input "**********"
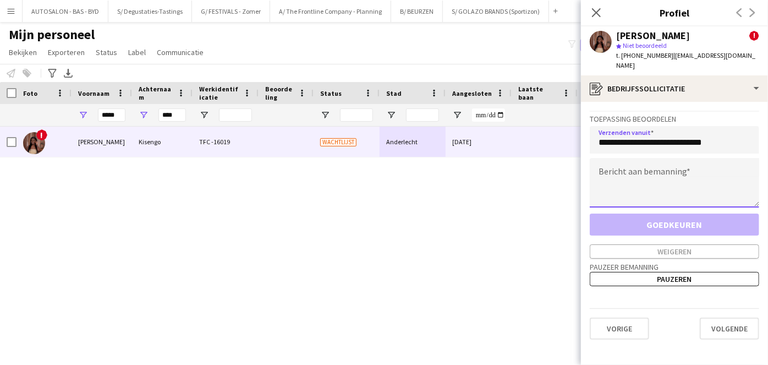
click at [635, 163] on textarea at bounding box center [674, 183] width 169 height 50
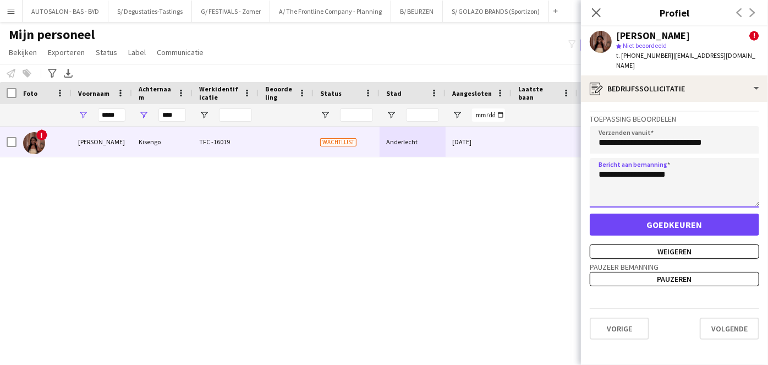
type textarea "**********"
click at [673, 172] on textarea "**********" at bounding box center [674, 183] width 169 height 50
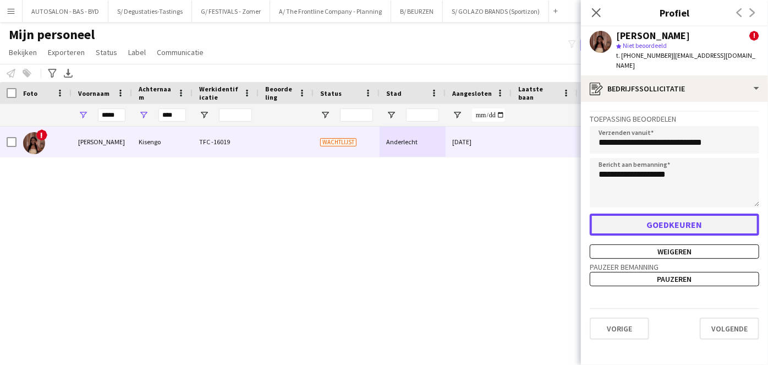
click at [690, 213] on button "Goedkeuren" at bounding box center [674, 224] width 169 height 22
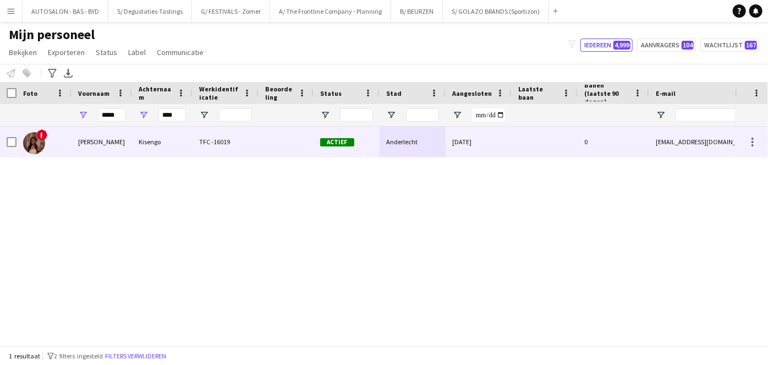
click at [396, 156] on div "Anderlecht" at bounding box center [413, 142] width 66 height 30
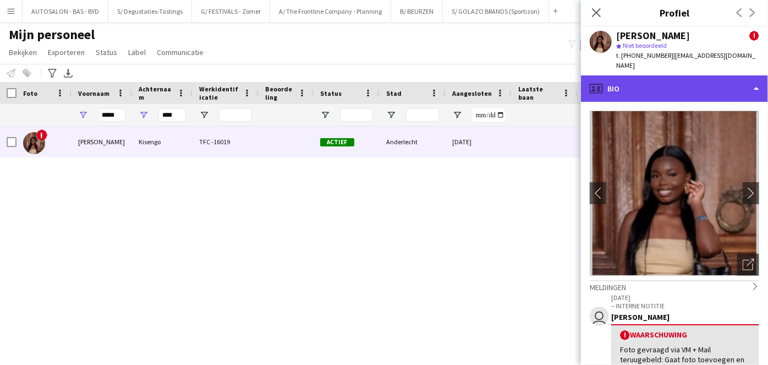
click at [683, 75] on div "profile Bio" at bounding box center [674, 88] width 187 height 26
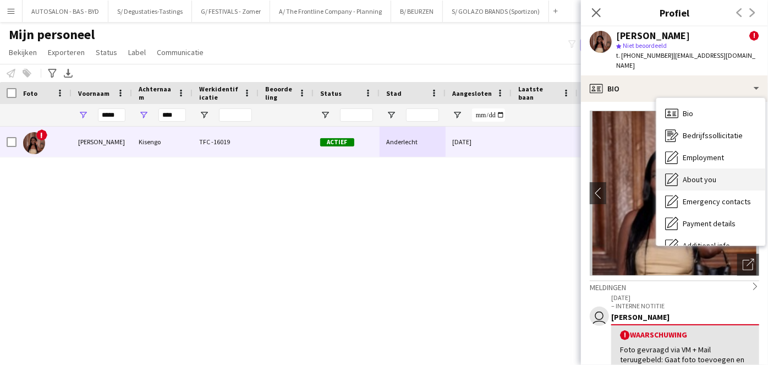
click at [706, 174] on span "About you" at bounding box center [700, 179] width 34 height 10
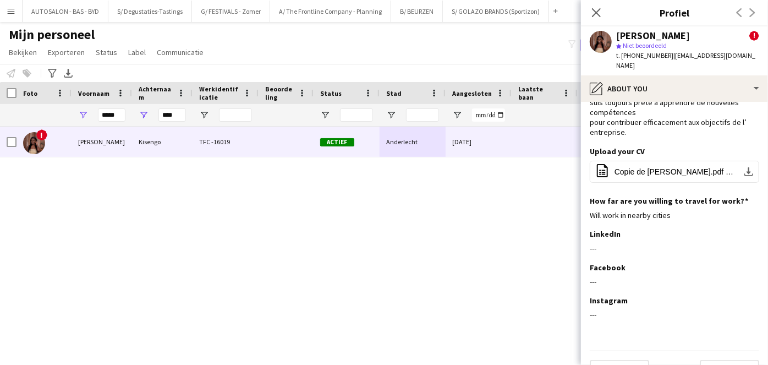
scroll to position [78, 0]
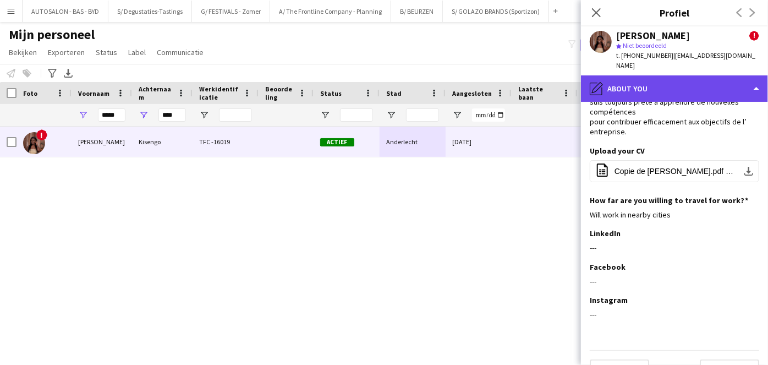
click at [671, 89] on div "pencil4 About you" at bounding box center [674, 88] width 187 height 26
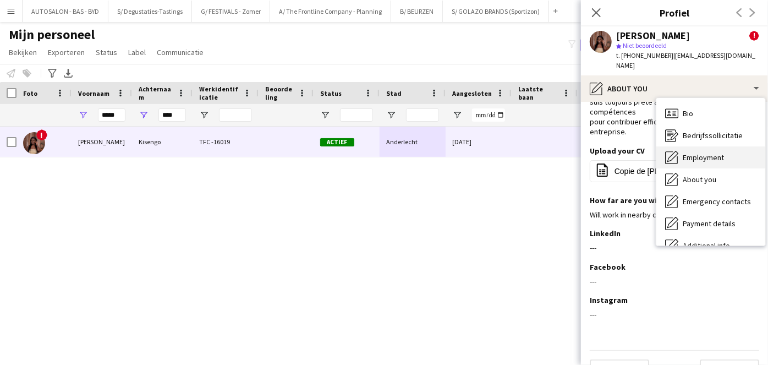
click at [700, 152] on span "Employment" at bounding box center [703, 157] width 41 height 10
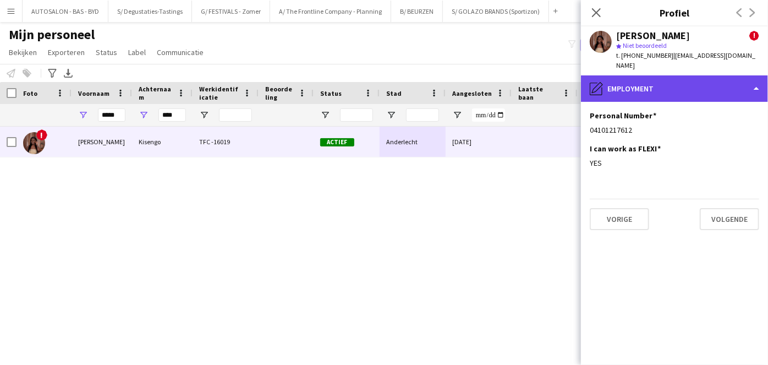
click at [669, 75] on div "pencil4 Employment" at bounding box center [674, 88] width 187 height 26
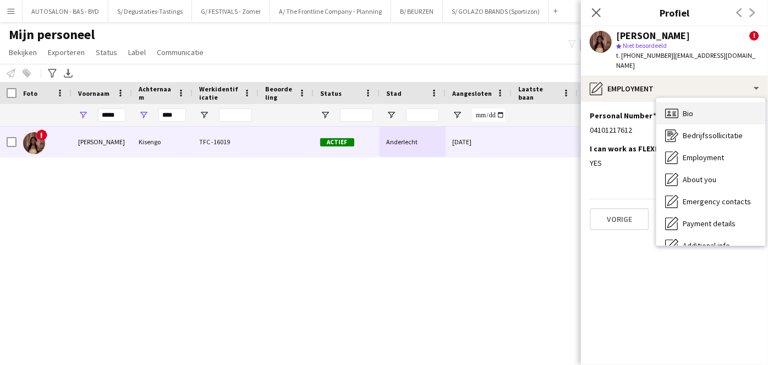
click at [694, 109] on div "Bio Bio" at bounding box center [710, 113] width 109 height 22
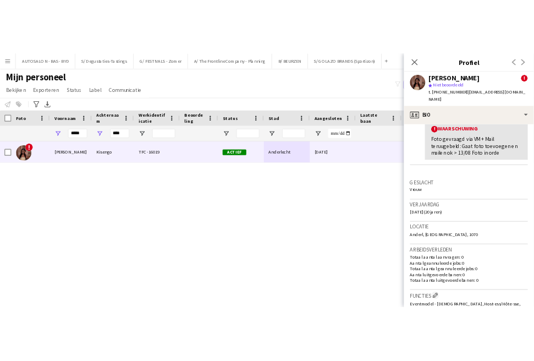
scroll to position [192, 0]
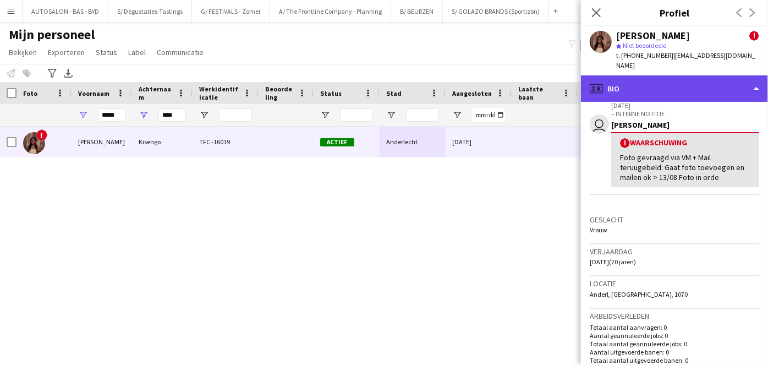
click at [654, 76] on div "profile Bio" at bounding box center [674, 88] width 187 height 26
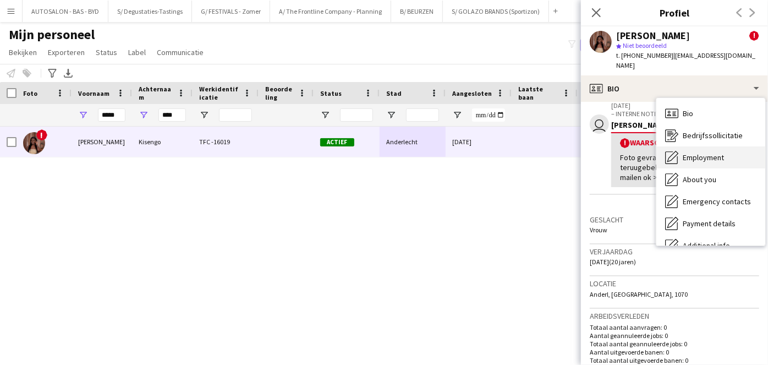
click at [698, 152] on span "Employment" at bounding box center [703, 157] width 41 height 10
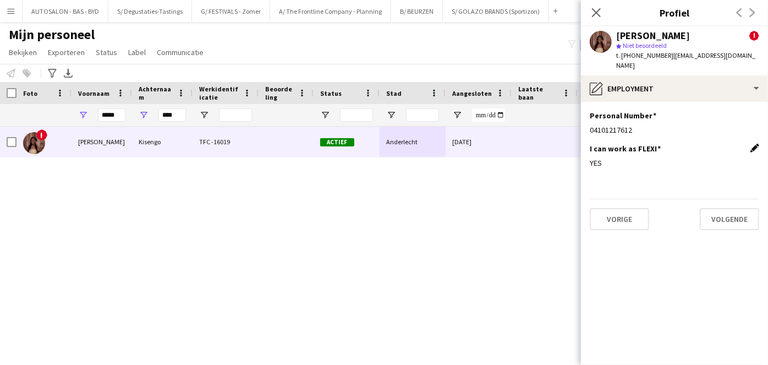
click at [751, 144] on app-icon "Dit veld bewerken" at bounding box center [754, 148] width 9 height 9
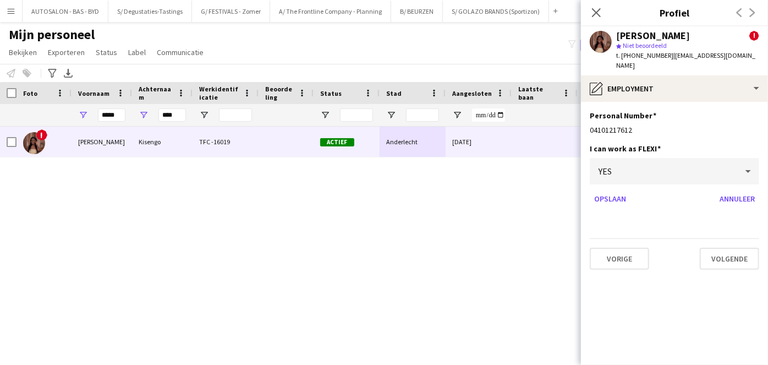
click at [667, 208] on app-section-data-types "Personal Number Dit veld bewerken 04101217612 I can work as FLEXI YES [PERSON_N…" at bounding box center [674, 233] width 187 height 263
click at [718, 168] on div "YES" at bounding box center [663, 171] width 147 height 26
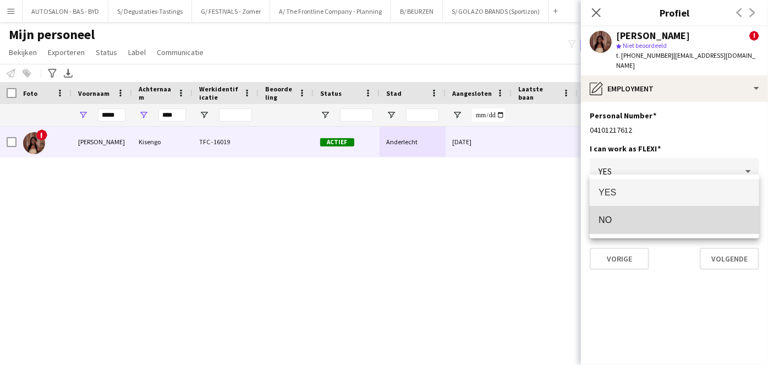
click at [631, 219] on span "NO" at bounding box center [675, 220] width 152 height 10
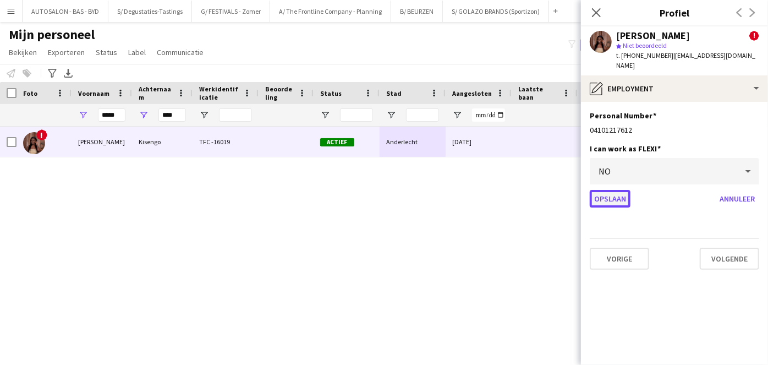
click at [612, 190] on button "Opslaan" at bounding box center [610, 199] width 41 height 18
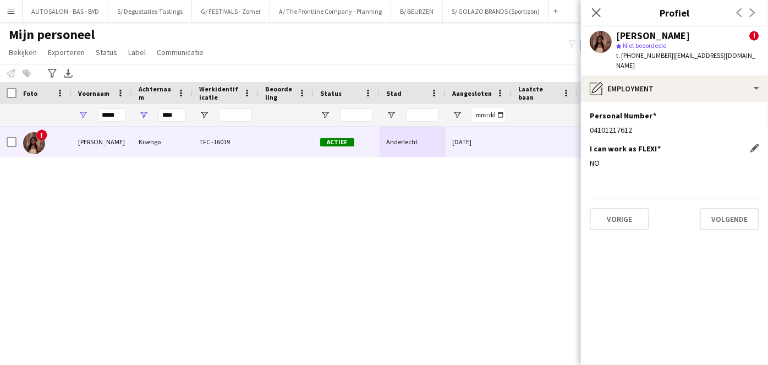
drag, startPoint x: 729, startPoint y: 61, endPoint x: 665, endPoint y: 56, distance: 64.5
click at [665, 56] on div "[PERSON_NAME] ! star Niet beoordeeld t. [PHONE_NUMBER] | [EMAIL_ADDRESS][DOMAIN…" at bounding box center [674, 50] width 187 height 49
copy span "[EMAIL_ADDRESS][DOMAIN_NAME]"
click at [330, 212] on div "! [PERSON_NAME] TFC -16019 Actief Anderlecht [DATE] 0 [EMAIL_ADDRESS][DOMAIN_NA…" at bounding box center [367, 232] width 735 height 211
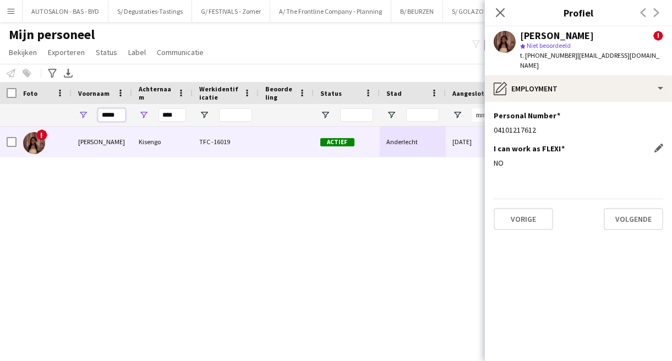
click at [104, 118] on input "*****" at bounding box center [112, 114] width 28 height 13
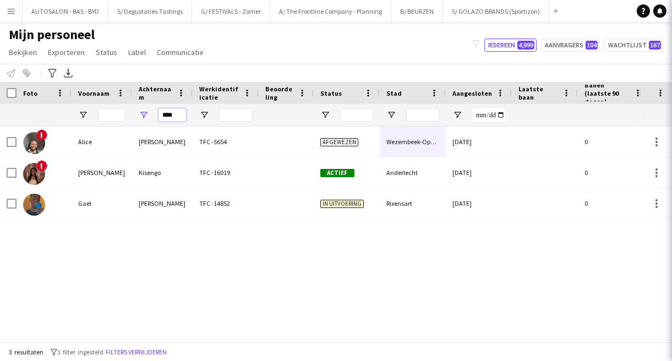
click at [168, 116] on input "****" at bounding box center [172, 114] width 28 height 13
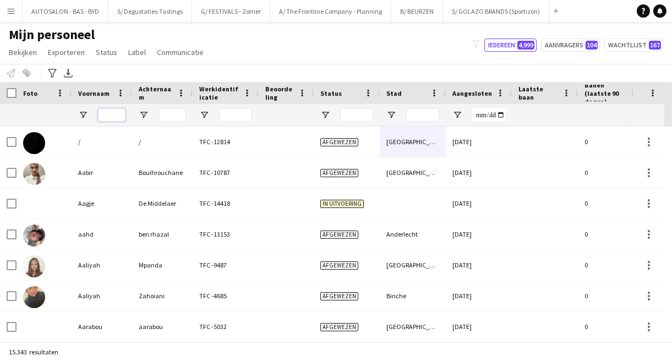
click at [117, 112] on input "Voornaam Filter Invoer" at bounding box center [112, 114] width 28 height 13
paste input "*****"
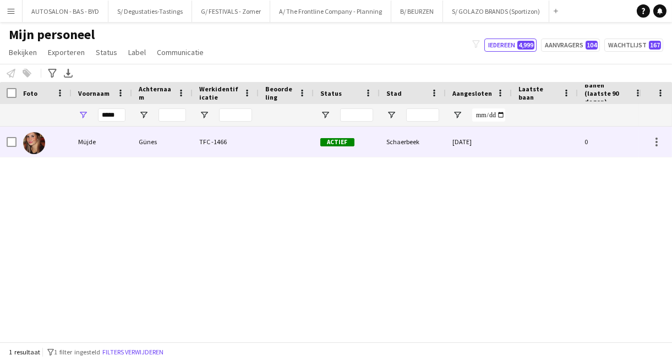
click at [135, 151] on div "Günes" at bounding box center [162, 142] width 61 height 30
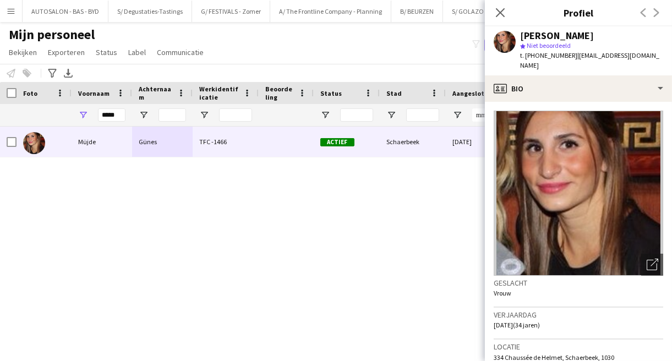
drag, startPoint x: 629, startPoint y: 56, endPoint x: 569, endPoint y: 54, distance: 59.4
click at [569, 54] on div "[PERSON_NAME] star Niet beoordeeld t. [PHONE_NUMBER] | [EMAIL_ADDRESS][DOMAIN_N…" at bounding box center [578, 50] width 187 height 49
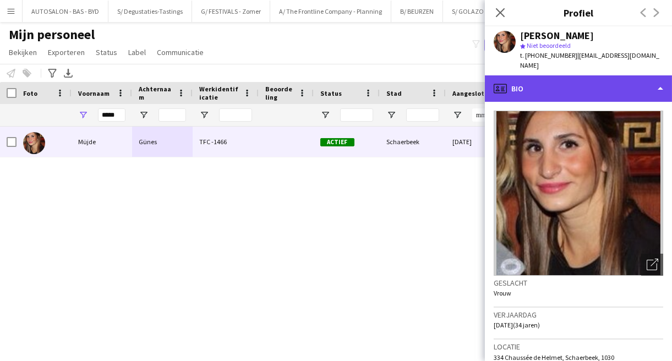
click at [570, 75] on div "profile Bio" at bounding box center [578, 88] width 187 height 26
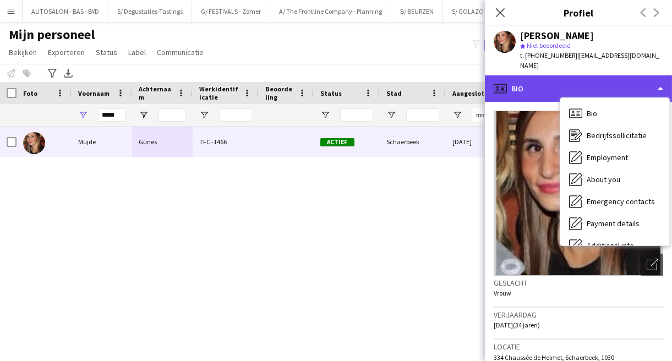
click at [546, 75] on div "profile Bio" at bounding box center [578, 88] width 187 height 26
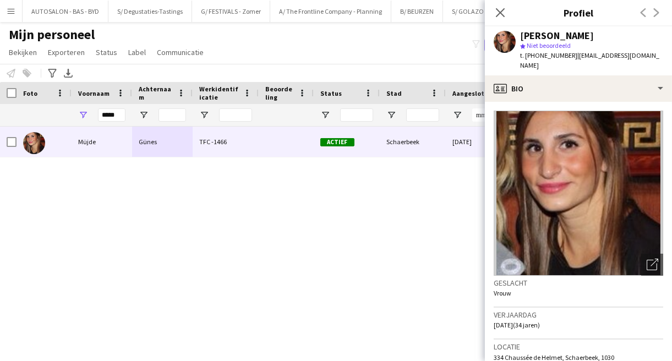
click at [524, 321] on span "[DATE] (34 jaren)" at bounding box center [516, 325] width 46 height 8
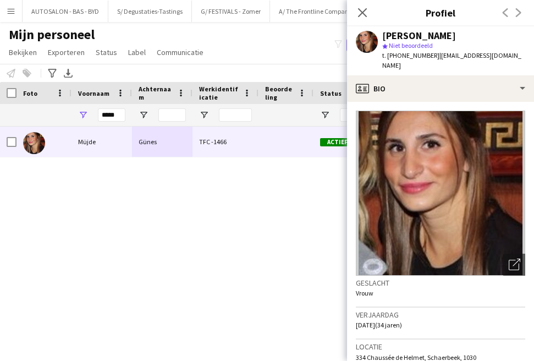
click at [442, 353] on span "334 Chaussée de Helmet, Schaerbeek, 1030" at bounding box center [416, 357] width 120 height 8
copy span "Schaerbeek"
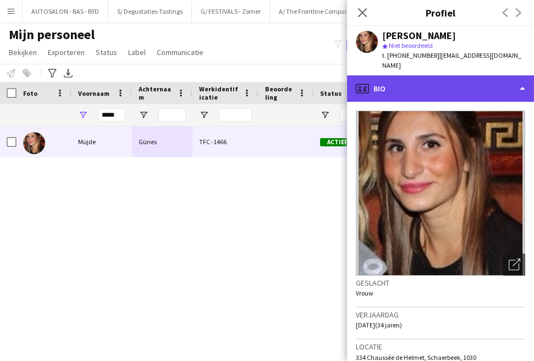
click at [404, 85] on div "profile Bio" at bounding box center [440, 88] width 187 height 26
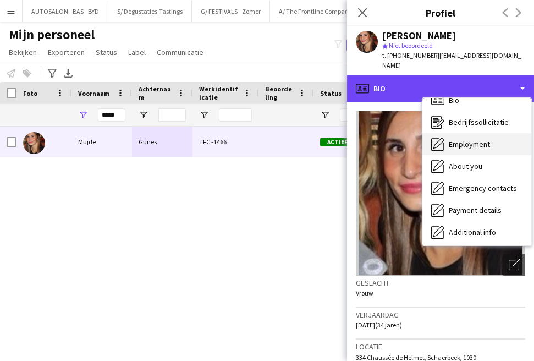
scroll to position [14, 0]
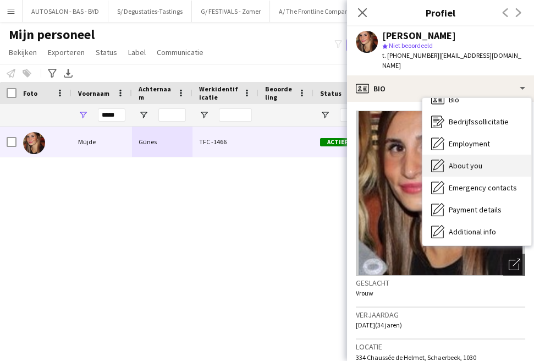
click at [469, 161] on span "About you" at bounding box center [466, 166] width 34 height 10
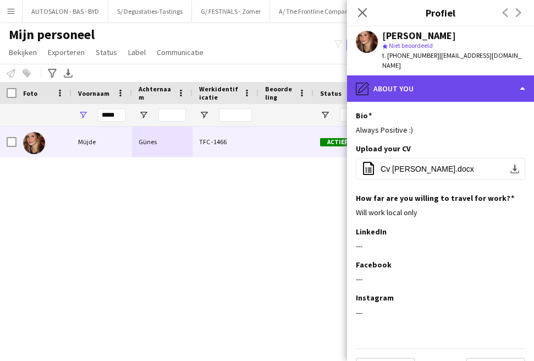
click at [435, 75] on div "pencil4 About you" at bounding box center [440, 88] width 187 height 26
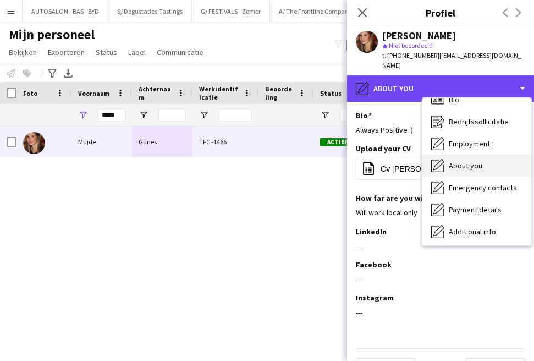
scroll to position [0, 0]
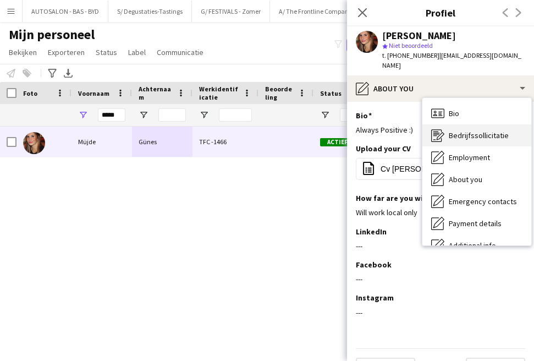
click at [465, 130] on span "Bedrijfssollicitatie" at bounding box center [479, 135] width 60 height 10
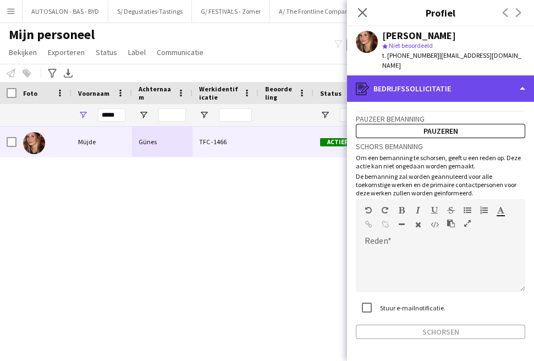
click at [463, 79] on div "register Bedrijfssollicitatie" at bounding box center [440, 88] width 187 height 26
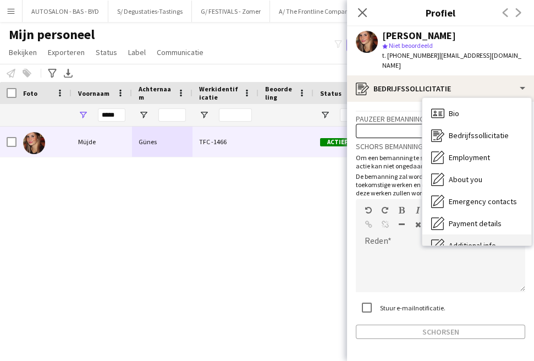
scroll to position [81, 0]
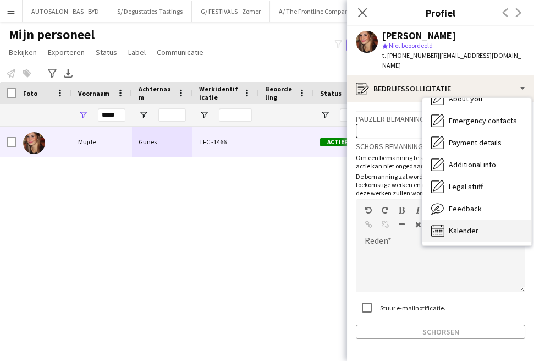
click at [465, 226] on span "Kalender" at bounding box center [464, 231] width 30 height 10
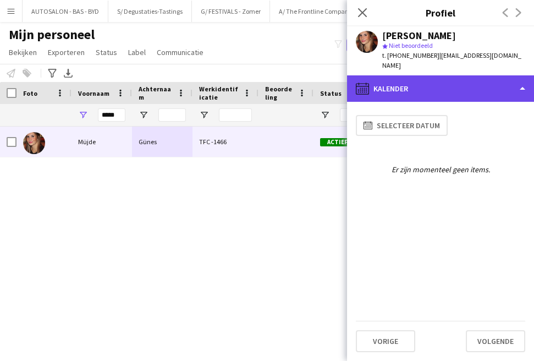
click at [441, 75] on div "calendar-full Kalender" at bounding box center [440, 88] width 187 height 26
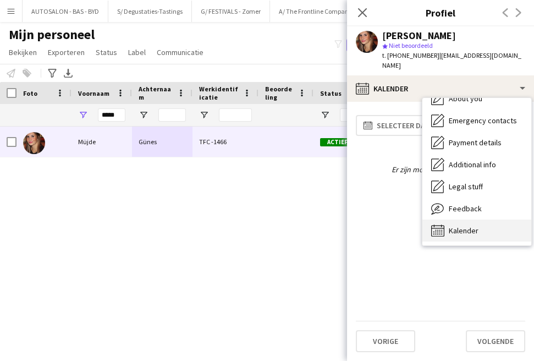
click at [461, 219] on div "Kalender Kalender" at bounding box center [476, 230] width 109 height 22
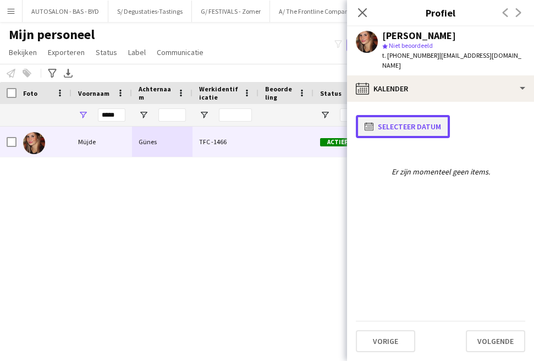
click at [405, 115] on button "calendar-full Selecteer datum" at bounding box center [403, 126] width 94 height 23
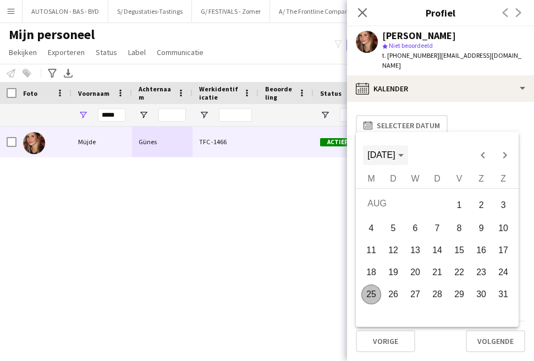
click at [408, 154] on span "Choose month and year" at bounding box center [385, 155] width 45 height 26
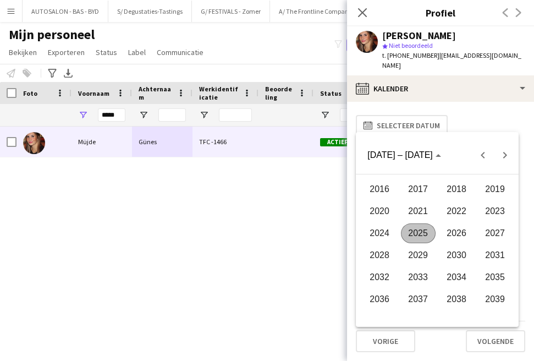
click at [425, 189] on span "2017" at bounding box center [417, 189] width 35 height 20
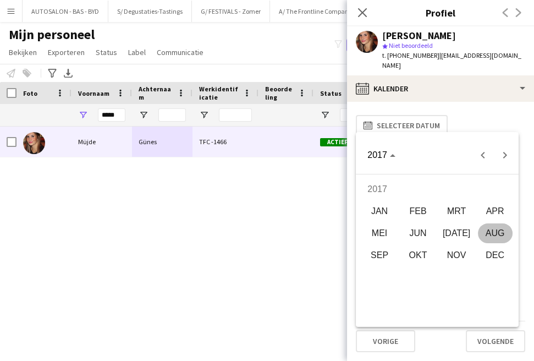
click at [430, 221] on button "FEB" at bounding box center [418, 211] width 39 height 22
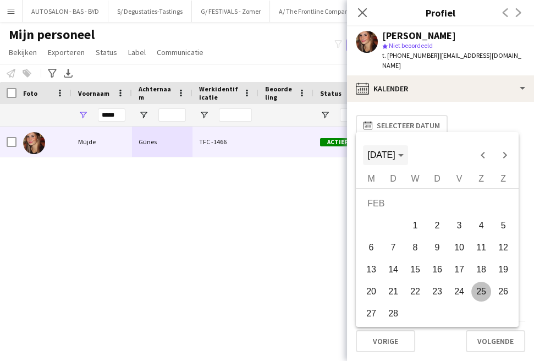
click at [403, 159] on span "[DATE]" at bounding box center [385, 155] width 36 height 10
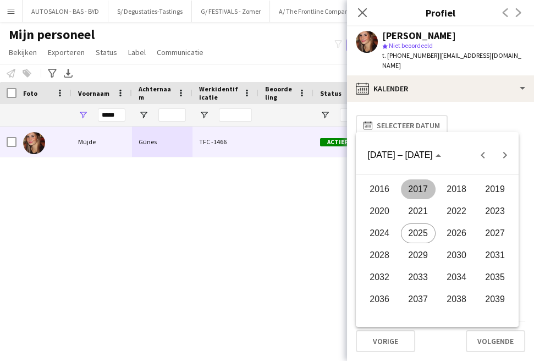
click at [421, 183] on span "2017" at bounding box center [417, 189] width 35 height 20
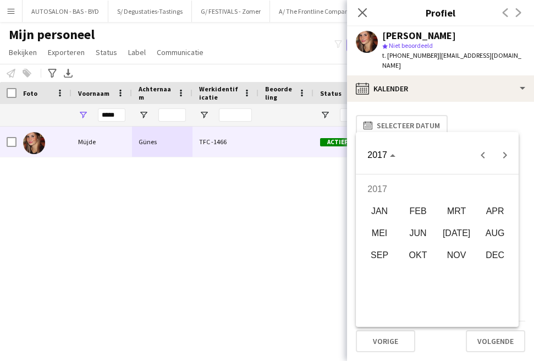
click at [375, 210] on span "JAN" at bounding box center [379, 211] width 35 height 20
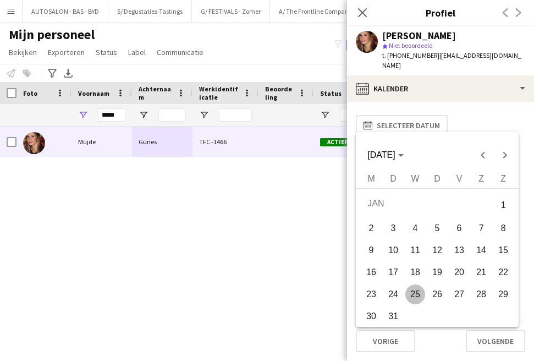
click at [376, 226] on span "2" at bounding box center [371, 228] width 20 height 20
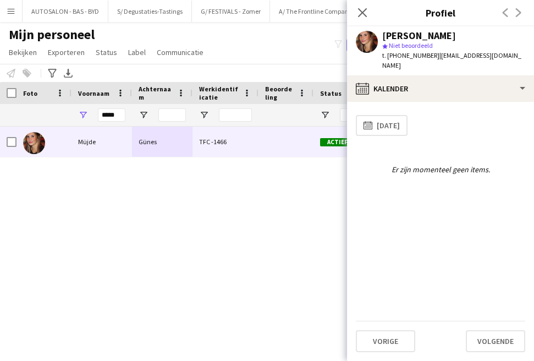
click at [281, 173] on div "[PERSON_NAME] TFC -1466 Actief Schaerbeek [DATE] 0" at bounding box center [250, 230] width 501 height 207
click at [262, 166] on div "[PERSON_NAME] TFC -1466 Actief Schaerbeek [DATE] 0" at bounding box center [250, 230] width 501 height 207
click at [237, 184] on div "[PERSON_NAME] TFC -1466 Actief Schaerbeek [DATE] 0" at bounding box center [250, 230] width 501 height 207
click at [331, 311] on div "[PERSON_NAME] TFC -1466 Actief Schaerbeek [DATE] 0" at bounding box center [250, 230] width 501 height 207
click at [120, 109] on input "*****" at bounding box center [112, 114] width 28 height 13
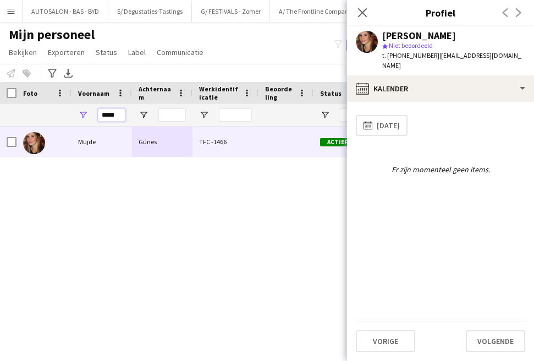
click at [120, 109] on input "*****" at bounding box center [112, 114] width 28 height 13
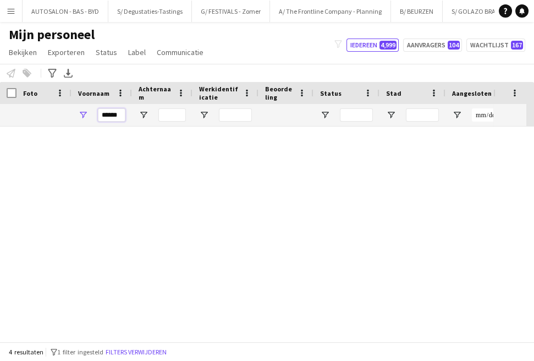
type input "******"
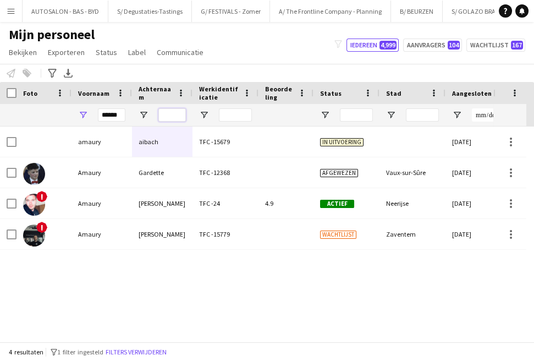
click at [166, 116] on input "Achternaam Filter Invoer" at bounding box center [172, 114] width 28 height 13
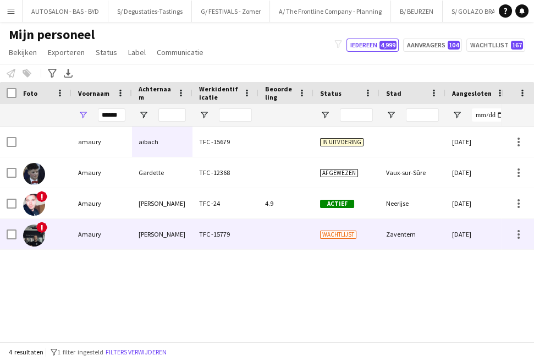
click at [158, 229] on div "[PERSON_NAME]" at bounding box center [162, 234] width 61 height 30
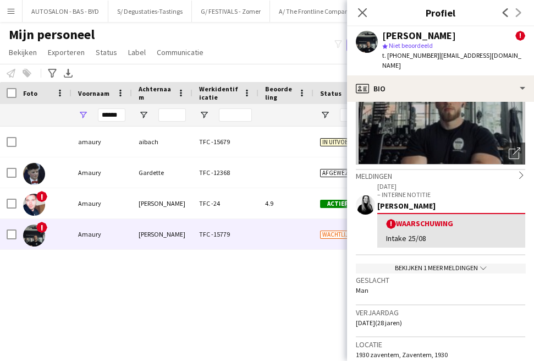
scroll to position [117, 0]
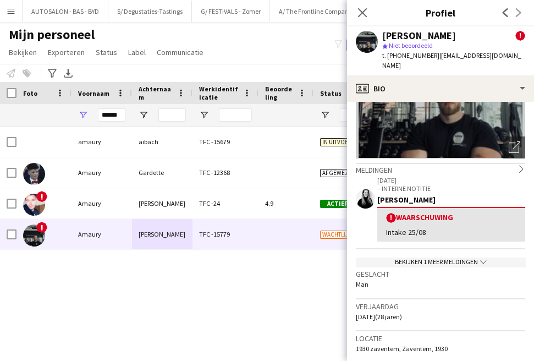
click at [465, 195] on div "[PERSON_NAME]" at bounding box center [451, 200] width 148 height 10
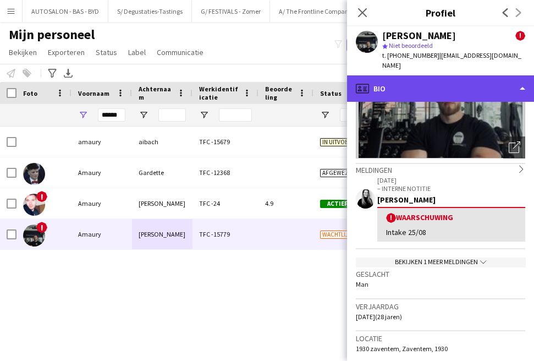
click at [460, 80] on div "profile Bio" at bounding box center [440, 88] width 187 height 26
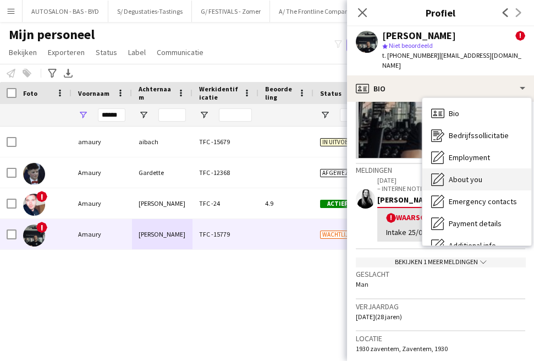
click at [470, 174] on div "About you About you" at bounding box center [476, 179] width 109 height 22
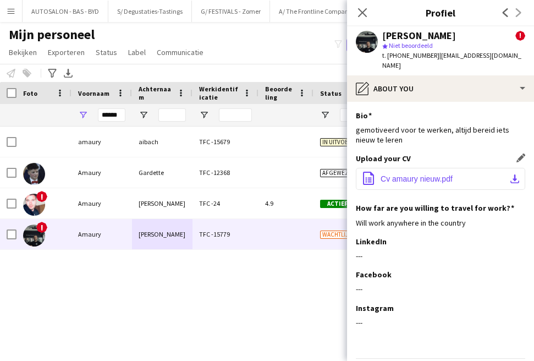
click at [466, 170] on button "office-file-sheet Cv amaury nieuw.pdf download-bottom" at bounding box center [440, 179] width 169 height 22
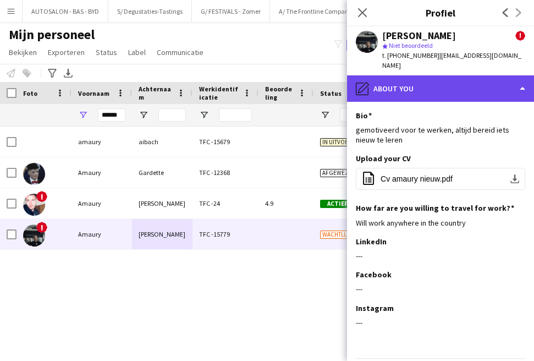
click at [460, 75] on div "pencil4 About you" at bounding box center [440, 88] width 187 height 26
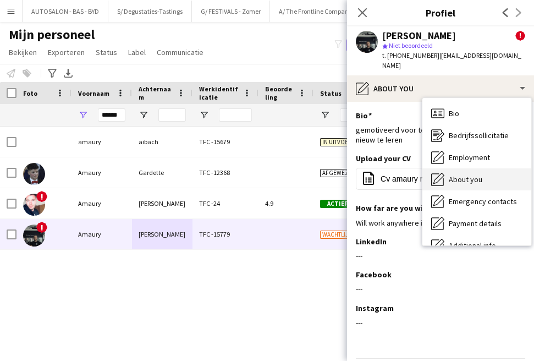
click at [465, 174] on span "About you" at bounding box center [466, 179] width 34 height 10
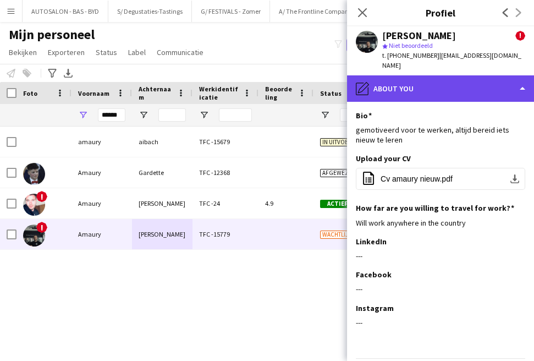
click at [448, 76] on div "pencil4 About you" at bounding box center [440, 88] width 187 height 26
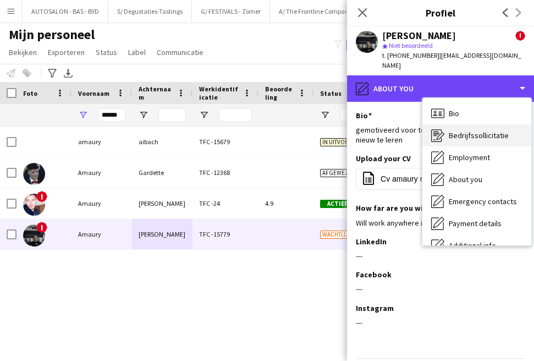
scroll to position [81, 0]
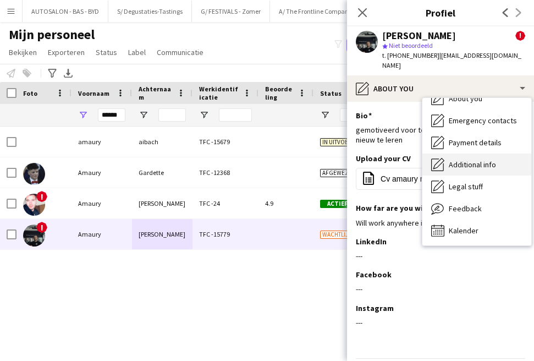
click at [466, 160] on span "Additional info" at bounding box center [472, 165] width 47 height 10
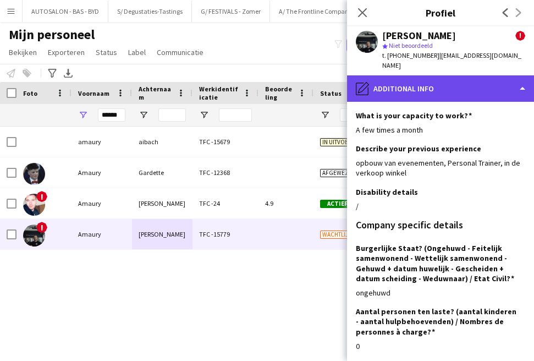
click at [454, 83] on div "pencil4 Additional info" at bounding box center [440, 88] width 187 height 26
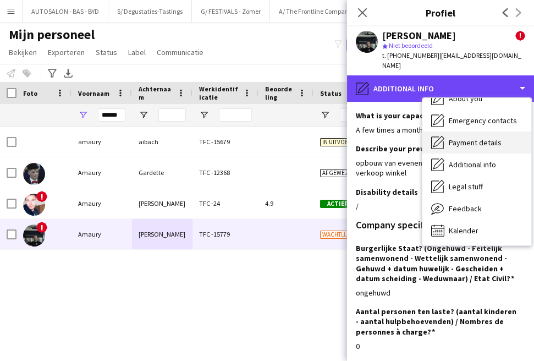
scroll to position [0, 0]
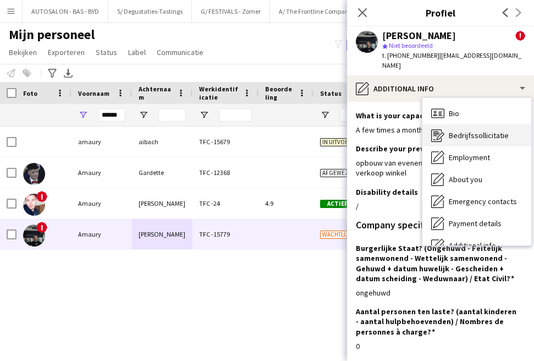
click at [465, 130] on span "Bedrijfssollicitatie" at bounding box center [479, 135] width 60 height 10
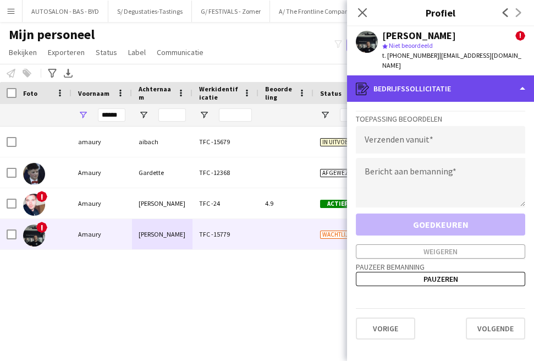
click at [441, 75] on div "register Bedrijfssollicitatie" at bounding box center [440, 88] width 187 height 26
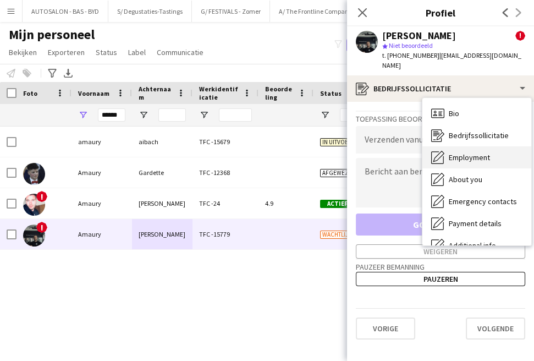
click at [469, 152] on span "Employment" at bounding box center [469, 157] width 41 height 10
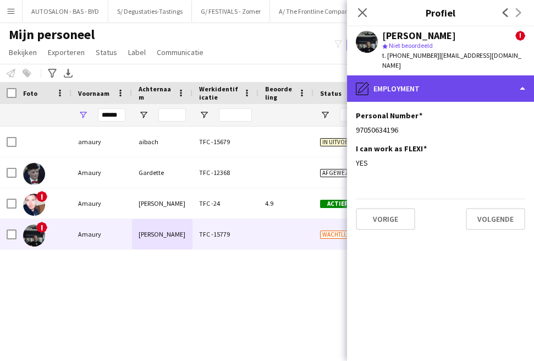
click at [446, 87] on div "pencil4 Employment" at bounding box center [440, 88] width 187 height 26
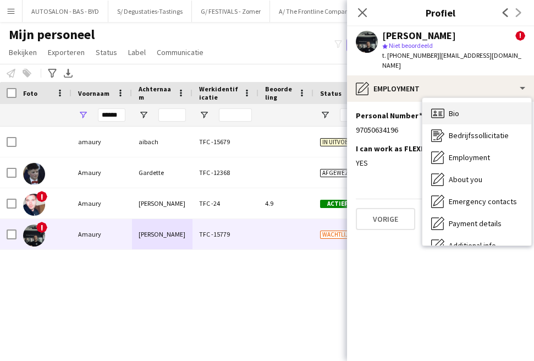
click at [455, 108] on span "Bio" at bounding box center [454, 113] width 10 height 10
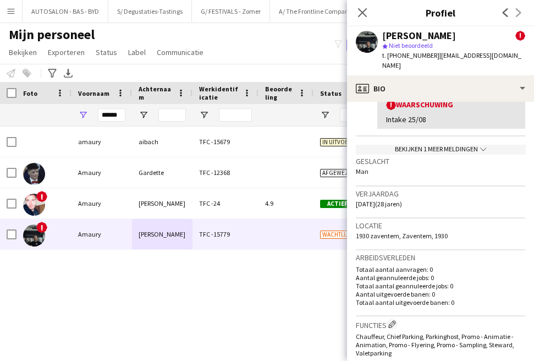
click at [422, 187] on div "Verjaardag [DATE] (28 jaren)" at bounding box center [440, 202] width 169 height 32
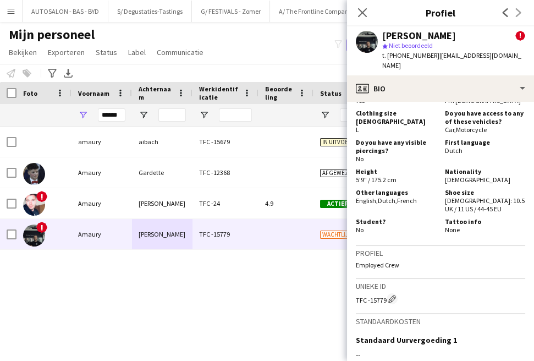
scroll to position [600, 0]
click at [441, 61] on div "[PERSON_NAME] ! star Niet beoordeeld t. [PHONE_NUMBER] | [EMAIL_ADDRESS][DOMAIN…" at bounding box center [440, 50] width 187 height 49
drag, startPoint x: 431, startPoint y: 56, endPoint x: 500, endPoint y: 57, distance: 68.8
click at [500, 57] on span "| [EMAIL_ADDRESS][DOMAIN_NAME]" at bounding box center [451, 60] width 139 height 18
copy span "[EMAIL_ADDRESS][DOMAIN_NAME]"
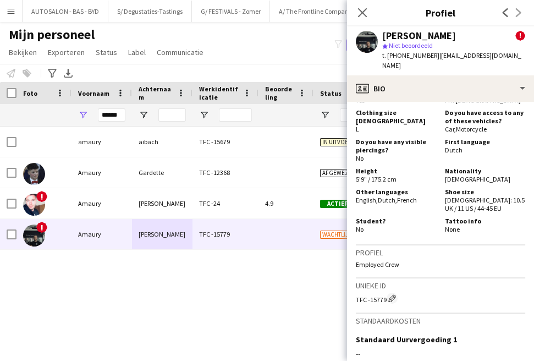
drag, startPoint x: 210, startPoint y: 354, endPoint x: 275, endPoint y: 290, distance: 91.0
click at [275, 290] on div "amaury aibach TFC -15679 In uitvoering [DATE] 0 [PERSON_NAME] TFC -12368 Afgewe…" at bounding box center [250, 230] width 501 height 207
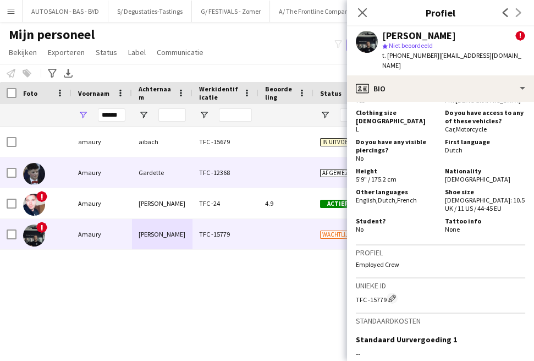
drag, startPoint x: 282, startPoint y: 161, endPoint x: 270, endPoint y: 349, distance: 187.9
click at [282, 161] on div at bounding box center [286, 172] width 55 height 30
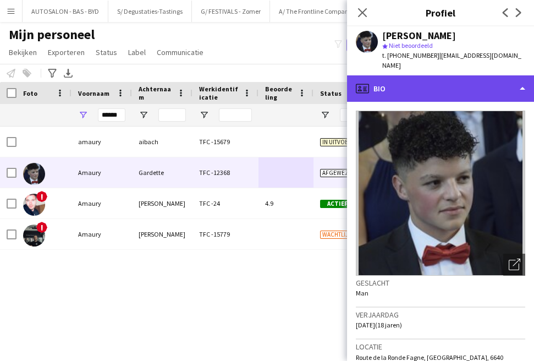
drag, startPoint x: 513, startPoint y: 151, endPoint x: 425, endPoint y: 83, distance: 111.4
click at [425, 83] on div "profile Bio" at bounding box center [440, 88] width 187 height 26
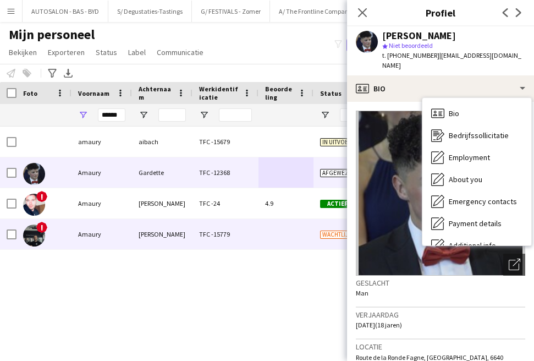
click at [123, 232] on div "Amaury" at bounding box center [102, 234] width 61 height 30
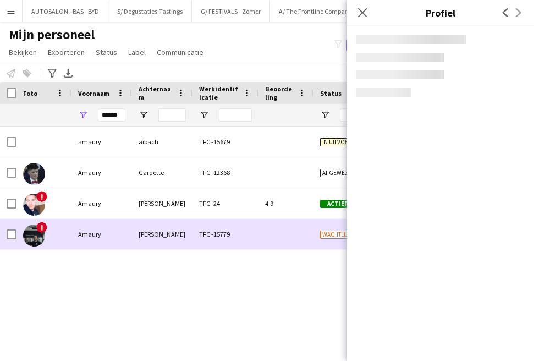
click at [123, 232] on div "Amaury" at bounding box center [102, 234] width 61 height 30
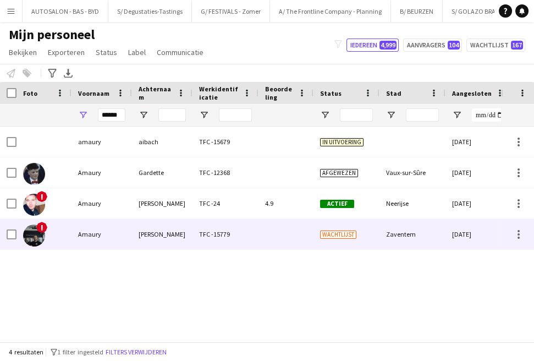
click at [288, 237] on div at bounding box center [286, 234] width 55 height 30
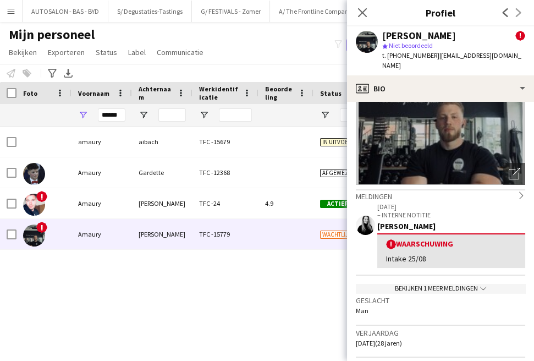
scroll to position [0, 0]
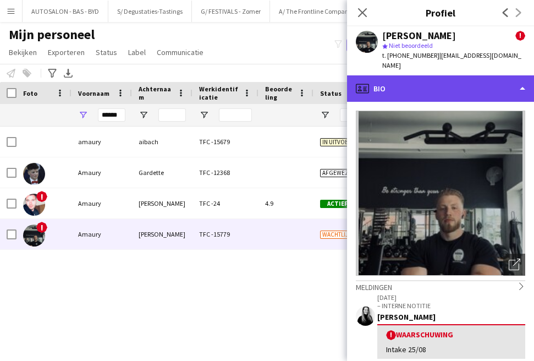
click at [455, 80] on div "profile Bio" at bounding box center [440, 88] width 187 height 26
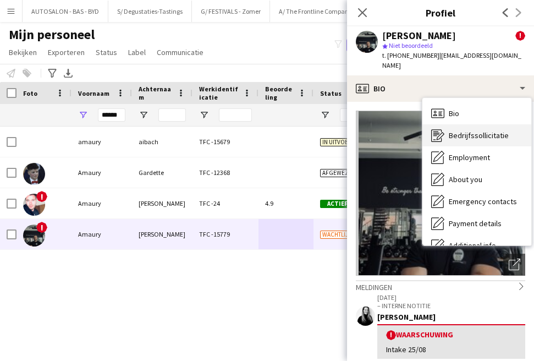
click at [487, 130] on span "Bedrijfssollicitatie" at bounding box center [479, 135] width 60 height 10
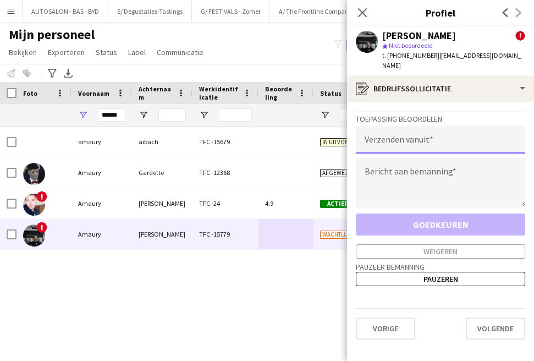
click at [430, 127] on input "email" at bounding box center [440, 140] width 169 height 28
type input "**********"
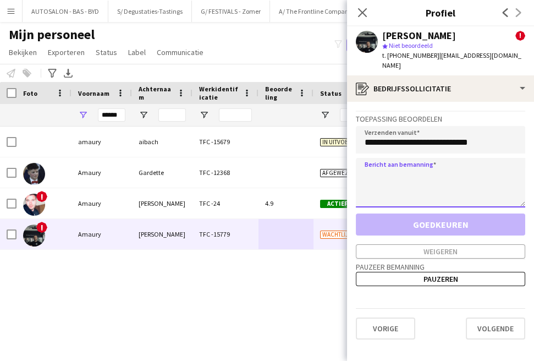
paste textarea "**********"
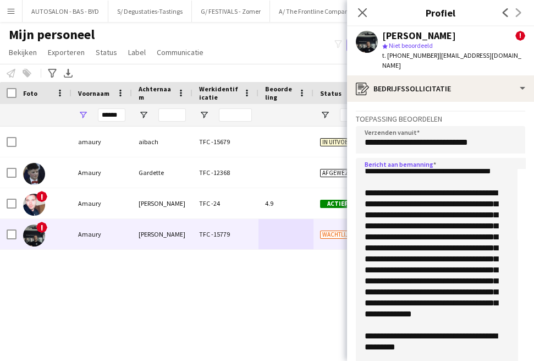
scroll to position [113, 0]
drag, startPoint x: 521, startPoint y: 194, endPoint x: 509, endPoint y: 377, distance: 184.1
click at [509, 361] on html "Menu [GEOGRAPHIC_DATA] Borden Borden Alle taken Status Werkforce Werkforce [PER…" at bounding box center [267, 180] width 534 height 361
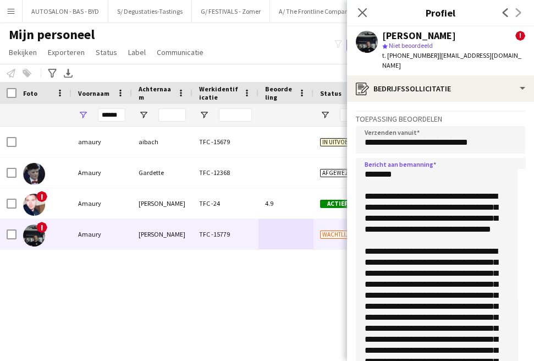
click at [389, 169] on textarea "**********" at bounding box center [437, 274] width 162 height 233
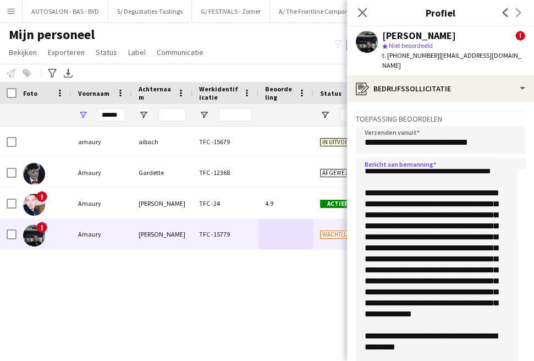
scroll to position [96, 0]
click at [419, 167] on textarea "**********" at bounding box center [437, 274] width 162 height 233
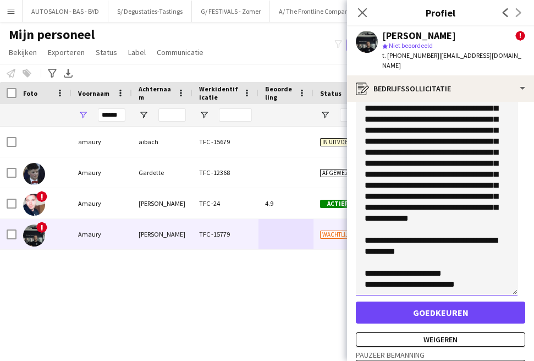
click at [432, 273] on textarea "**********" at bounding box center [437, 178] width 162 height 233
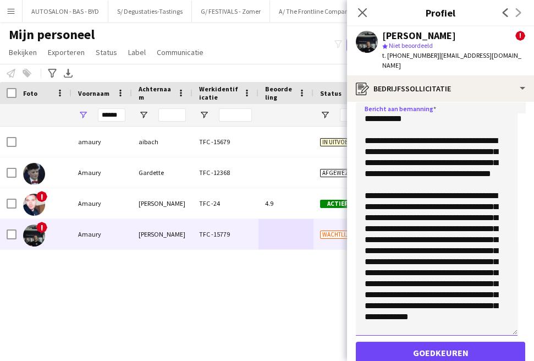
scroll to position [0, 0]
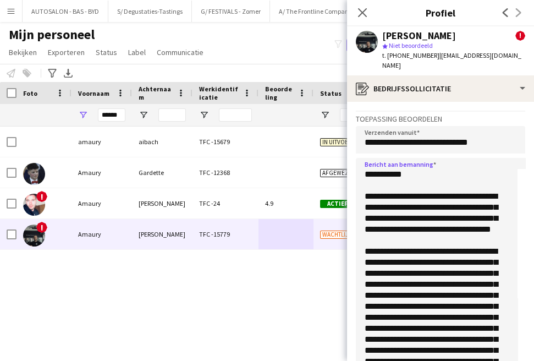
drag, startPoint x: 482, startPoint y: 266, endPoint x: 364, endPoint y: 151, distance: 165.3
click at [364, 158] on textarea "**********" at bounding box center [437, 274] width 162 height 233
click at [458, 197] on textarea "**********" at bounding box center [437, 274] width 162 height 233
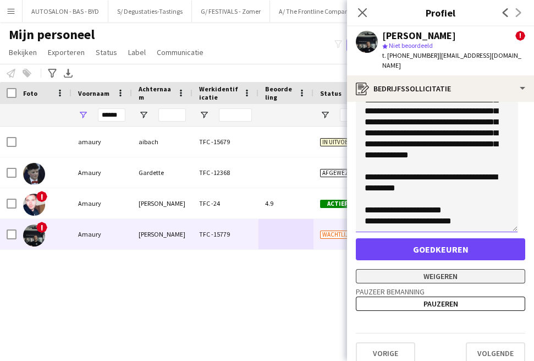
scroll to position [158, 0]
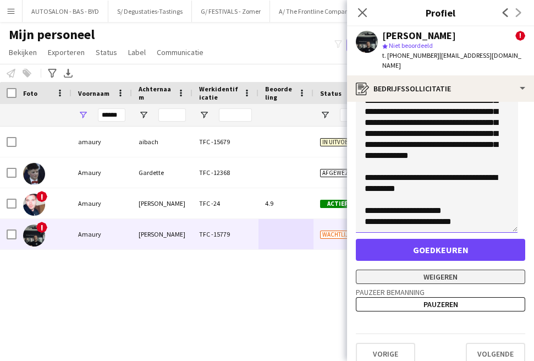
type textarea "**********"
click at [440, 270] on button "Weigeren" at bounding box center [440, 277] width 169 height 14
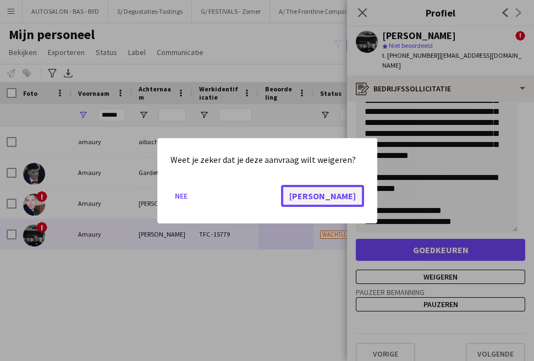
click at [352, 198] on button "[PERSON_NAME]" at bounding box center [322, 195] width 83 height 22
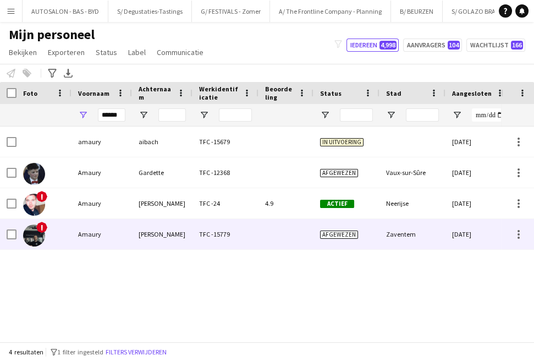
click at [295, 222] on div at bounding box center [286, 234] width 55 height 30
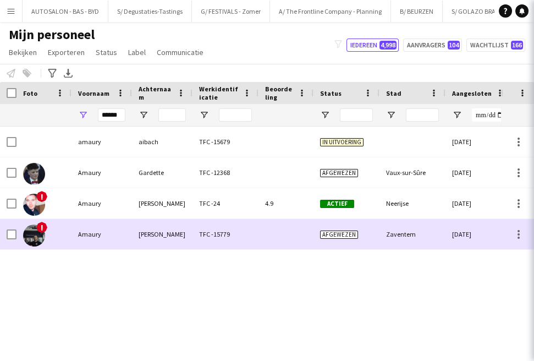
click at [276, 230] on div at bounding box center [286, 234] width 55 height 30
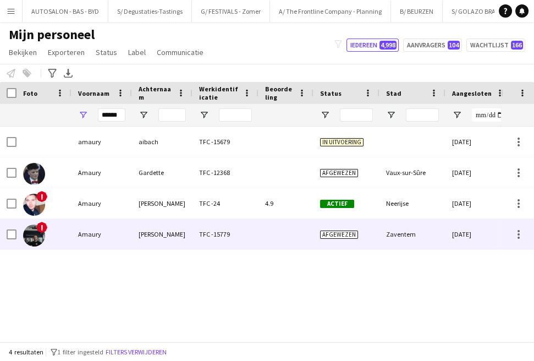
click at [277, 245] on div at bounding box center [286, 234] width 55 height 30
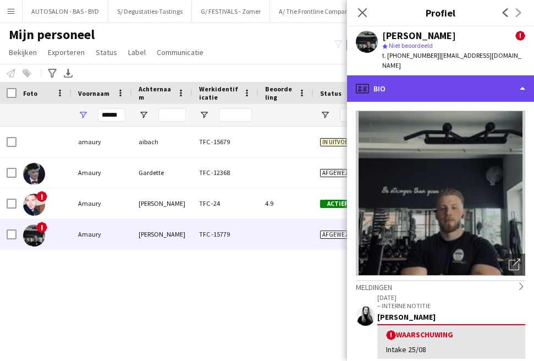
click at [500, 83] on div "profile Bio" at bounding box center [440, 88] width 187 height 26
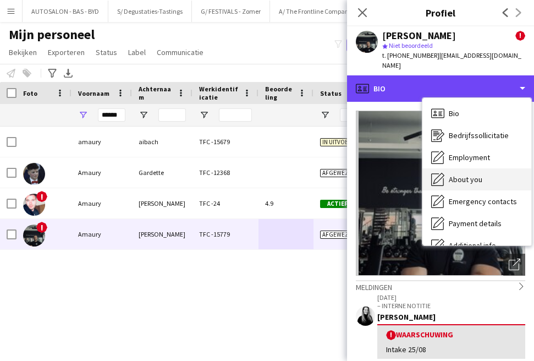
scroll to position [81, 0]
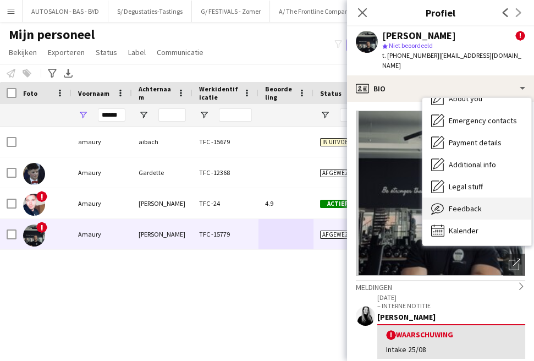
click at [471, 204] on span "Feedback" at bounding box center [465, 209] width 33 height 10
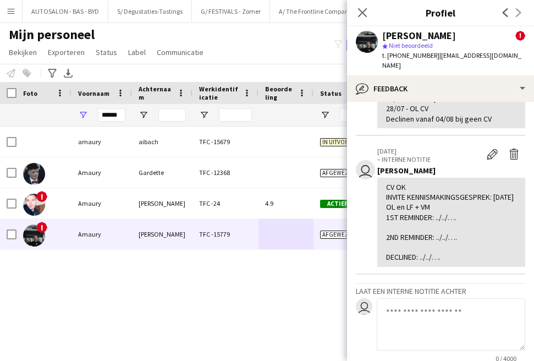
scroll to position [190, 0]
click at [411, 298] on textarea at bounding box center [451, 324] width 149 height 52
type textarea "*"
click at [411, 298] on textarea "**********" at bounding box center [451, 324] width 149 height 52
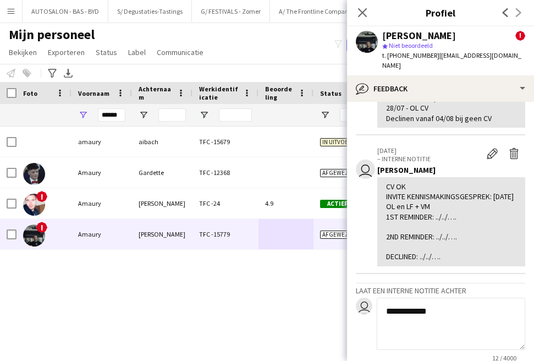
click at [405, 298] on textarea "**********" at bounding box center [451, 324] width 149 height 52
click at [445, 298] on textarea "**********" at bounding box center [451, 324] width 149 height 52
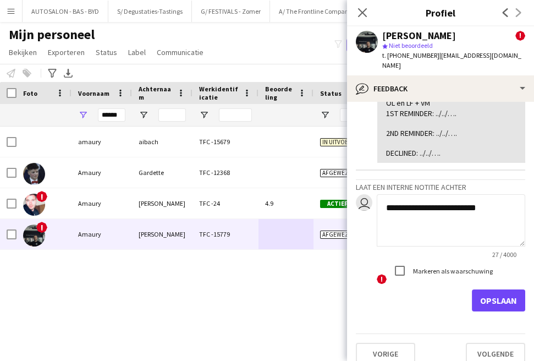
type textarea "**********"
click at [400, 265] on form "**********" at bounding box center [440, 253] width 169 height 118
click at [474, 289] on button "Opslaan" at bounding box center [498, 300] width 53 height 22
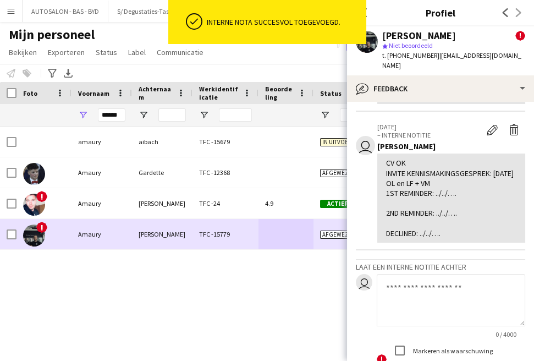
scroll to position [372, 0]
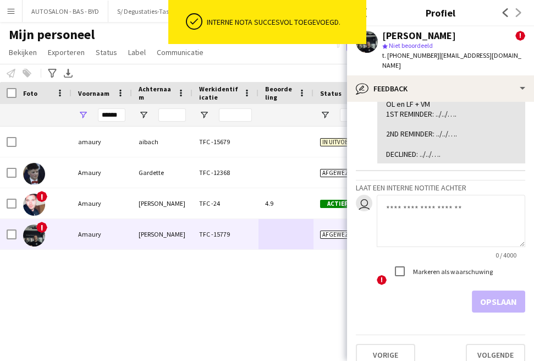
click at [76, 268] on div "amaury aibach TFC -15679 In uitvoering [DATE] 0 [PERSON_NAME] TFC -12368 Afgewe…" at bounding box center [250, 230] width 501 height 207
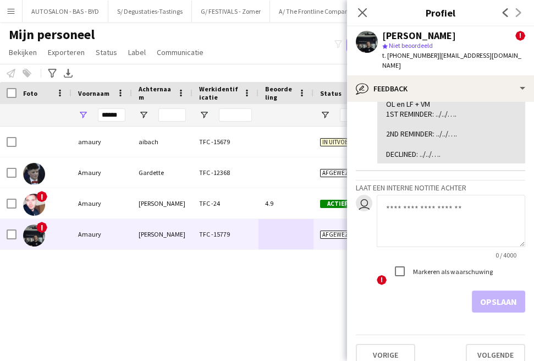
scroll to position [137, 0]
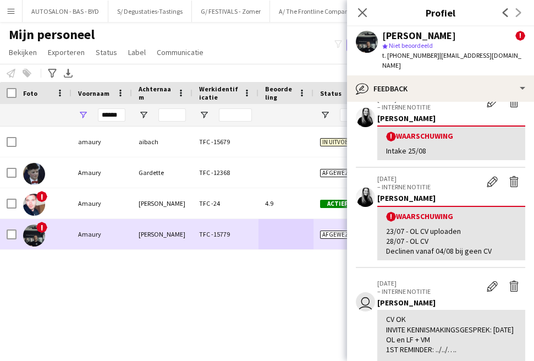
click at [255, 228] on div "TFC -15779" at bounding box center [226, 234] width 66 height 30
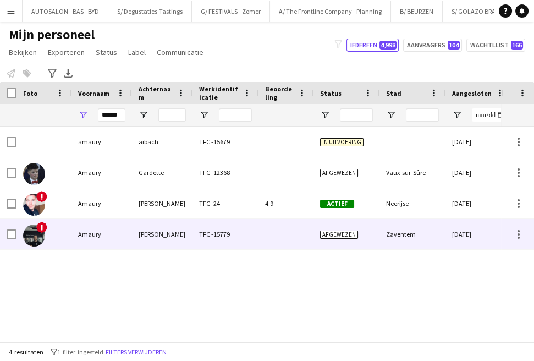
click at [230, 230] on div "TFC -15779" at bounding box center [226, 234] width 66 height 30
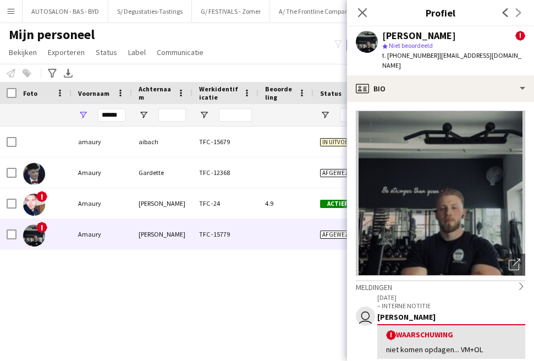
scroll to position [235, 0]
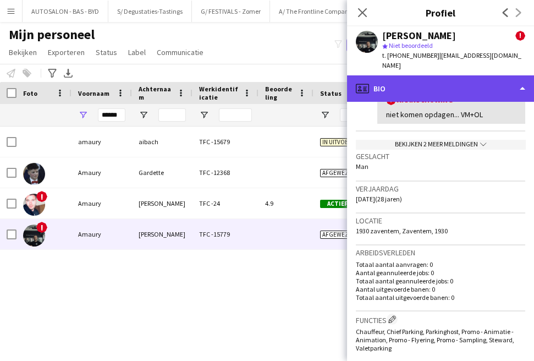
click at [441, 79] on div "profile Bio" at bounding box center [440, 88] width 187 height 26
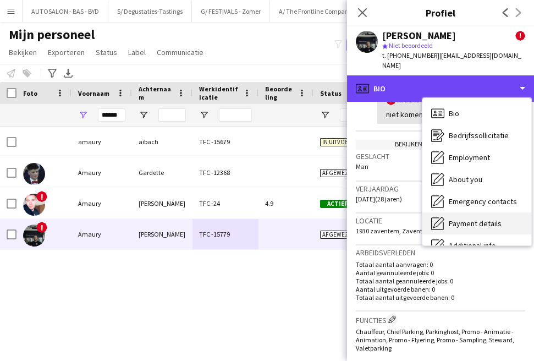
scroll to position [81, 0]
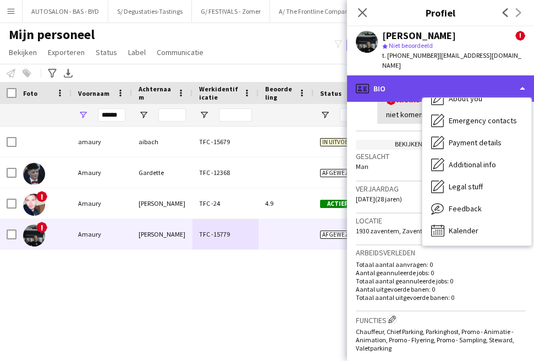
click at [458, 79] on div "profile Bio" at bounding box center [440, 88] width 187 height 26
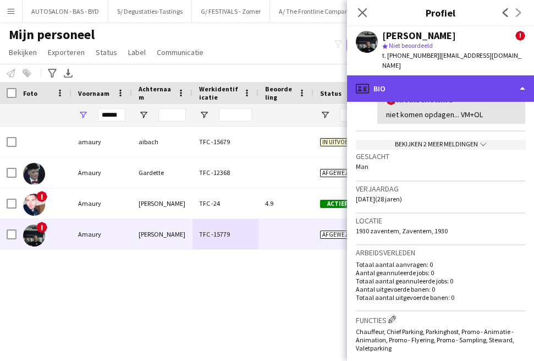
click at [471, 76] on div "profile Bio" at bounding box center [440, 88] width 187 height 26
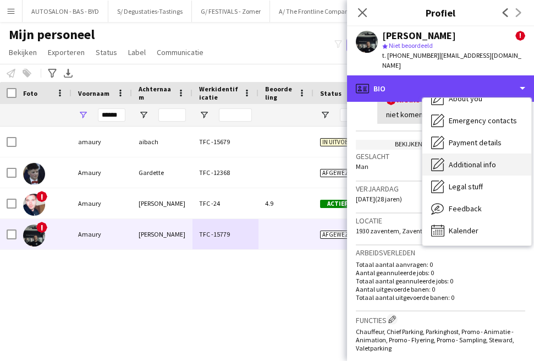
scroll to position [0, 0]
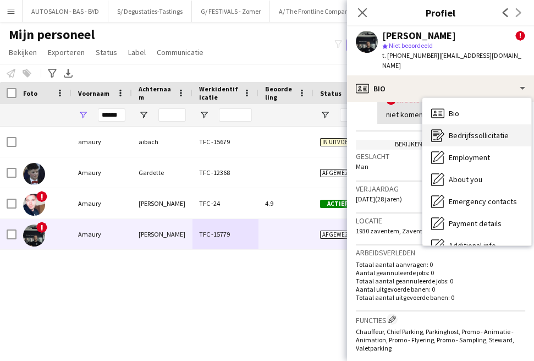
click at [477, 130] on span "Bedrijfssollicitatie" at bounding box center [479, 135] width 60 height 10
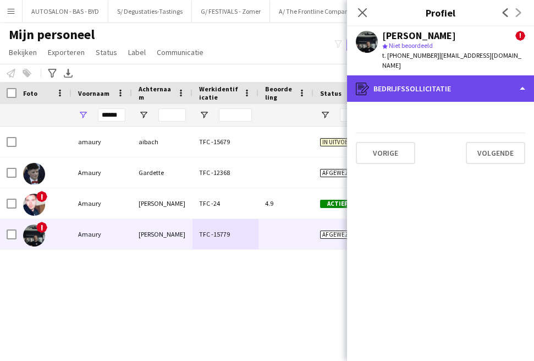
click at [465, 80] on div "register Bedrijfssollicitatie" at bounding box center [440, 88] width 187 height 26
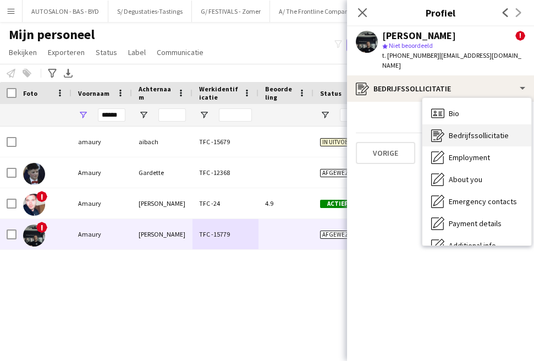
click at [466, 130] on span "Bedrijfssollicitatie" at bounding box center [479, 135] width 60 height 10
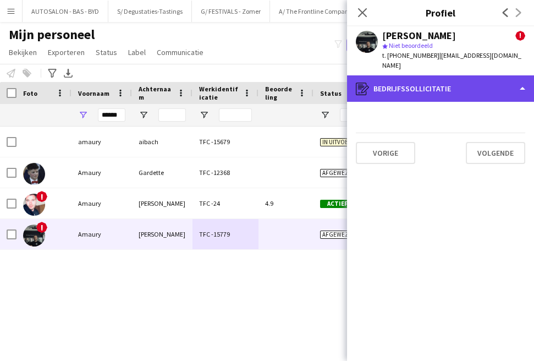
click at [460, 84] on div "register Bedrijfssollicitatie" at bounding box center [440, 88] width 187 height 26
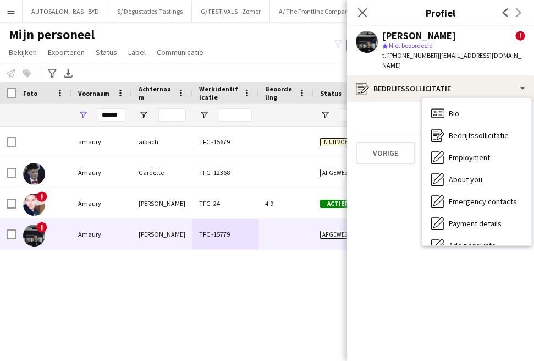
click at [409, 102] on app-crew-profile-application "Vorige Volgende" at bounding box center [440, 231] width 187 height 259
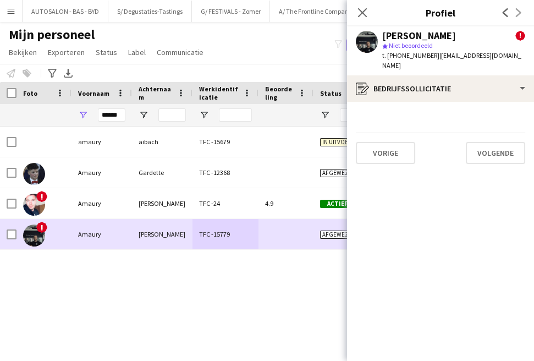
click at [194, 234] on div "TFC -15779" at bounding box center [226, 234] width 66 height 30
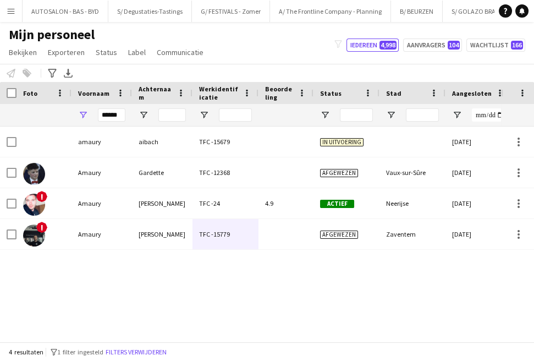
click at [79, 266] on div "amaury aibach TFC -15679 In uitvoering [DATE] 0 [PERSON_NAME] TFC -12368 Afgewe…" at bounding box center [250, 230] width 501 height 207
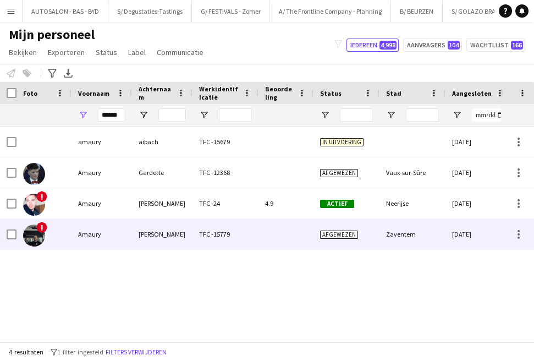
click at [141, 233] on div "[PERSON_NAME]" at bounding box center [162, 234] width 61 height 30
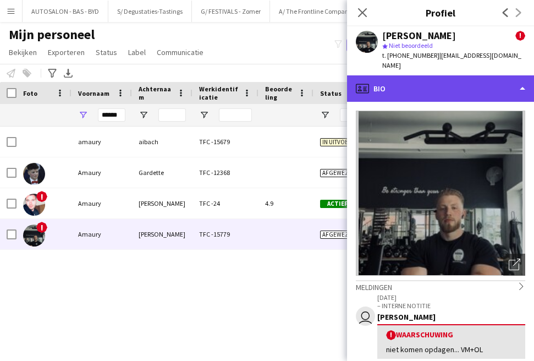
click at [446, 80] on div "profile Bio" at bounding box center [440, 88] width 187 height 26
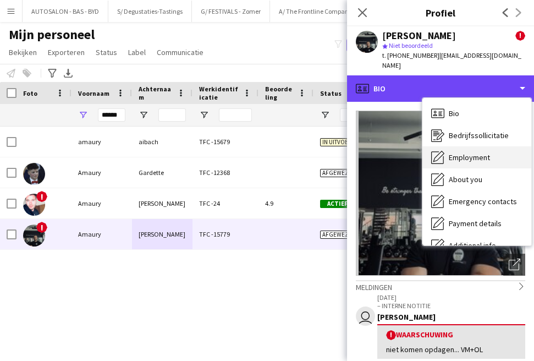
scroll to position [81, 0]
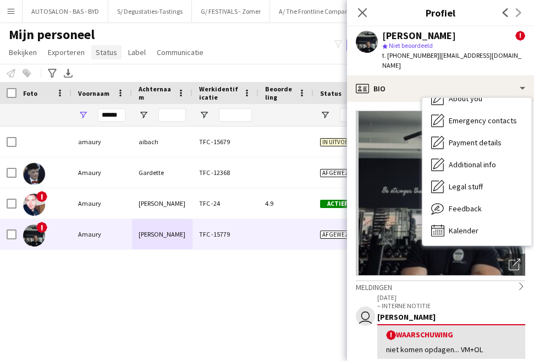
click at [109, 57] on link "Status" at bounding box center [106, 52] width 30 height 14
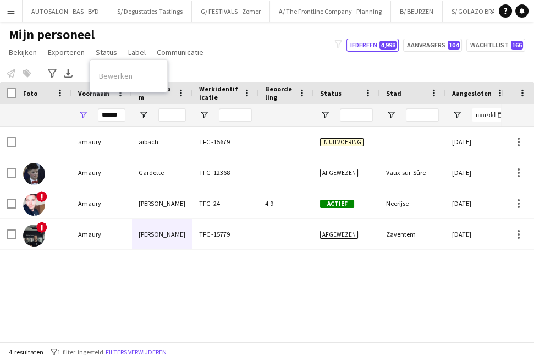
click at [120, 75] on div "Bewerken" at bounding box center [128, 75] width 77 height 23
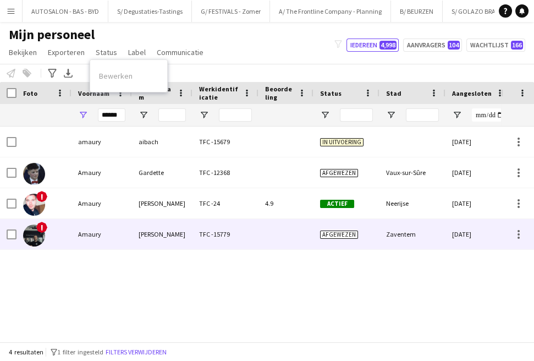
click at [124, 229] on div "Amaury" at bounding box center [102, 234] width 61 height 30
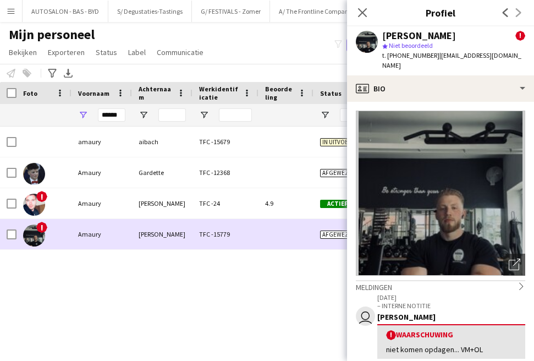
click at [112, 233] on div "Amaury" at bounding box center [102, 234] width 61 height 30
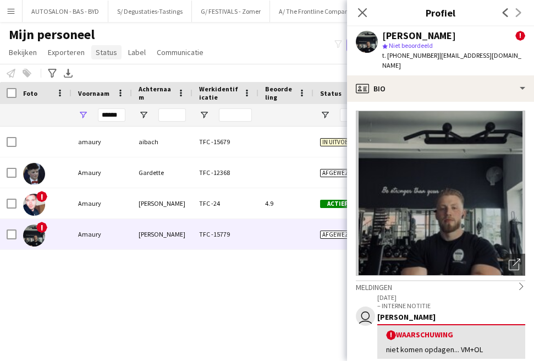
click at [101, 58] on link "Status" at bounding box center [106, 52] width 30 height 14
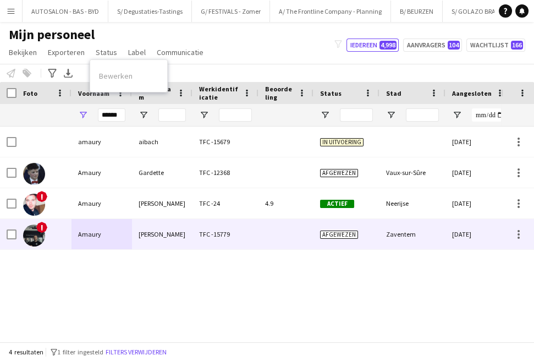
click at [97, 231] on div "Amaury" at bounding box center [102, 234] width 61 height 30
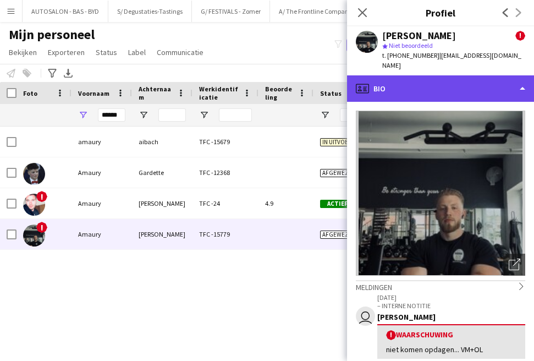
click at [402, 88] on div "profile Bio" at bounding box center [440, 88] width 187 height 26
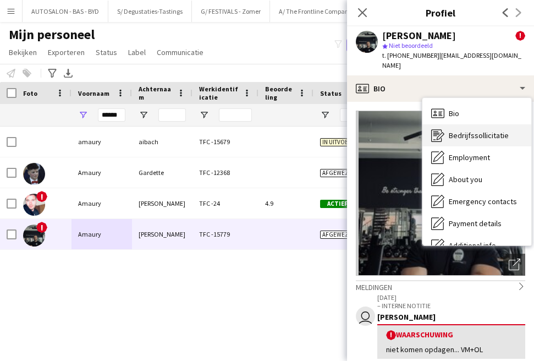
click at [454, 130] on span "Bedrijfssollicitatie" at bounding box center [479, 135] width 60 height 10
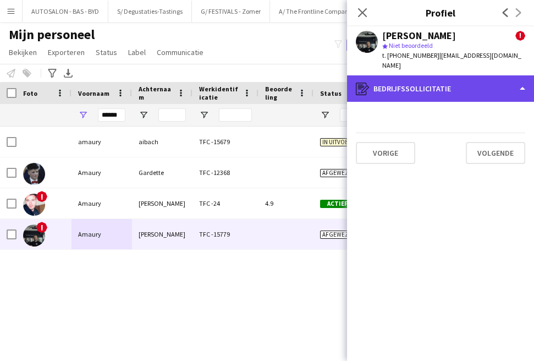
click at [437, 81] on div "register Bedrijfssollicitatie" at bounding box center [440, 88] width 187 height 26
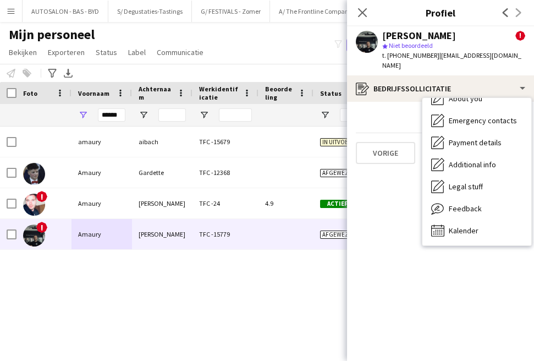
click at [352, 268] on app-crew-profile-application "Vorige Volgende" at bounding box center [440, 231] width 187 height 259
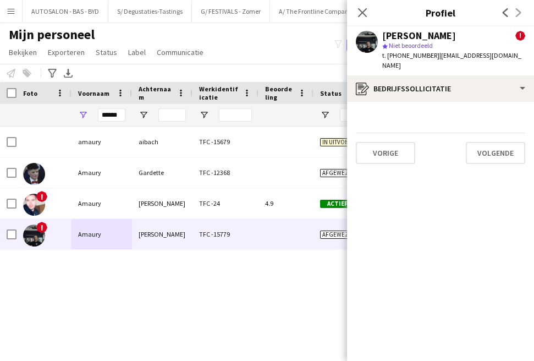
click at [281, 251] on div "amaury aibach TFC -15679 In uitvoering [DATE] 0 [PERSON_NAME] TFC -12368 Afgewe…" at bounding box center [250, 230] width 501 height 207
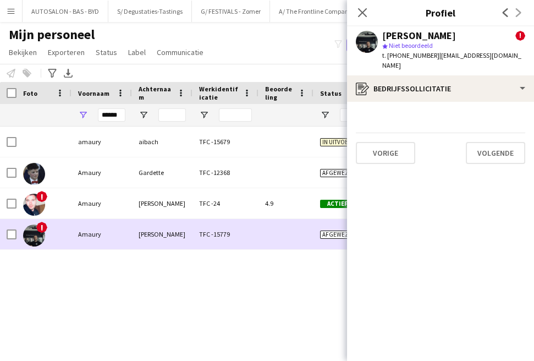
click at [245, 234] on div "TFC -15779" at bounding box center [226, 234] width 66 height 30
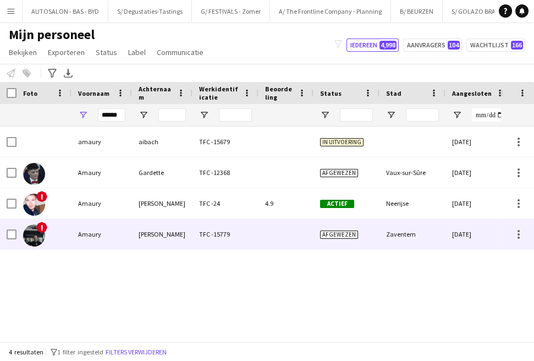
click at [123, 248] on div "Amaury" at bounding box center [102, 234] width 61 height 30
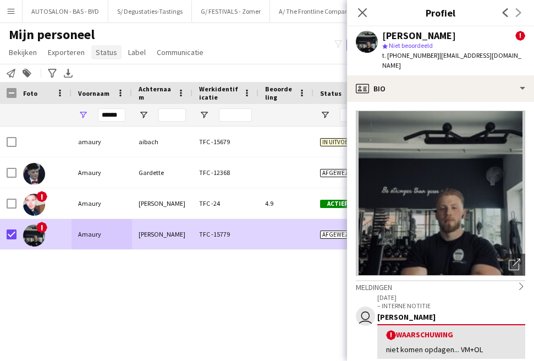
click at [106, 50] on span "Status" at bounding box center [106, 52] width 21 height 10
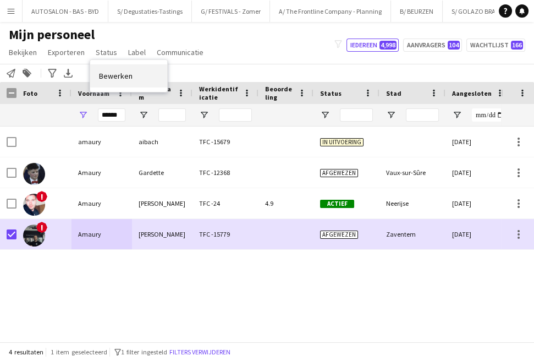
click at [129, 79] on span "Bewerken" at bounding box center [116, 76] width 34 height 10
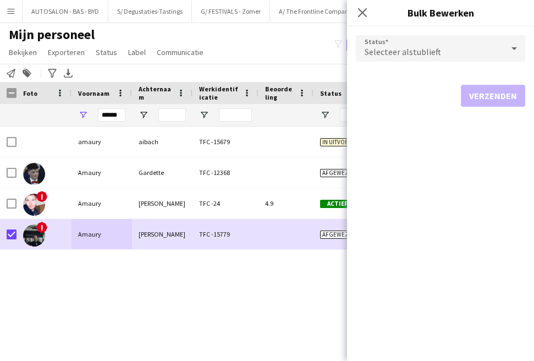
click at [418, 53] on span "Selecteer alstublieft" at bounding box center [403, 51] width 76 height 11
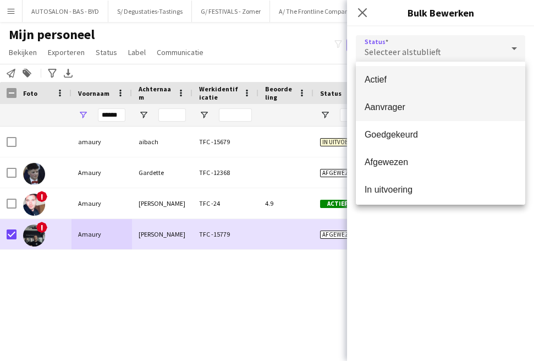
scroll to position [113, 0]
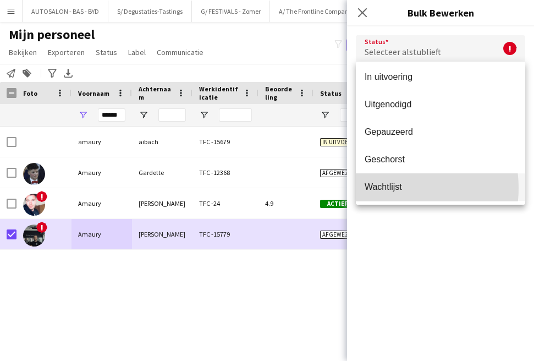
click at [392, 188] on span "Wachtlijst" at bounding box center [441, 187] width 152 height 10
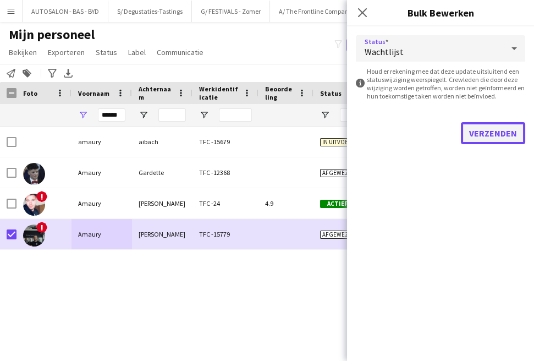
click at [493, 139] on button "Verzenden" at bounding box center [493, 133] width 64 height 22
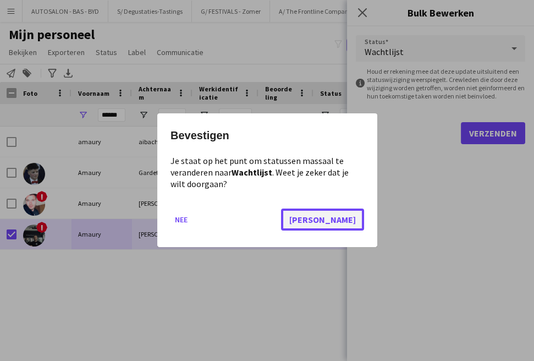
click at [345, 226] on button "[PERSON_NAME]" at bounding box center [322, 220] width 83 height 22
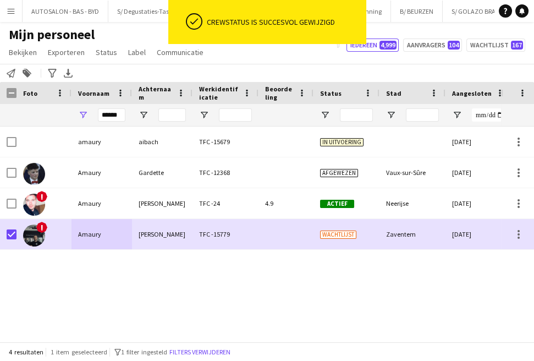
click at [318, 251] on div "amaury aibach TFC -15679 In uitvoering [DATE] 0 [PERSON_NAME] TFC -12368 Afgewe…" at bounding box center [250, 230] width 501 height 207
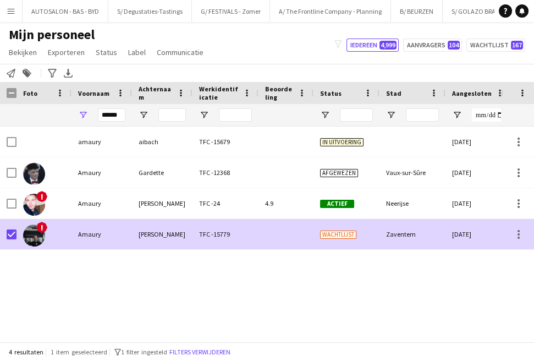
click at [307, 233] on div at bounding box center [286, 234] width 55 height 30
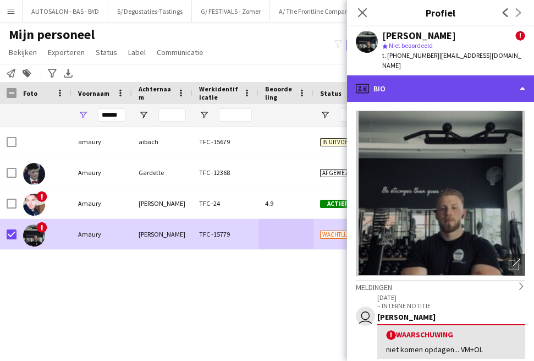
click at [475, 76] on div "profile Bio" at bounding box center [440, 88] width 187 height 26
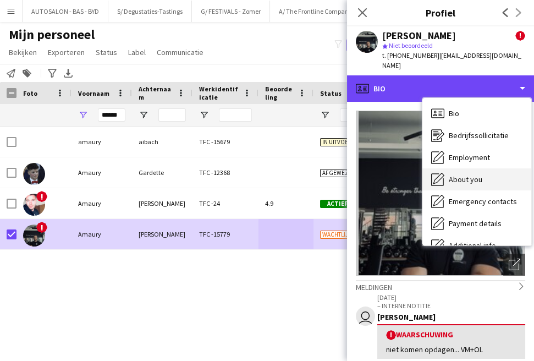
scroll to position [81, 0]
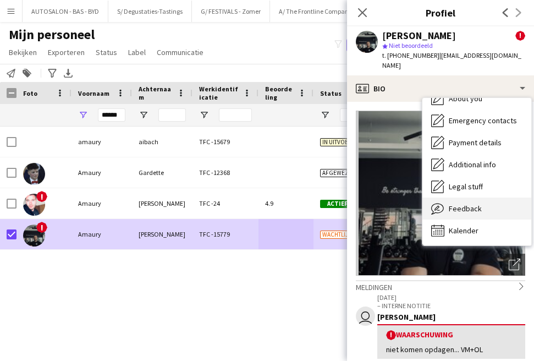
click at [464, 202] on div "Feedback Feedback" at bounding box center [476, 208] width 109 height 22
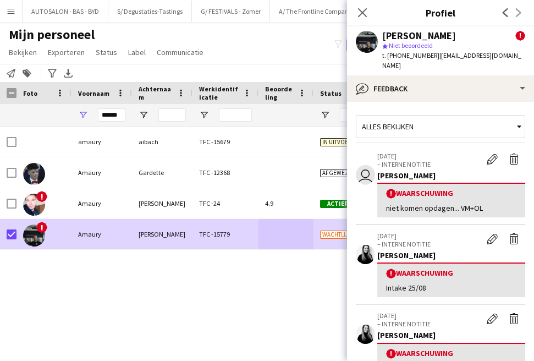
click at [443, 203] on div "niet komen opdagen... VM+OL" at bounding box center [451, 208] width 130 height 10
click at [487, 153] on app-icon "Waarschuwing bewerken" at bounding box center [492, 158] width 11 height 11
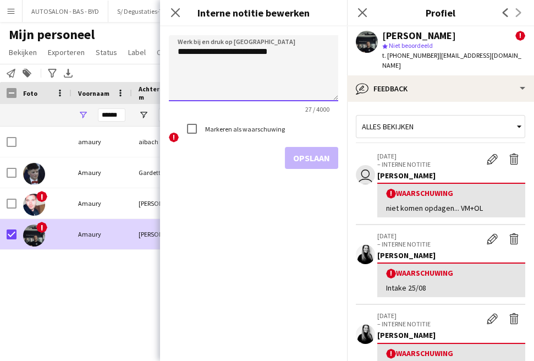
click at [301, 53] on textarea "**********" at bounding box center [253, 68] width 169 height 66
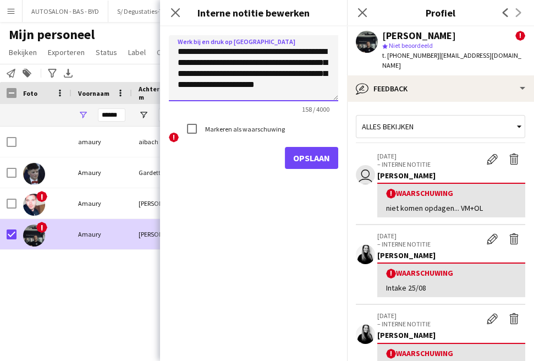
type textarea "**********"
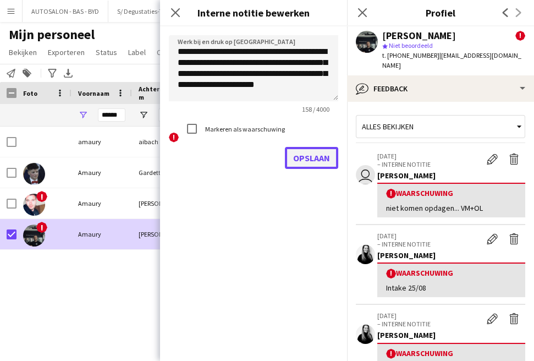
click at [307, 155] on button "Opslaan" at bounding box center [311, 158] width 53 height 22
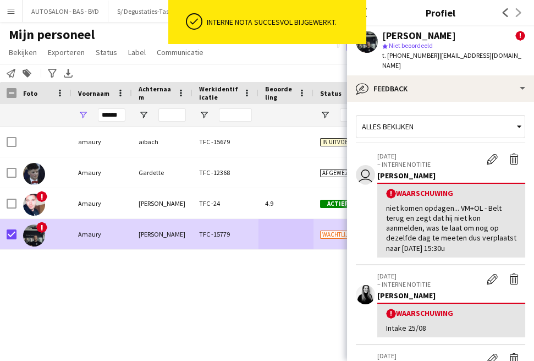
click at [217, 274] on div "amaury aibach TFC -15679 In uitvoering [DATE] 0 [PERSON_NAME] TFC -12368 Afgewe…" at bounding box center [250, 230] width 501 height 207
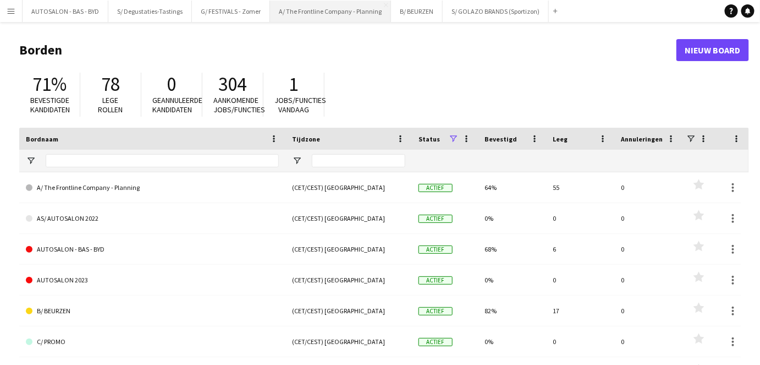
click at [308, 12] on button "A/ The Frontline Company - Planning Sluiten" at bounding box center [330, 11] width 121 height 21
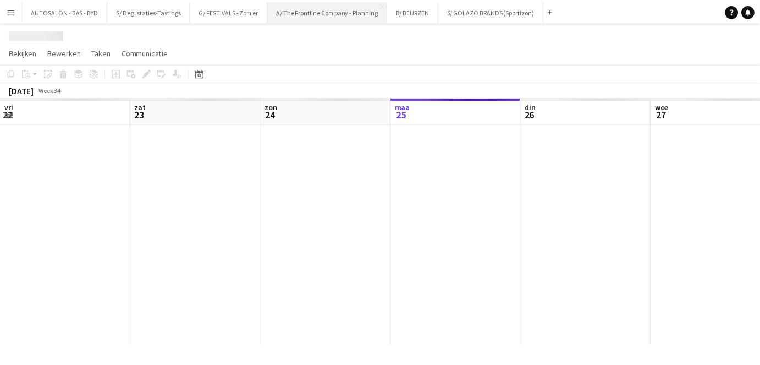
scroll to position [0, 262]
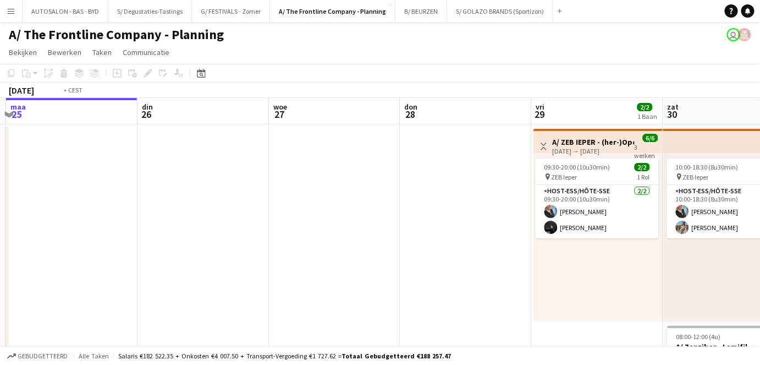
drag, startPoint x: 325, startPoint y: 164, endPoint x: 95, endPoint y: 164, distance: 229.9
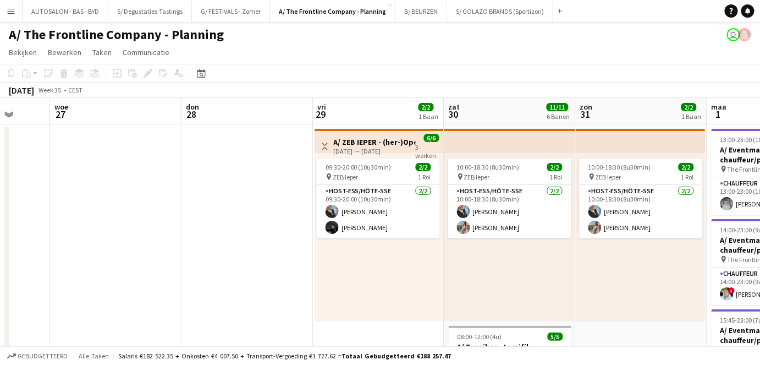
drag, startPoint x: 481, startPoint y: 243, endPoint x: 330, endPoint y: 246, distance: 150.8
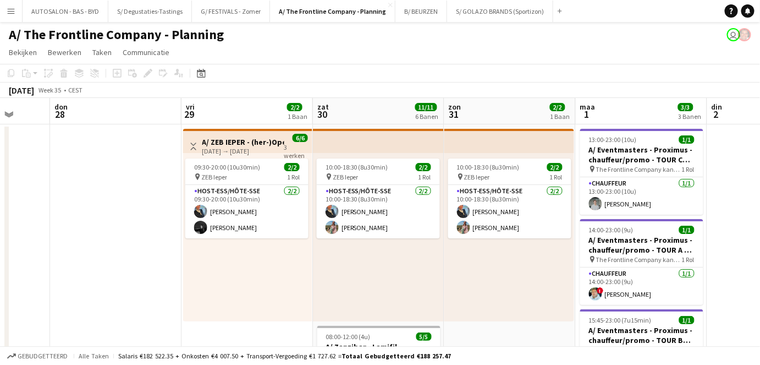
scroll to position [0, 345]
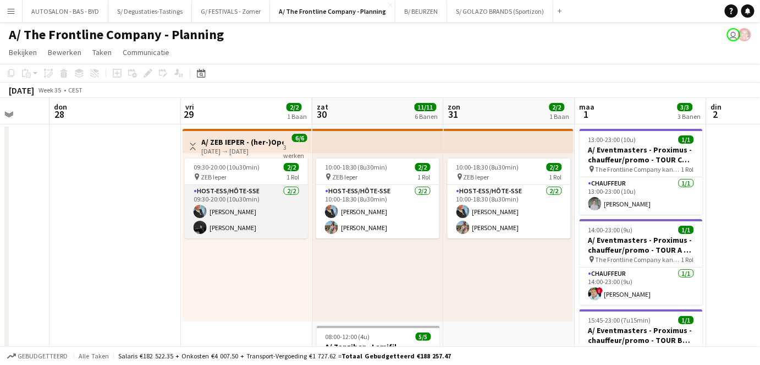
click at [267, 228] on app-card-role "Host-ess/Hôte-sse 2/2 09:30-20:00 (10u30min) Eveline Van Rompaey Lena Gonzalez …" at bounding box center [246, 211] width 123 height 53
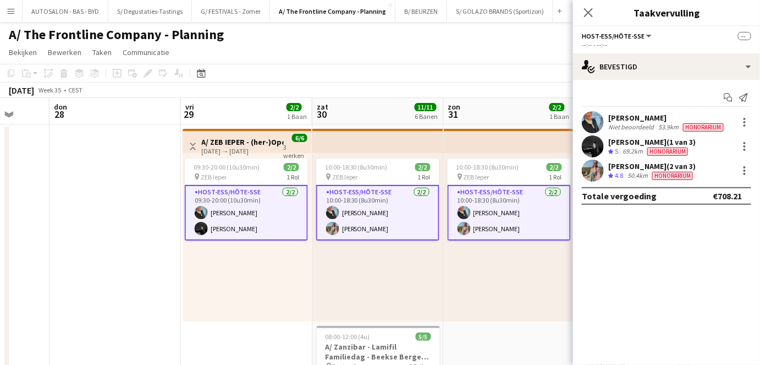
click at [654, 145] on div "Lena Gonzalez Blanco (1 van 3)" at bounding box center [651, 142] width 87 height 10
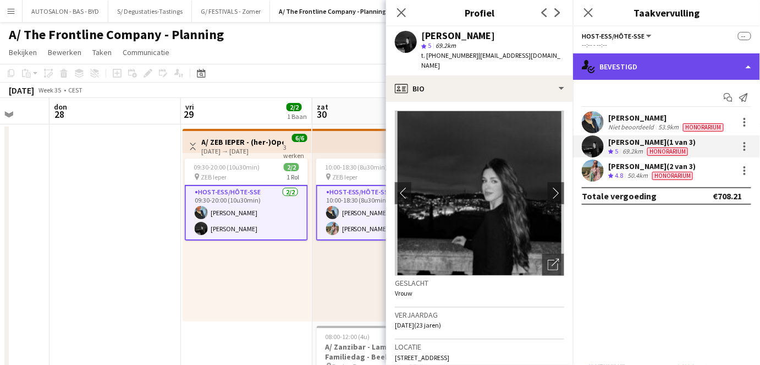
click at [647, 63] on div "single-neutral-actions-check-2 Bevestigd" at bounding box center [666, 66] width 187 height 26
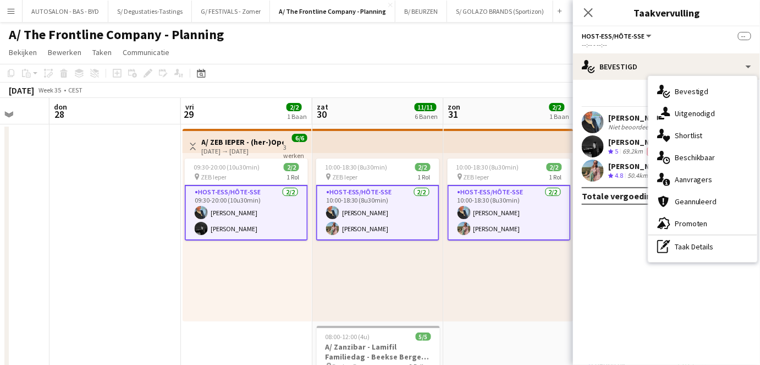
click at [627, 270] on mat-expansion-panel "check Bevestigd Start chat Melding versturen Eveline Van Rompaey Niet beoordeel…" at bounding box center [666, 222] width 187 height 285
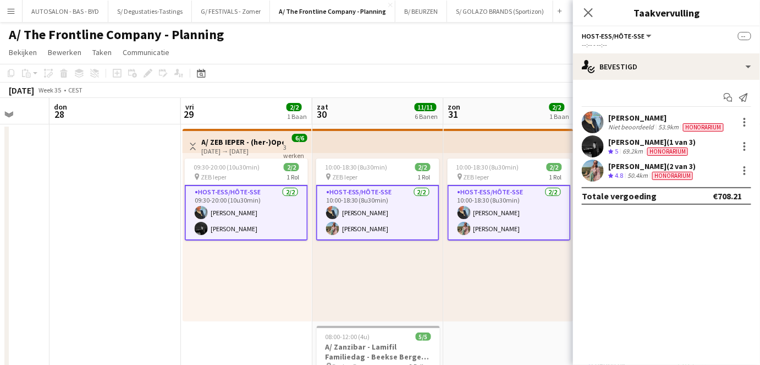
click at [258, 267] on div "09:30-20:00 (10u30min) 2/2 pin ZEB Ieper 1 Rol Host-ess/Hôte-sse 2/2 09:30-20:0…" at bounding box center [247, 237] width 129 height 168
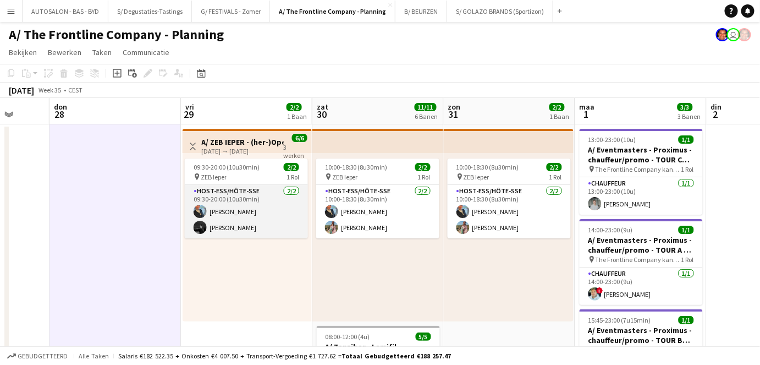
click at [257, 218] on app-card-role "Host-ess/Hôte-sse 2/2 09:30-20:00 (10u30min) Eveline Van Rompaey Lena Gonzalez …" at bounding box center [246, 211] width 123 height 53
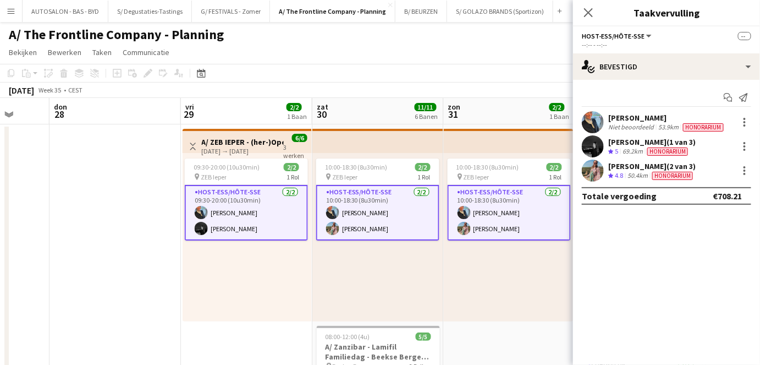
click at [650, 147] on span "Honorarium" at bounding box center [667, 151] width 41 height 8
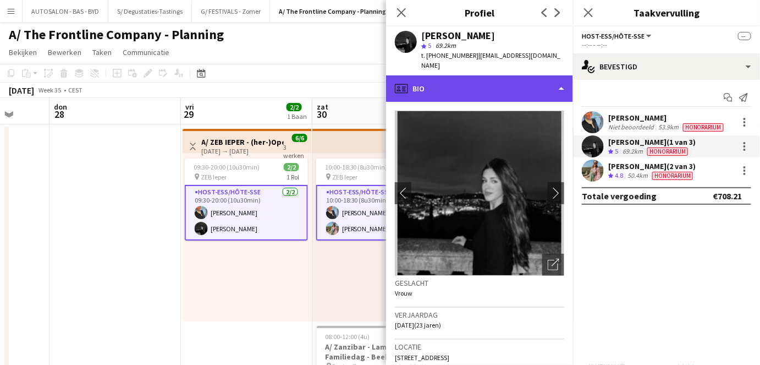
click at [535, 76] on div "profile Bio" at bounding box center [479, 88] width 187 height 26
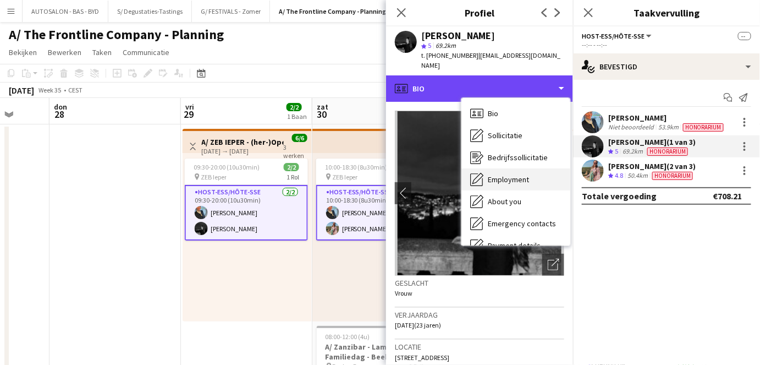
scroll to position [103, 0]
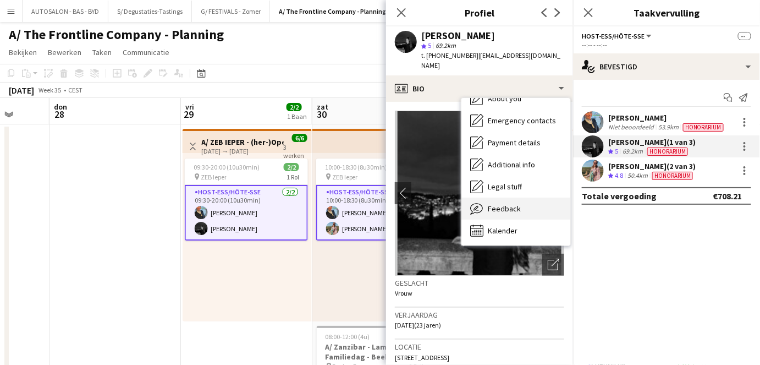
click at [518, 204] on span "Feedback" at bounding box center [504, 209] width 33 height 10
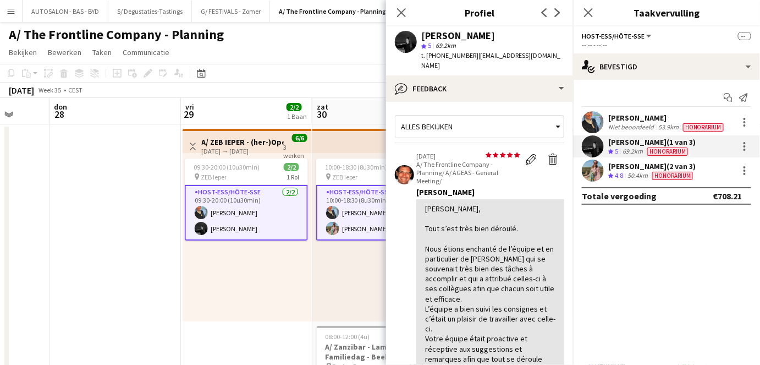
scroll to position [1099, 0]
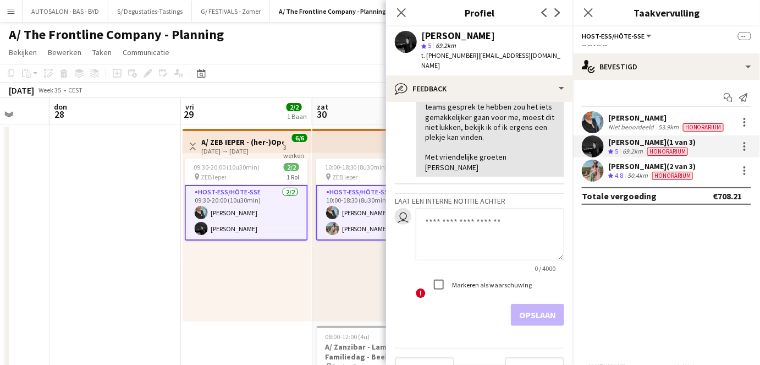
click at [448, 219] on textarea at bounding box center [490, 234] width 149 height 52
paste textarea "**********"
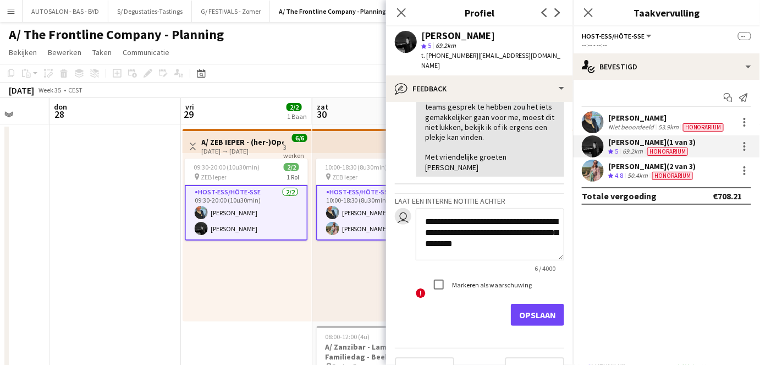
scroll to position [0, 0]
click at [446, 208] on textarea "**********" at bounding box center [486, 234] width 141 height 52
drag, startPoint x: 517, startPoint y: 219, endPoint x: 443, endPoint y: 162, distance: 93.3
drag, startPoint x: 443, startPoint y: 162, endPoint x: 426, endPoint y: 213, distance: 53.2
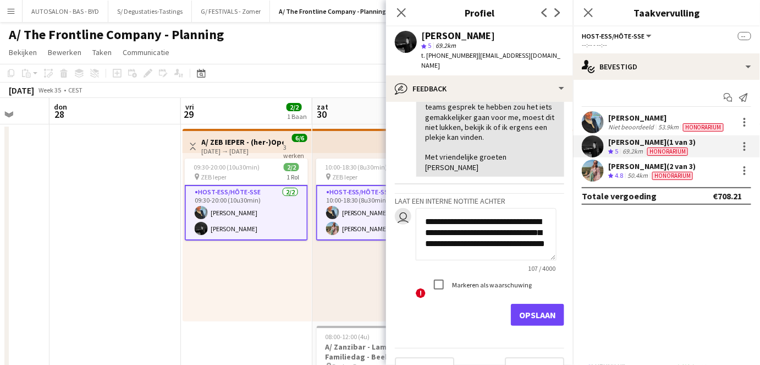
click at [426, 213] on textarea "**********" at bounding box center [486, 234] width 141 height 52
drag, startPoint x: 505, startPoint y: 213, endPoint x: 405, endPoint y: 150, distance: 118.7
type textarea "**********"
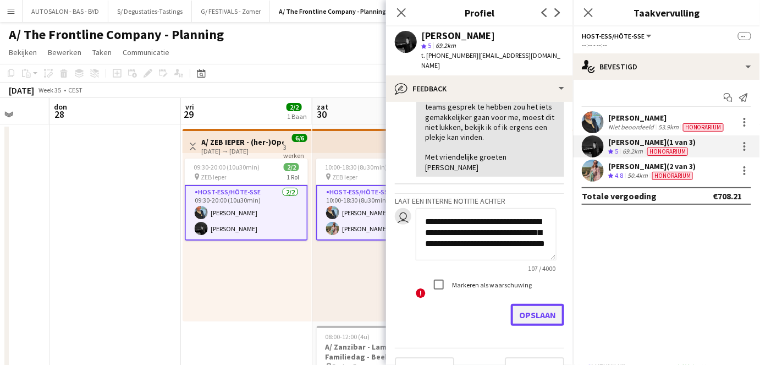
click at [531, 304] on button "Opslaan" at bounding box center [537, 315] width 53 height 22
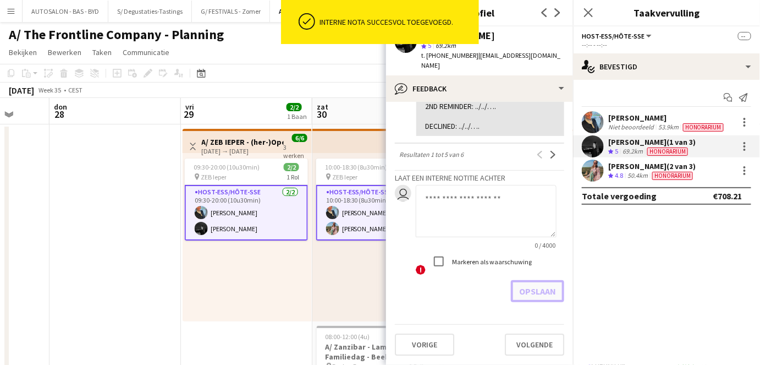
scroll to position [996, 0]
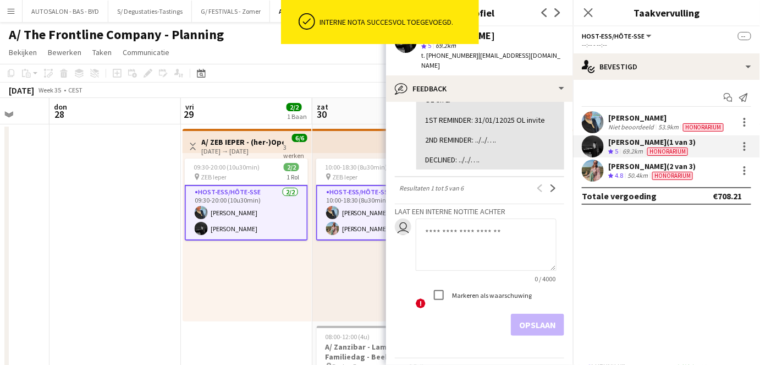
click at [349, 304] on div "10:00-18:30 (8u30min) 2/2 pin ZEB Ieper 1 Rol Host-ess/Hôte-sse 2/2 10:00-18:30…" at bounding box center [377, 237] width 131 height 168
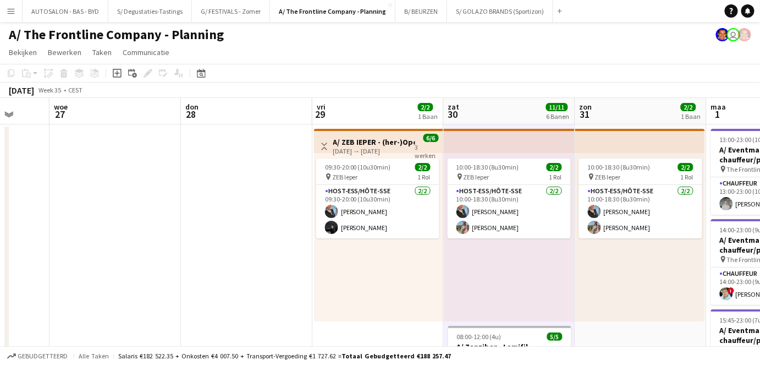
drag, startPoint x: 144, startPoint y: 196, endPoint x: 690, endPoint y: 91, distance: 555.8
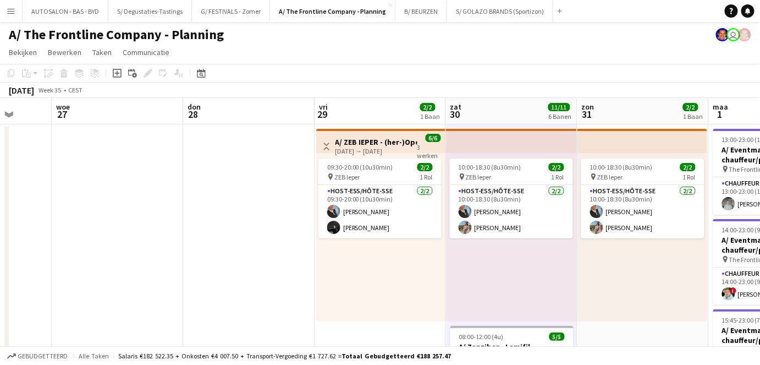
drag, startPoint x: 740, startPoint y: 98, endPoint x: 477, endPoint y: 125, distance: 264.3
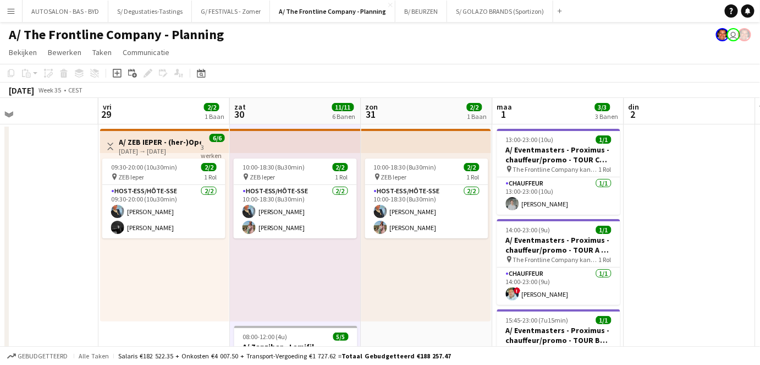
scroll to position [0, 431]
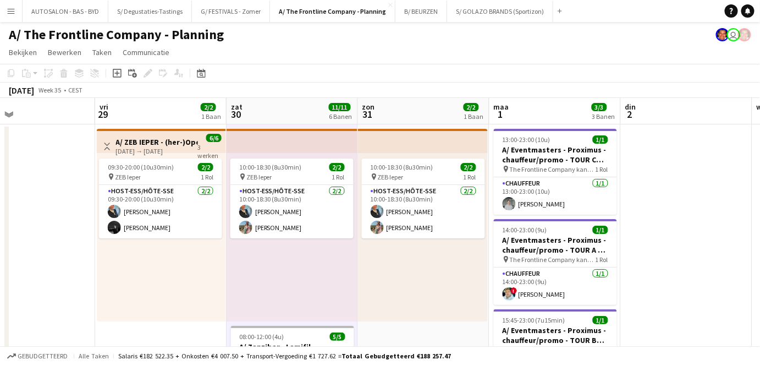
drag, startPoint x: 463, startPoint y: 255, endPoint x: 246, endPoint y: 291, distance: 219.7
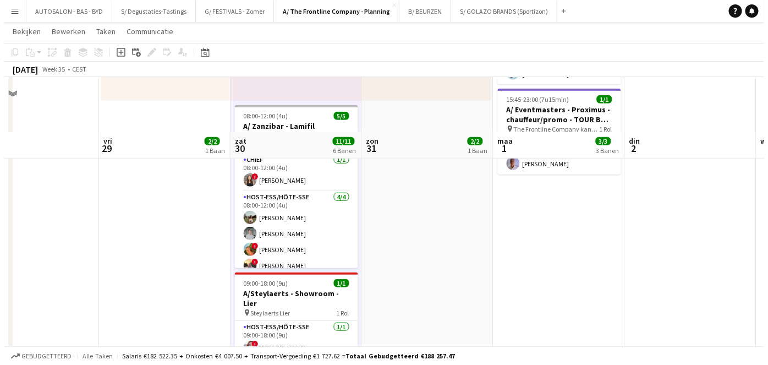
scroll to position [0, 0]
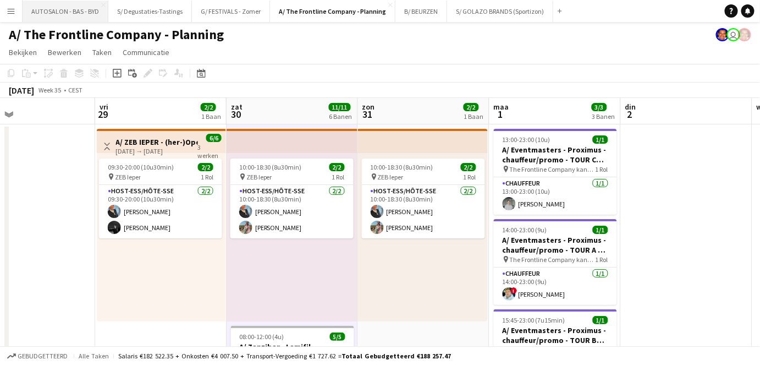
click at [69, 12] on button "AUTOSALON - BAS - BYD Sluiten" at bounding box center [66, 11] width 86 height 21
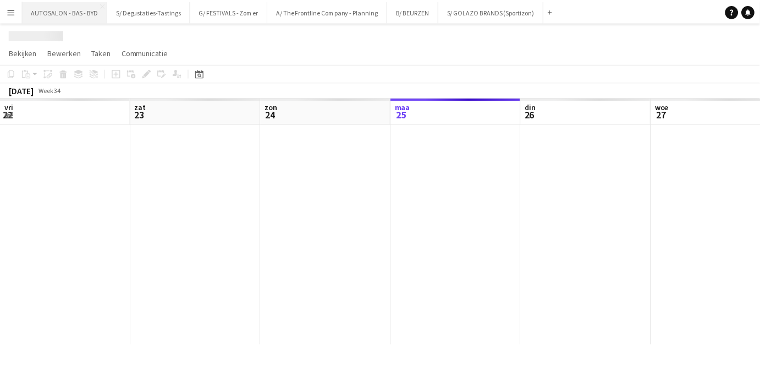
scroll to position [0, 262]
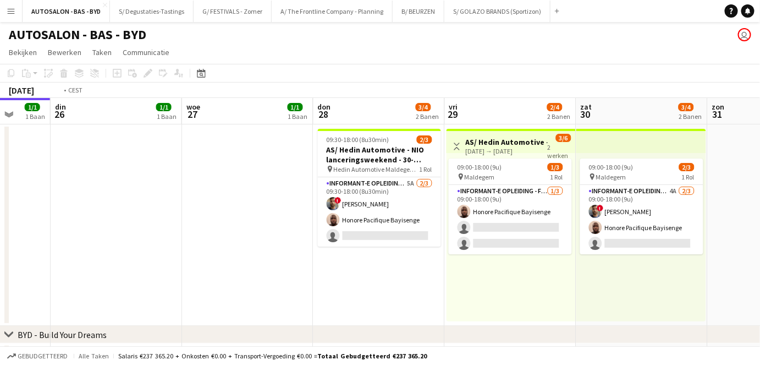
drag, startPoint x: 438, startPoint y: 222, endPoint x: 201, endPoint y: 241, distance: 238.5
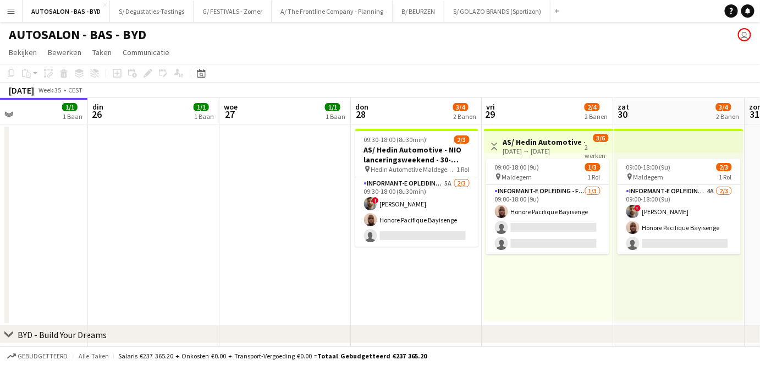
drag, startPoint x: 338, startPoint y: 275, endPoint x: 135, endPoint y: 305, distance: 205.7
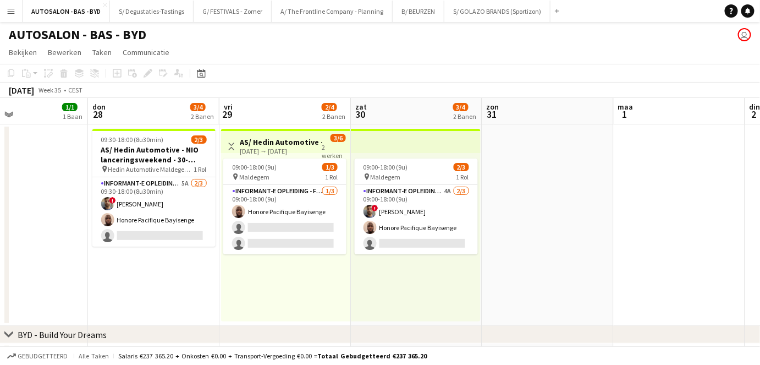
scroll to position [0, 309]
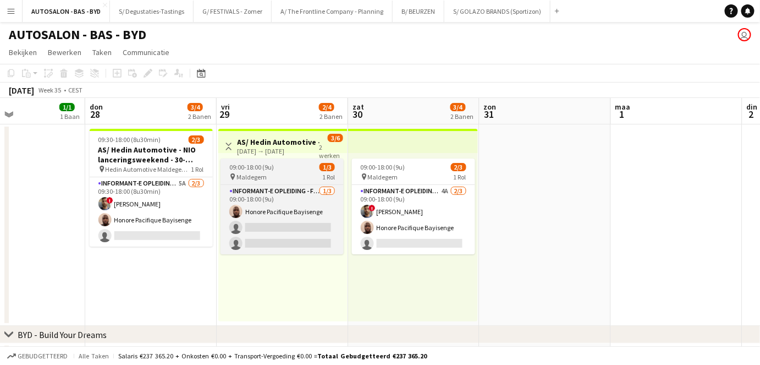
click at [245, 178] on span "Maldegem" at bounding box center [252, 177] width 30 height 8
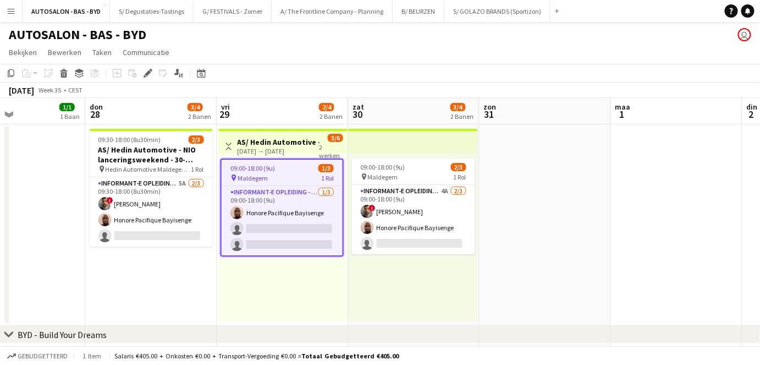
click at [278, 147] on div "29-08-2025 → 30-08-2025" at bounding box center [279, 151] width 82 height 8
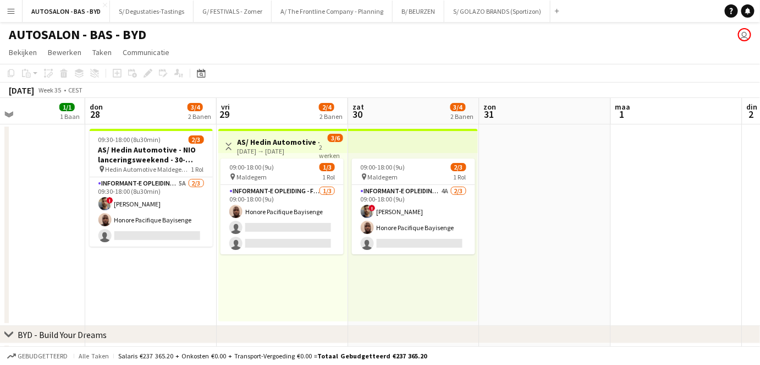
click at [277, 155] on div "09:00-18:00 (9u) 1/3 pin Maldegem 1 Rol Informant-e Opleiding - Formation 1/3 0…" at bounding box center [282, 237] width 129 height 168
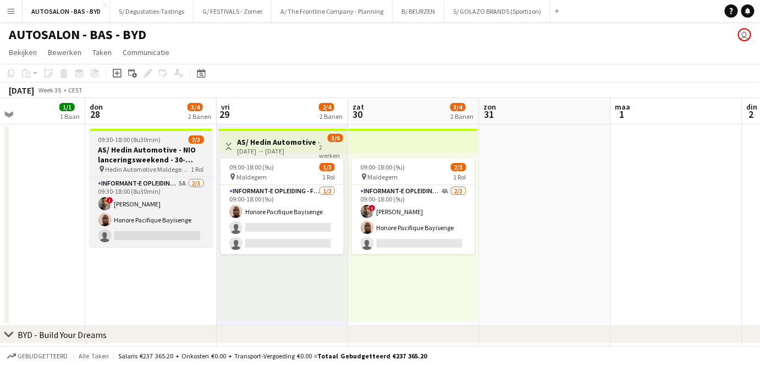
click at [184, 153] on h3 "AS/ Hedin Automotive - NIO lanceringsweekend - 30-31/08, 06-07/09 en 13-14/09" at bounding box center [151, 155] width 123 height 20
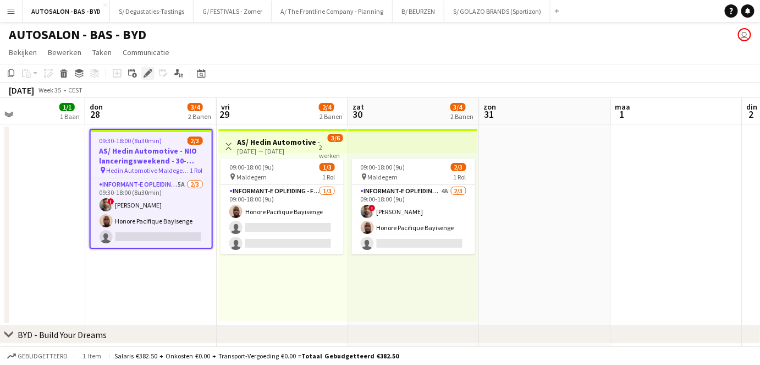
click at [145, 74] on icon at bounding box center [148, 73] width 6 height 6
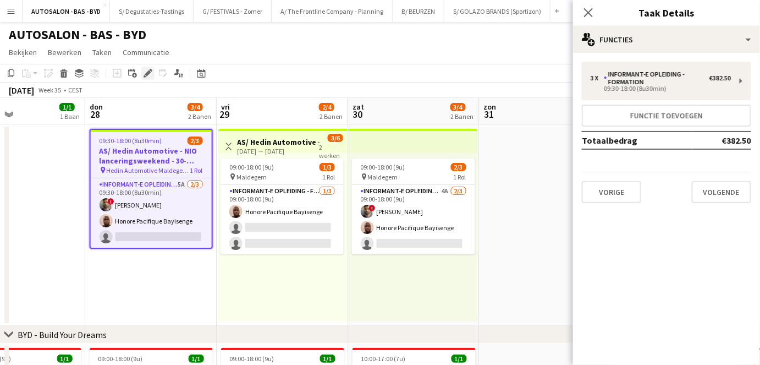
type input "**********"
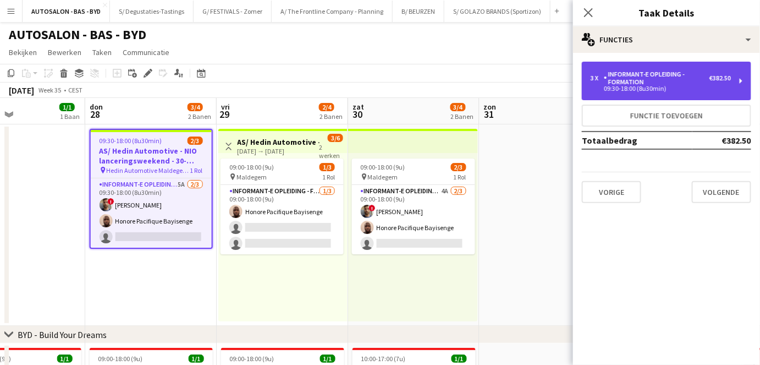
click at [629, 78] on div "Informant-e Opleiding - Formation" at bounding box center [657, 77] width 106 height 15
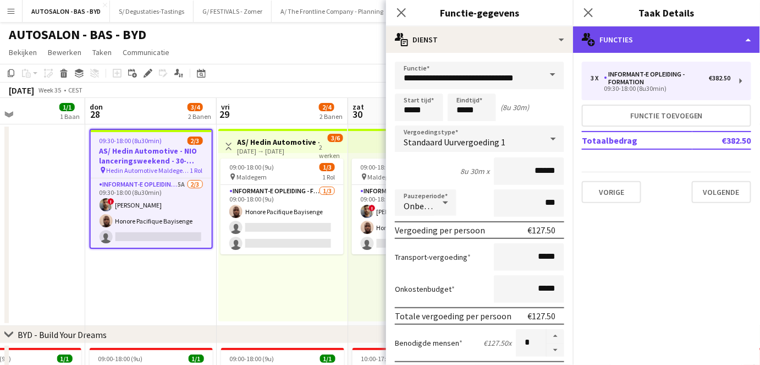
click at [652, 36] on div "multiple-users-add Functies" at bounding box center [666, 39] width 187 height 26
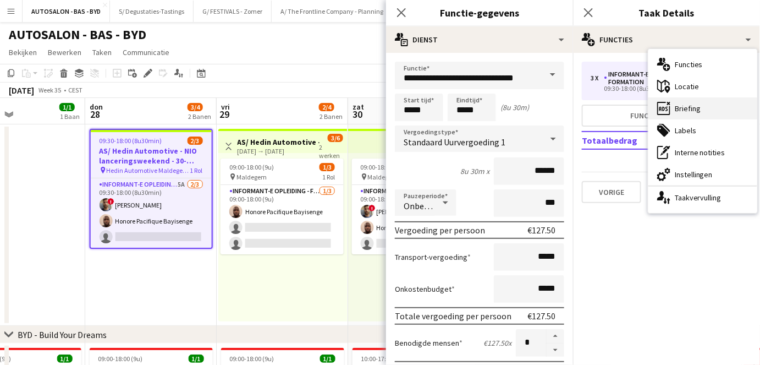
click at [687, 107] on div "ads-window Briefing" at bounding box center [703, 108] width 109 height 22
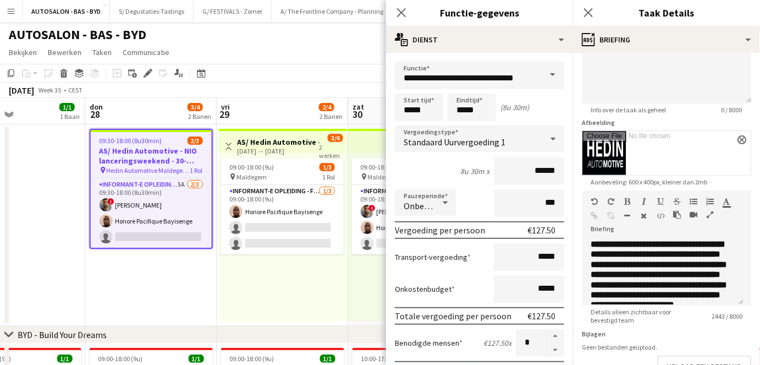
scroll to position [28, 0]
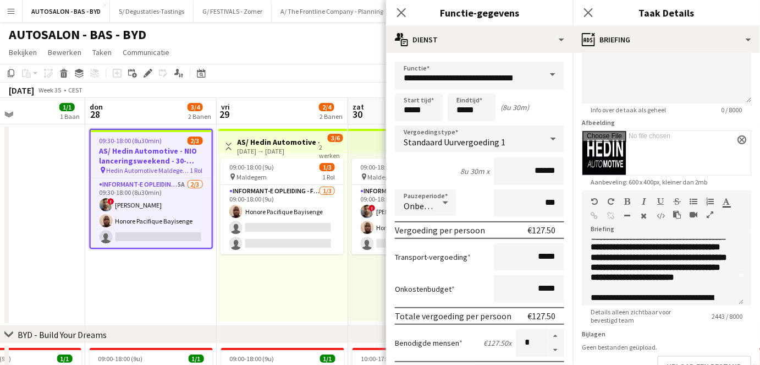
click at [712, 213] on icon "button" at bounding box center [710, 215] width 7 height 8
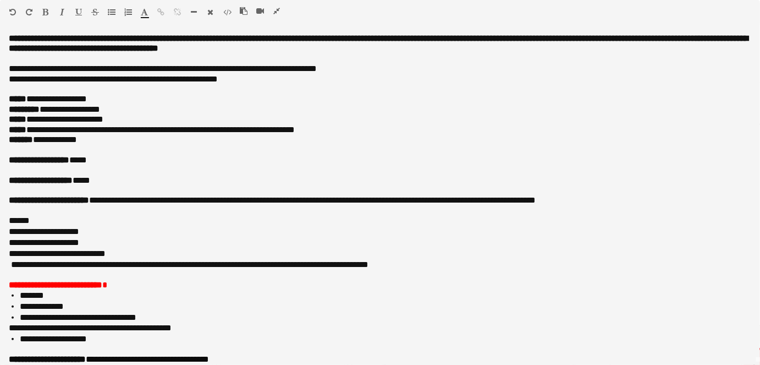
scroll to position [0, 0]
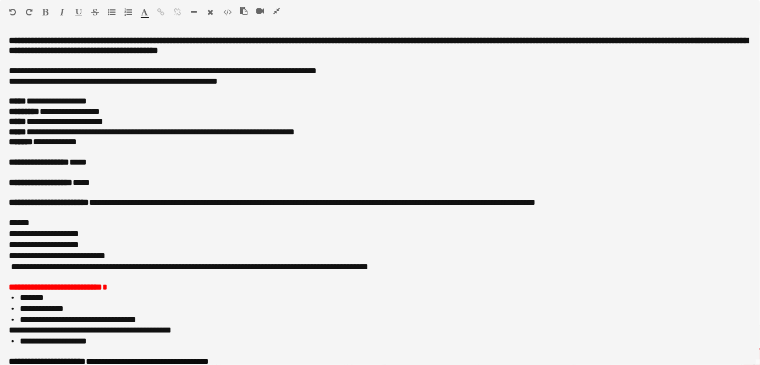
click at [279, 9] on icon "button" at bounding box center [276, 11] width 7 height 8
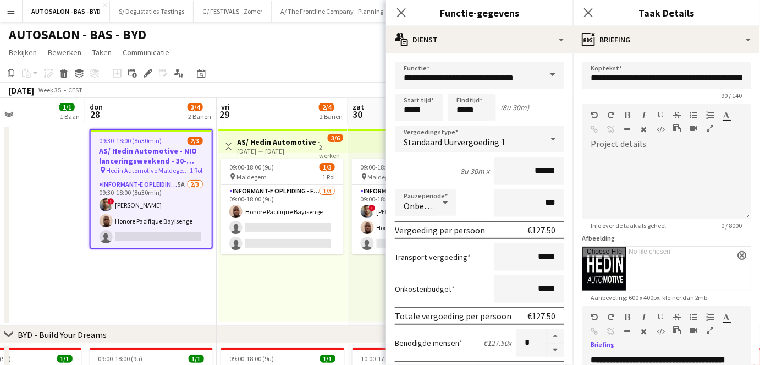
click at [233, 285] on div "09:00-18:00 (9u) 1/3 pin Maldegem 1 Rol Informant-e Opleiding - Formation 1/3 0…" at bounding box center [282, 237] width 129 height 168
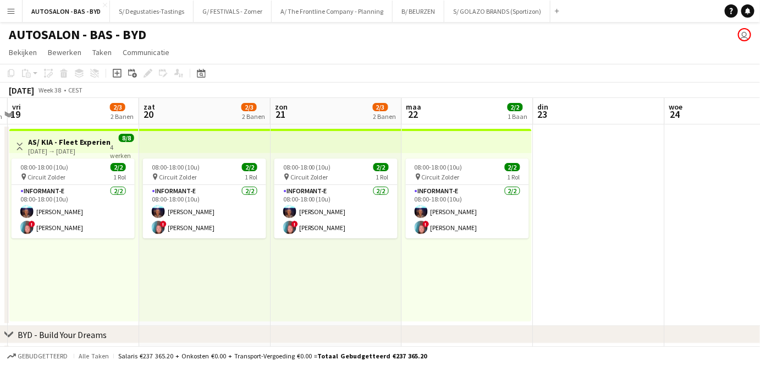
scroll to position [0, 229]
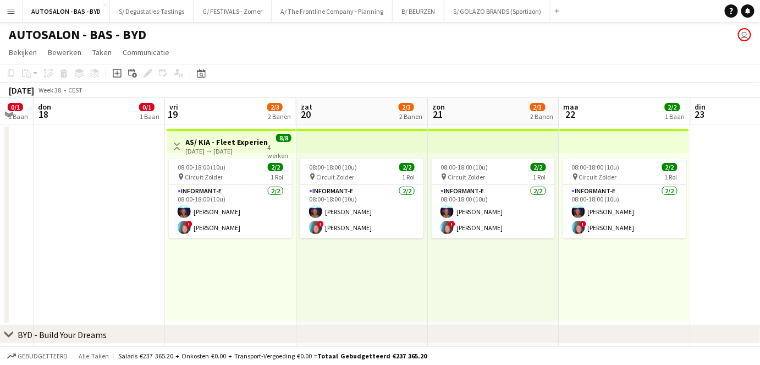
click at [117, 230] on app-date-cell at bounding box center [99, 224] width 131 height 201
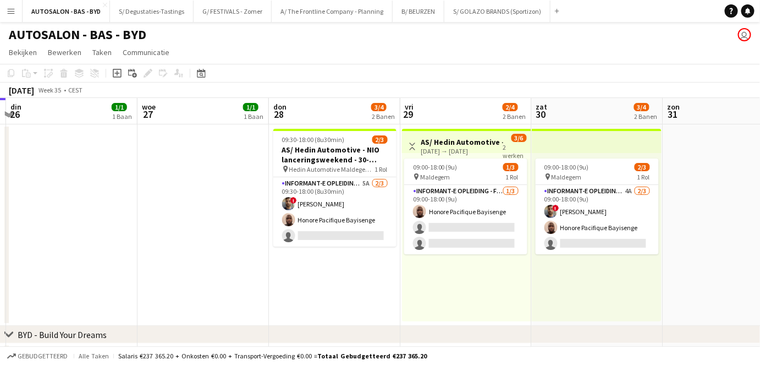
scroll to position [0, 256]
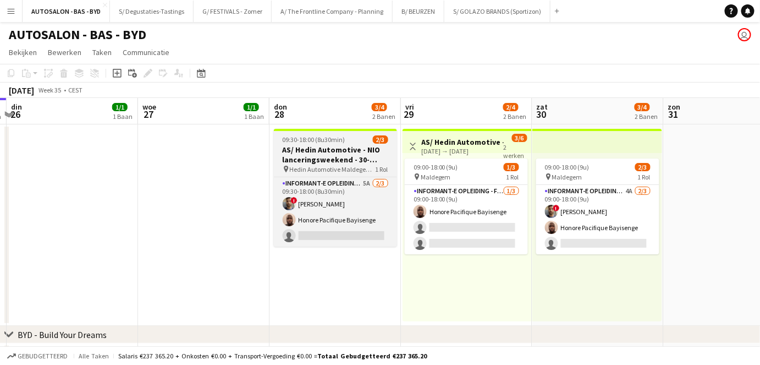
click at [332, 168] on span "Hedin Automotive Maldegem - Maldegem" at bounding box center [333, 169] width 86 height 8
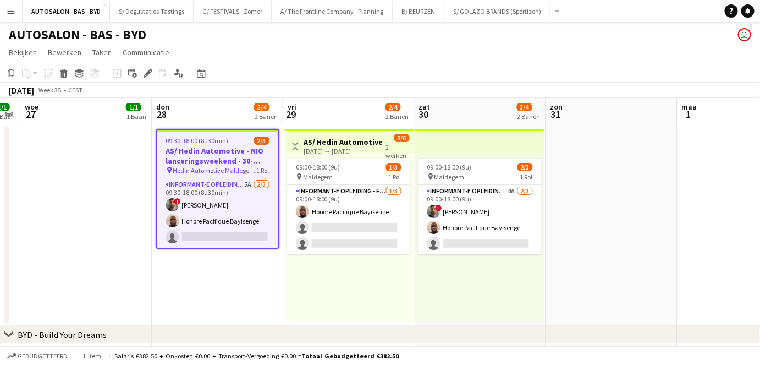
scroll to position [0, 375]
click at [145, 73] on icon "Bewerken" at bounding box center [148, 73] width 9 height 9
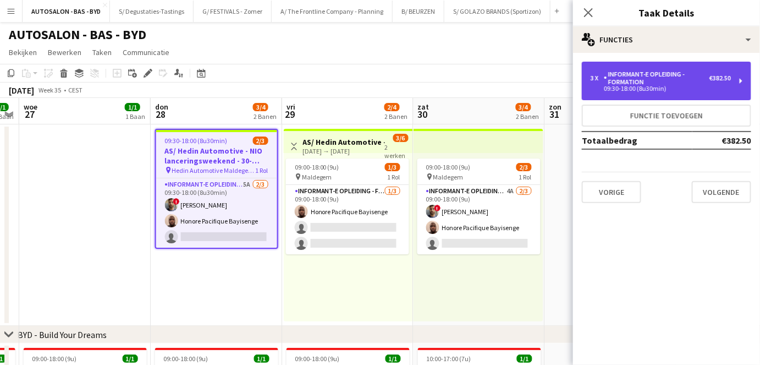
click at [635, 74] on div "Informant-e Opleiding - Formation" at bounding box center [657, 77] width 106 height 15
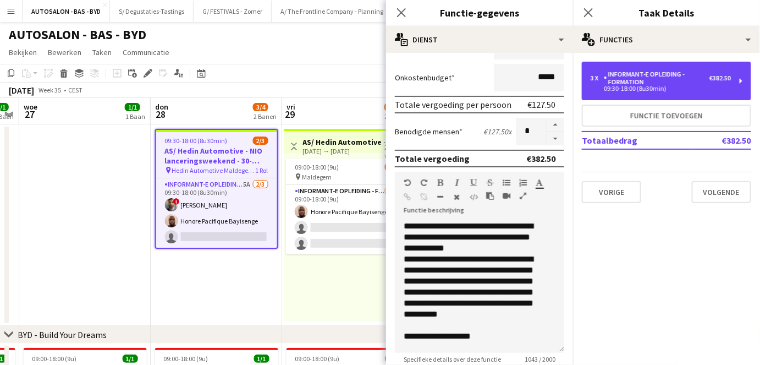
scroll to position [212, 0]
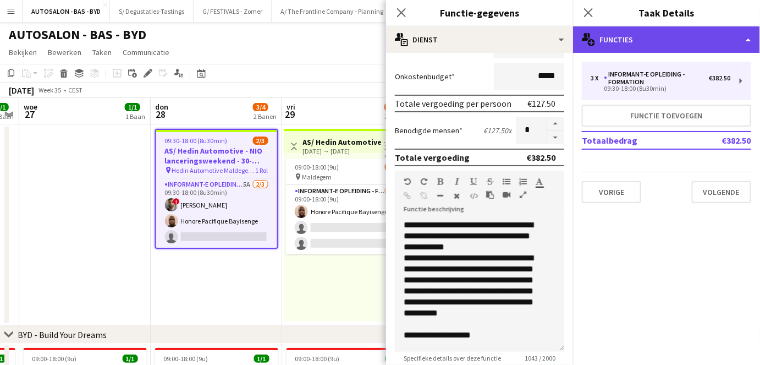
click at [628, 45] on div "multiple-users-add Functies" at bounding box center [666, 39] width 187 height 26
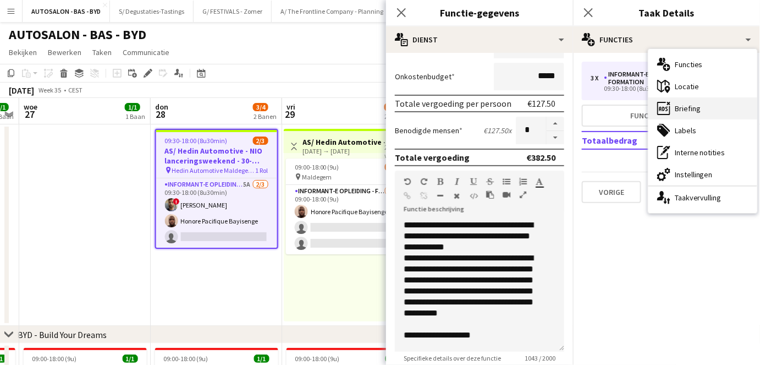
drag, startPoint x: 683, startPoint y: 108, endPoint x: 712, endPoint y: 101, distance: 29.6
click at [712, 101] on div "ads-window Briefing" at bounding box center [703, 108] width 109 height 22
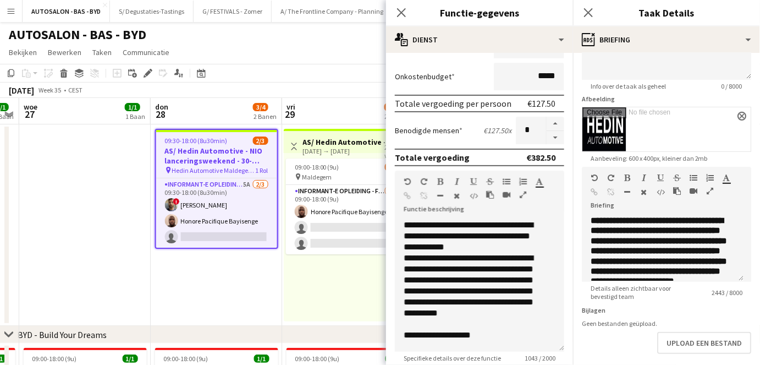
scroll to position [144, 0]
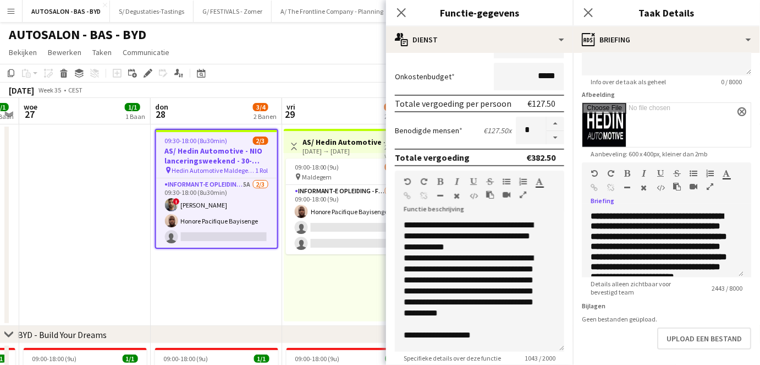
click at [713, 185] on icon "button" at bounding box center [710, 187] width 7 height 8
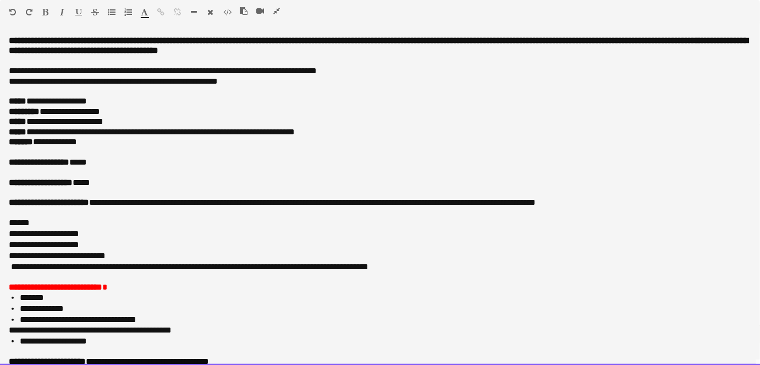
drag, startPoint x: 26, startPoint y: 230, endPoint x: 0, endPoint y: 233, distance: 26.5
click at [0, 233] on div "**********" at bounding box center [380, 200] width 761 height 329
click at [217, 255] on p "**********" at bounding box center [376, 255] width 735 height 11
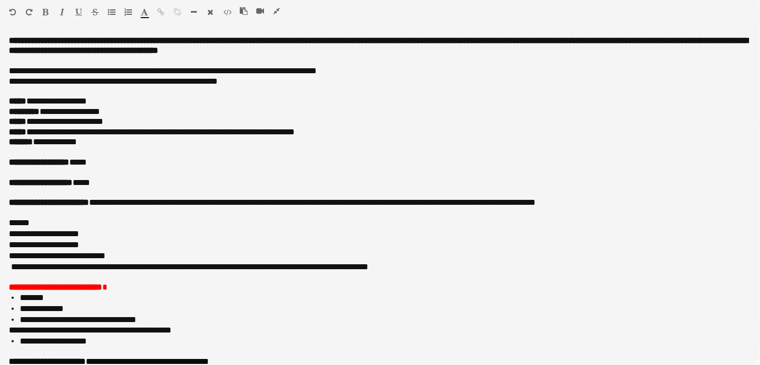
click at [278, 11] on icon "button" at bounding box center [276, 11] width 7 height 8
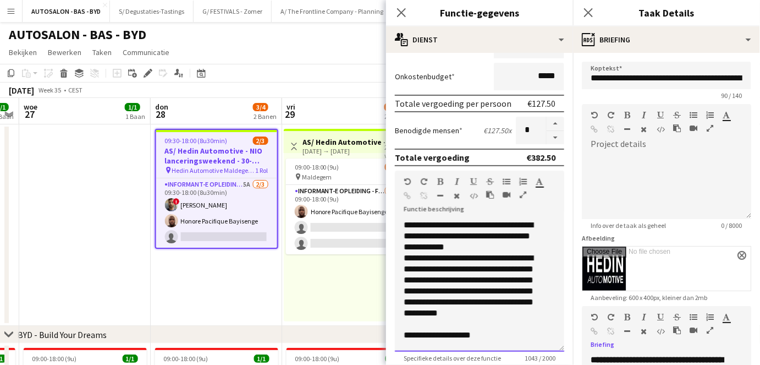
click at [475, 295] on p "**********" at bounding box center [472, 290] width 136 height 77
click at [267, 279] on app-date-cell "09:30-18:00 (8u30min) 2/3 AS/ Hedin Automotive - NIO lanceringsweekend - 30-31/…" at bounding box center [216, 224] width 131 height 201
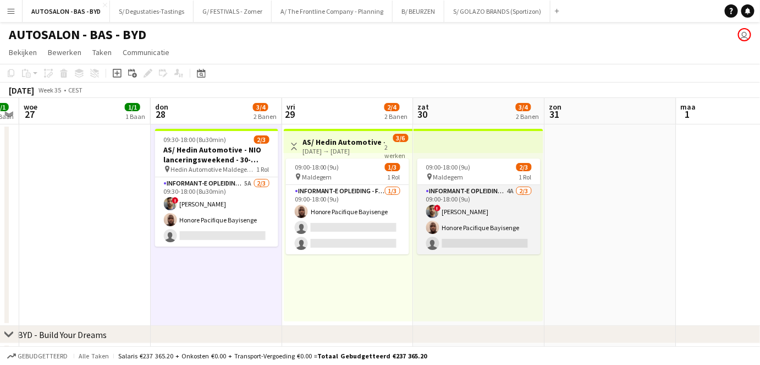
scroll to position [0, 366]
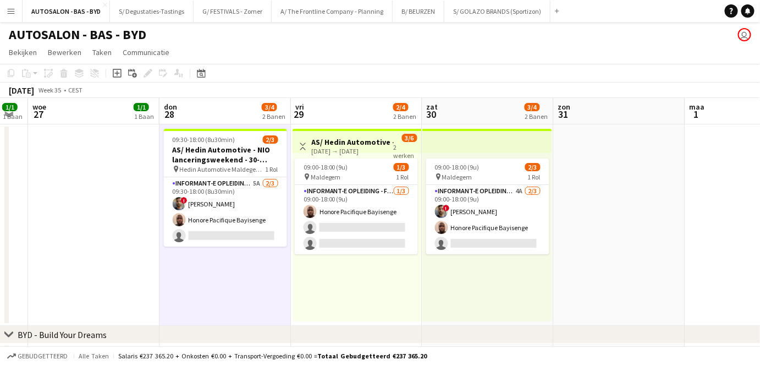
click at [76, 234] on app-date-cell at bounding box center [93, 224] width 131 height 201
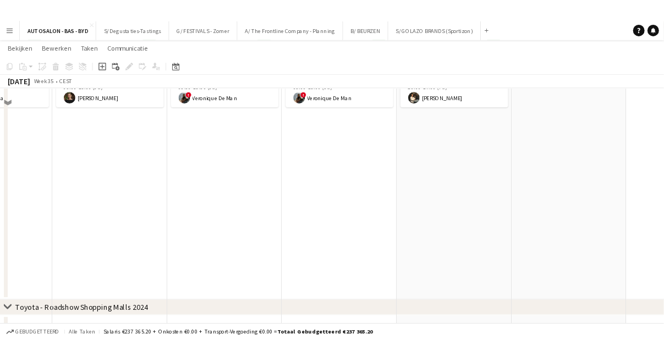
scroll to position [356, 0]
